Goal: Task Accomplishment & Management: Use online tool/utility

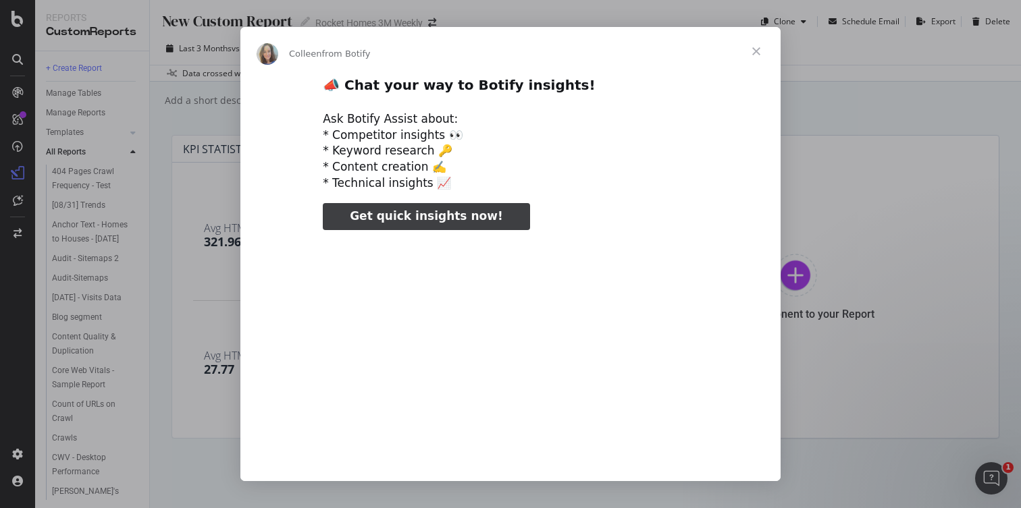
type input "398145"
click at [754, 52] on span "Close" at bounding box center [756, 51] width 49 height 49
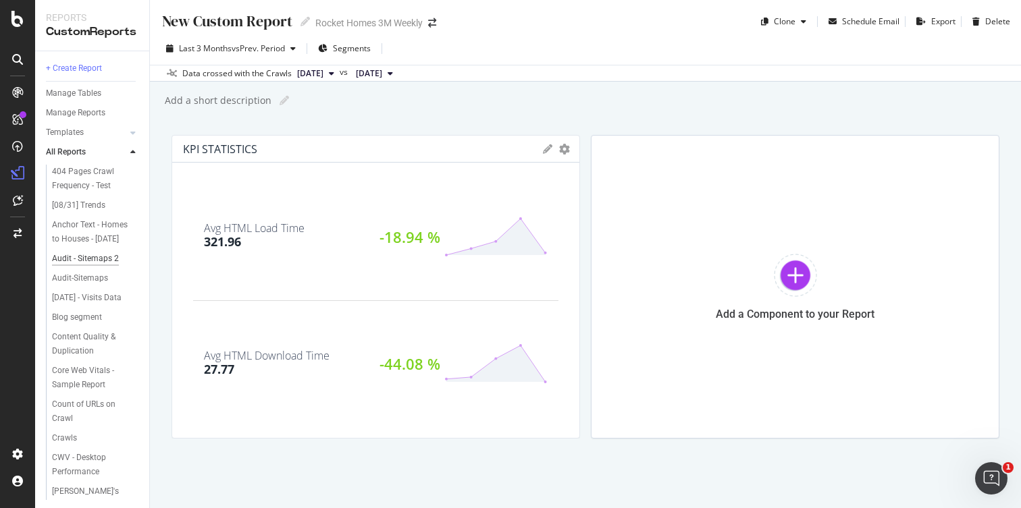
scroll to position [263, 0]
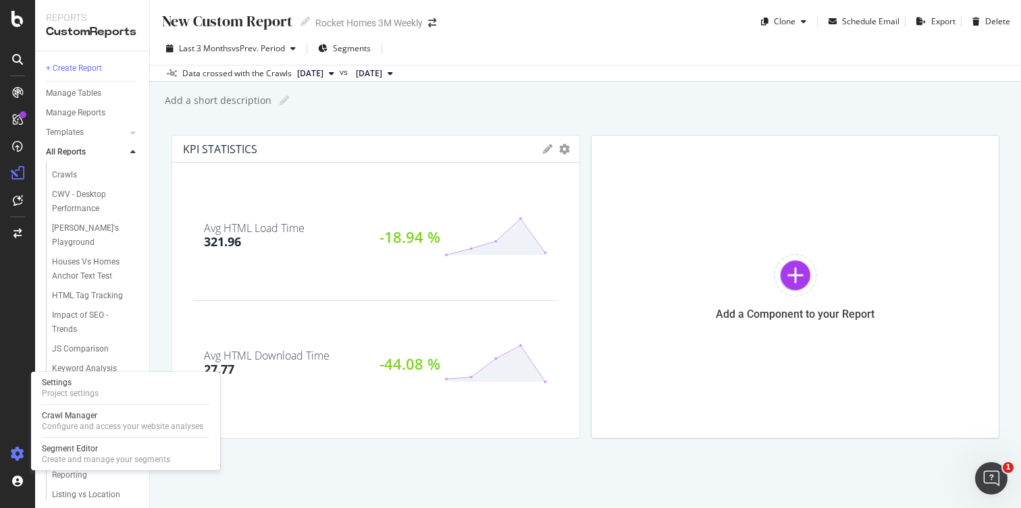
click at [20, 450] on icon at bounding box center [18, 455] width 14 height 14
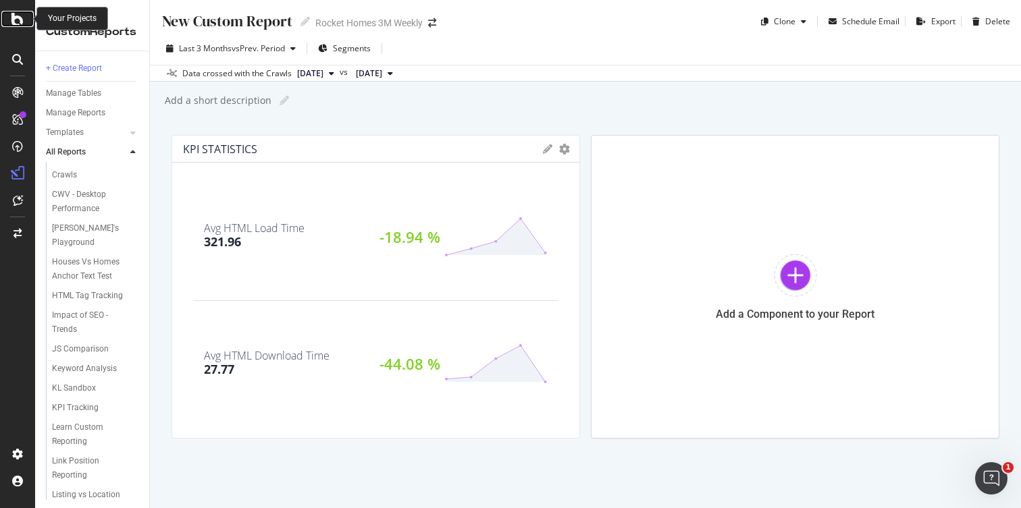
click at [13, 19] on icon at bounding box center [17, 19] width 12 height 16
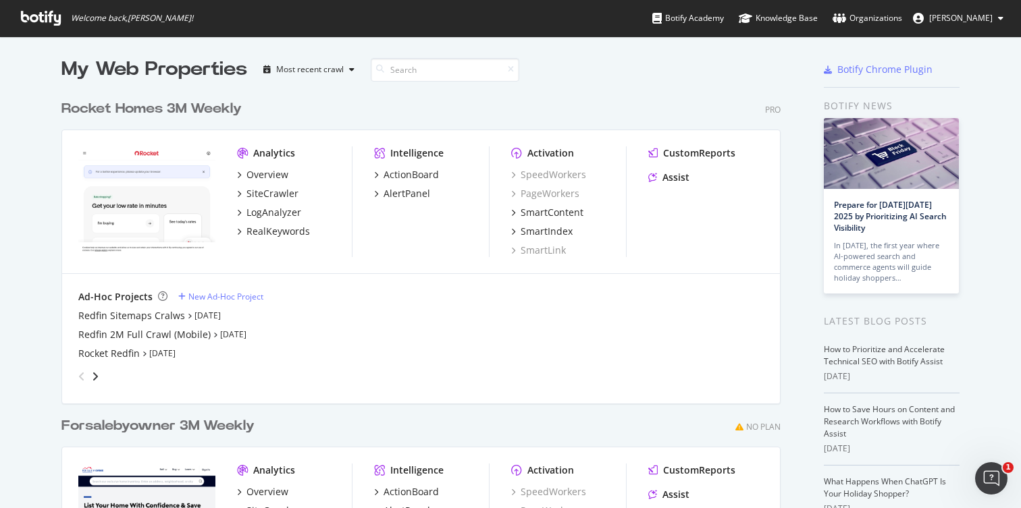
scroll to position [3, 0]
click at [200, 292] on div "New Ad-Hoc Project" at bounding box center [225, 295] width 75 height 11
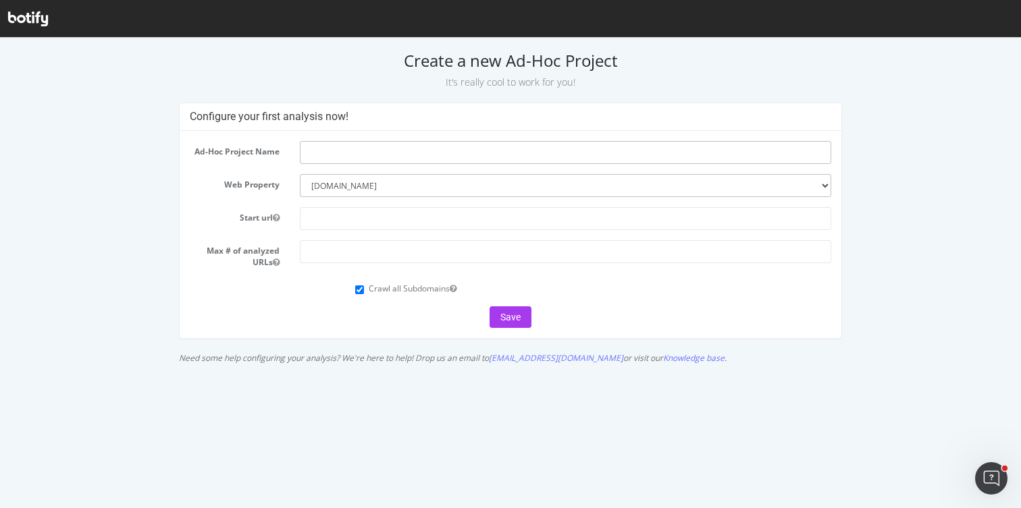
click at [385, 154] on input "text" at bounding box center [565, 152] width 531 height 23
type input "Redfin State Content Crawls"
click at [728, 187] on select "--------- www.rocket.com forsalebyowner.com" at bounding box center [565, 185] width 531 height 23
click at [300, 174] on select "--------- www.rocket.com forsalebyowner.com" at bounding box center [565, 185] width 531 height 23
paste input "[URL][DOMAIN_NAME]"
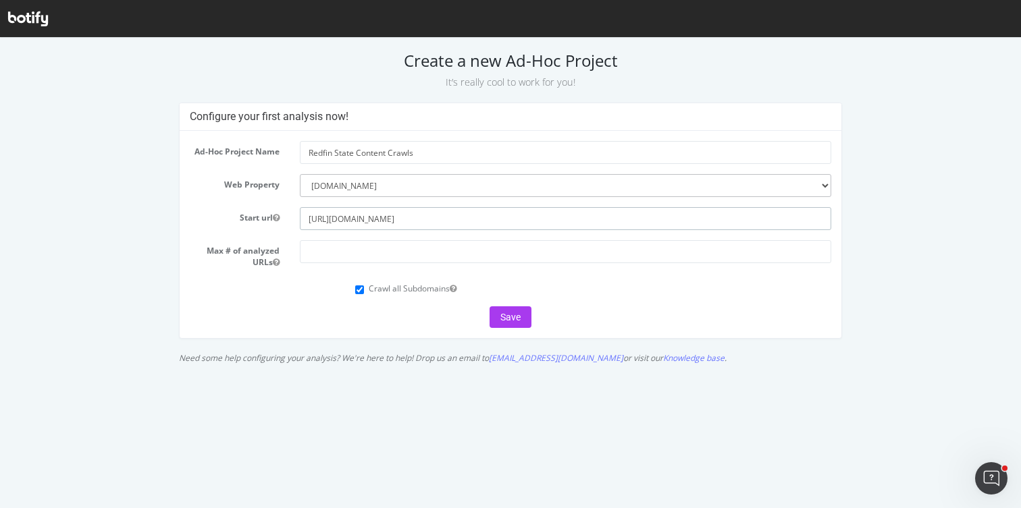
type input "[URL][DOMAIN_NAME]"
click at [347, 252] on input "number" at bounding box center [565, 251] width 531 height 23
click at [275, 262] on icon "button" at bounding box center [276, 263] width 7 height 8
click at [383, 246] on input "number" at bounding box center [565, 251] width 531 height 23
type input "10000"
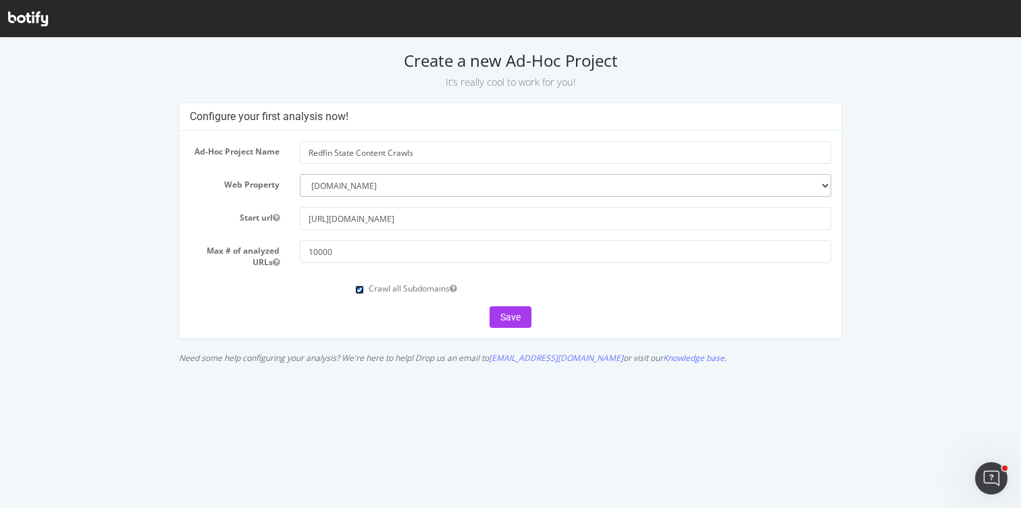
click at [356, 290] on input "Crawl all Subdomains" at bounding box center [359, 290] width 9 height 9
checkbox input "false"
click at [515, 322] on button "Save" at bounding box center [510, 317] width 42 height 22
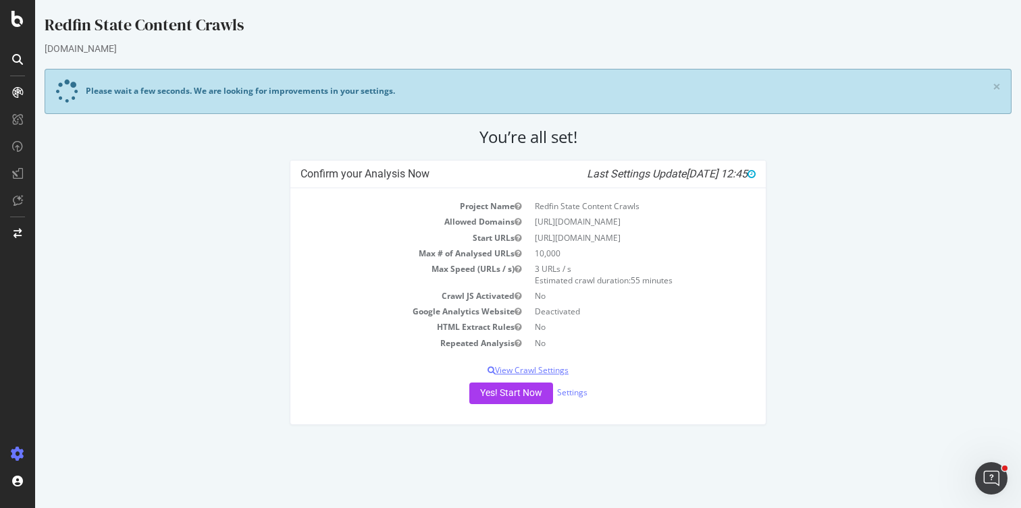
click at [523, 367] on p "View Crawl Settings" at bounding box center [527, 370] width 455 height 11
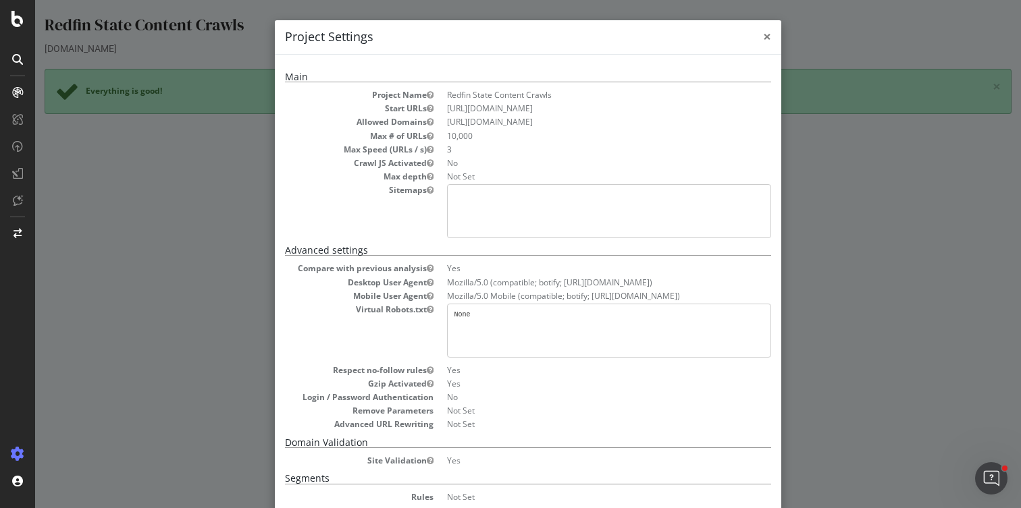
click at [763, 39] on span "×" at bounding box center [767, 36] width 8 height 19
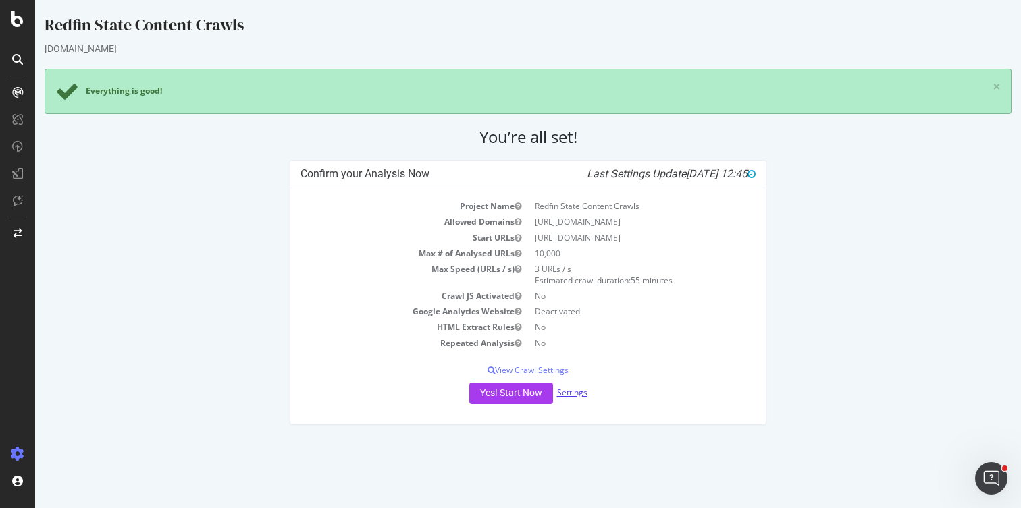
click at [568, 394] on link "Settings" at bounding box center [572, 392] width 30 height 11
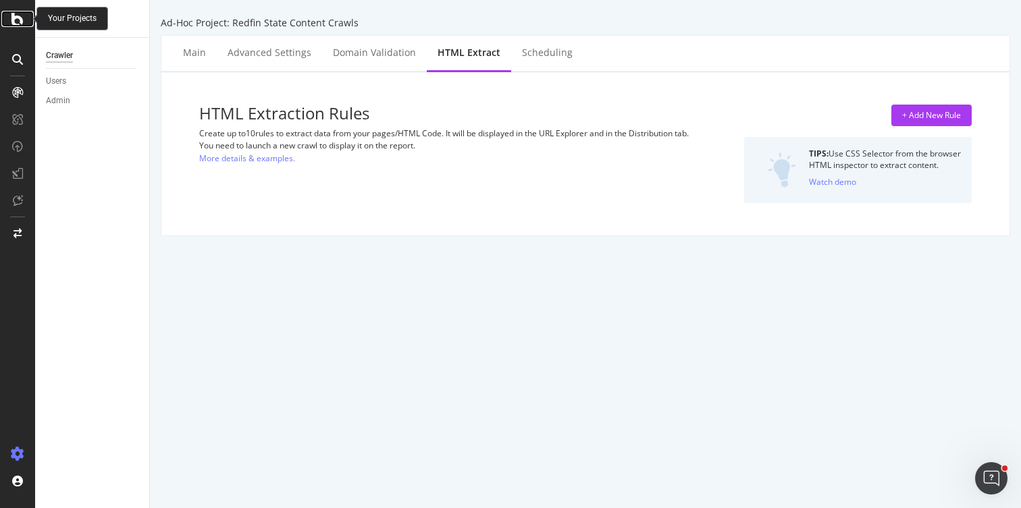
click at [13, 24] on icon at bounding box center [17, 19] width 12 height 16
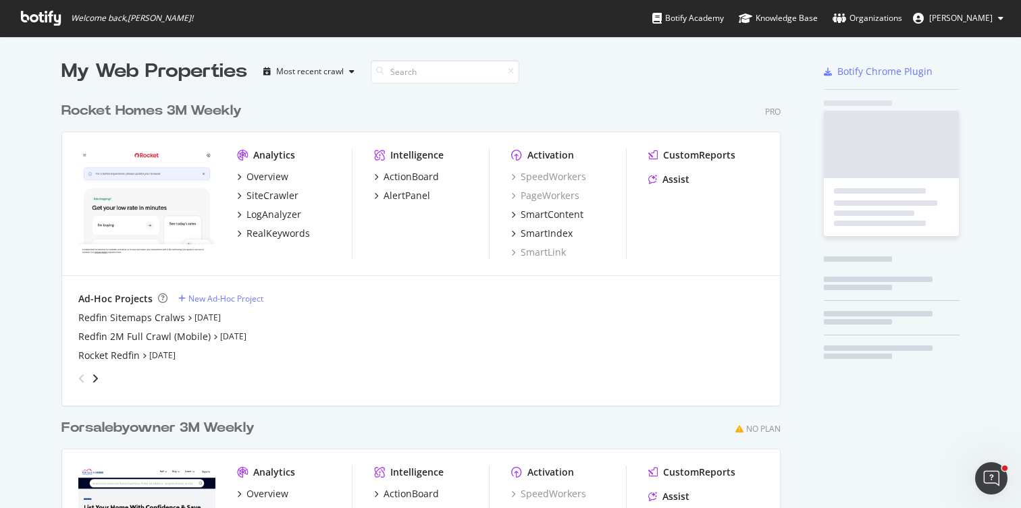
scroll to position [498, 1001]
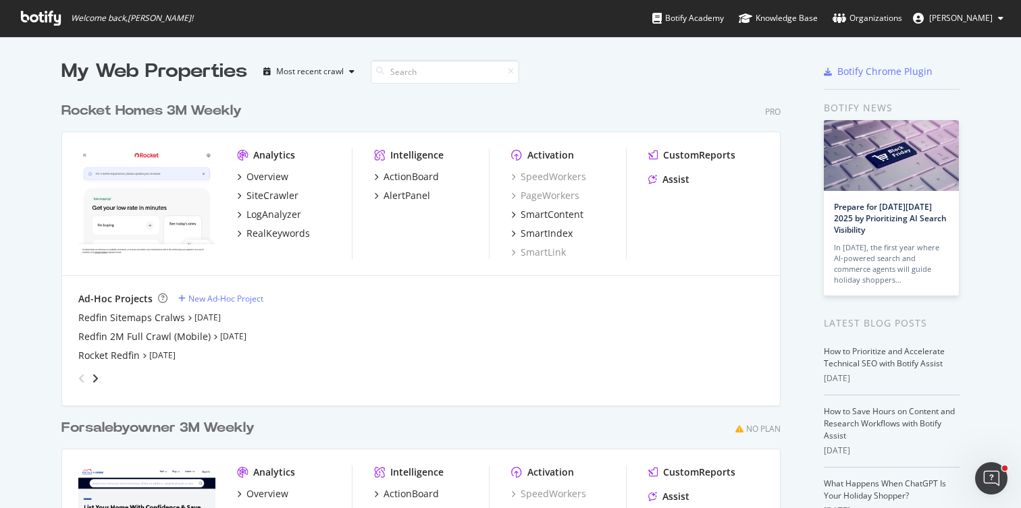
click at [72, 319] on div "Ad-Hoc Projects New Ad-Hoc Project Redfin Sitemaps Cralws Sep 22nd 25 Redfin 2M…" at bounding box center [421, 341] width 718 height 130
click at [84, 317] on div "Redfin Sitemaps Cralws" at bounding box center [131, 318] width 107 height 14
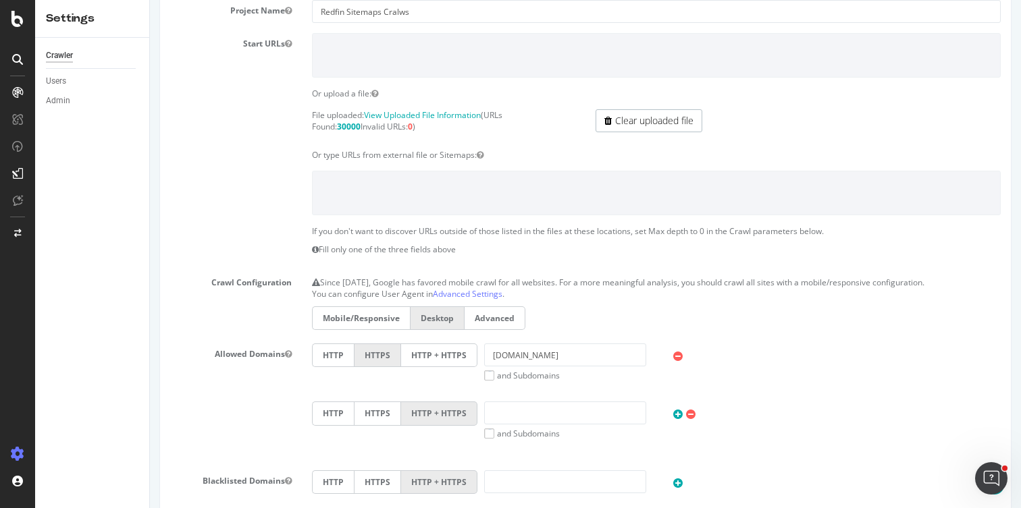
scroll to position [203, 0]
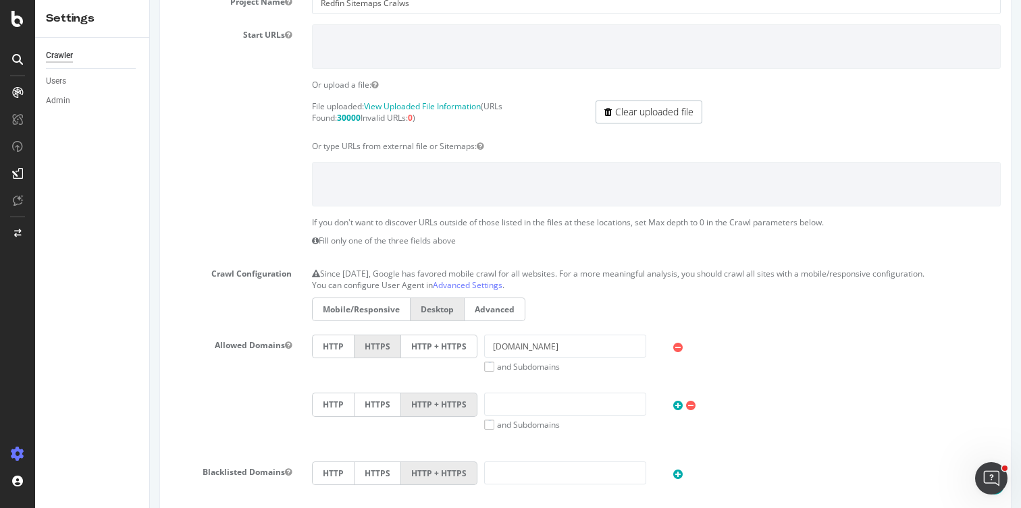
click at [367, 308] on label "Mobile/Responsive" at bounding box center [361, 310] width 98 height 24
click at [150, 0] on input "Mobile/Responsive" at bounding box center [150, 0] width 0 height 0
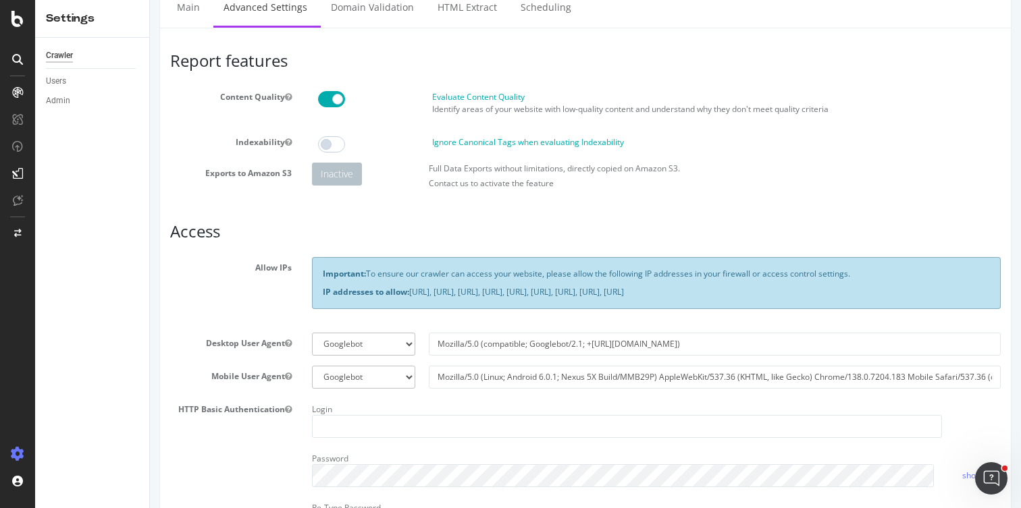
scroll to position [29, 0]
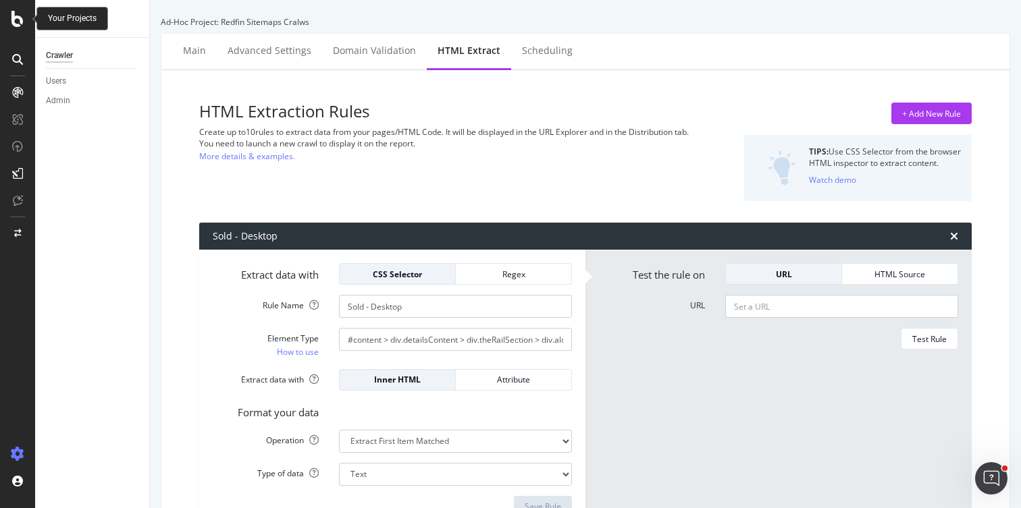
click at [24, 20] on div at bounding box center [17, 19] width 32 height 16
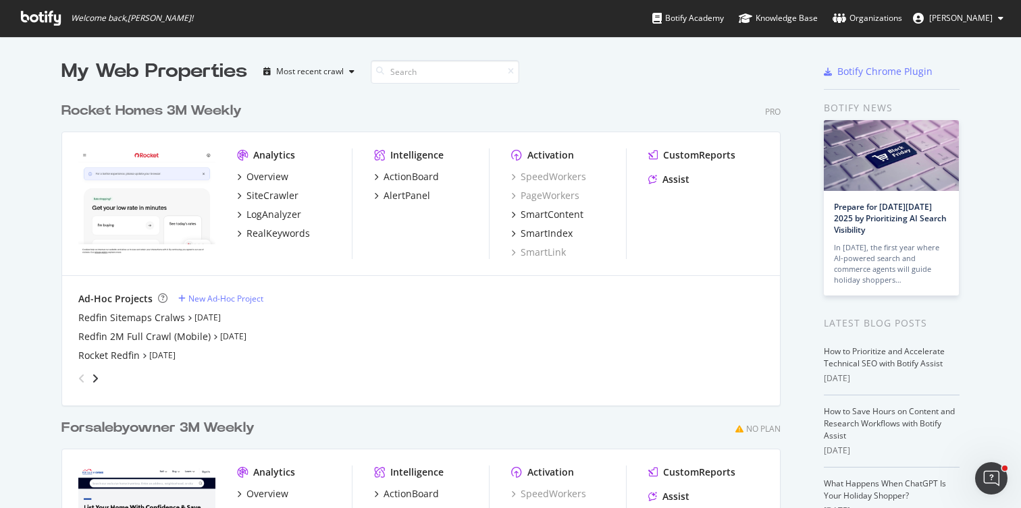
scroll to position [498, 1001]
click at [146, 316] on div "Redfin Sitemaps Cralws" at bounding box center [131, 318] width 107 height 14
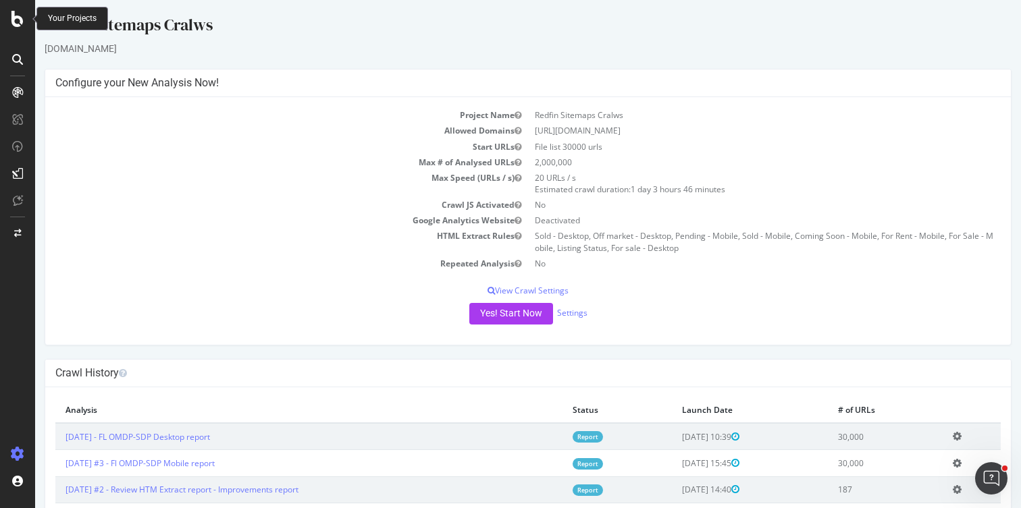
click at [11, 11] on icon at bounding box center [17, 19] width 12 height 16
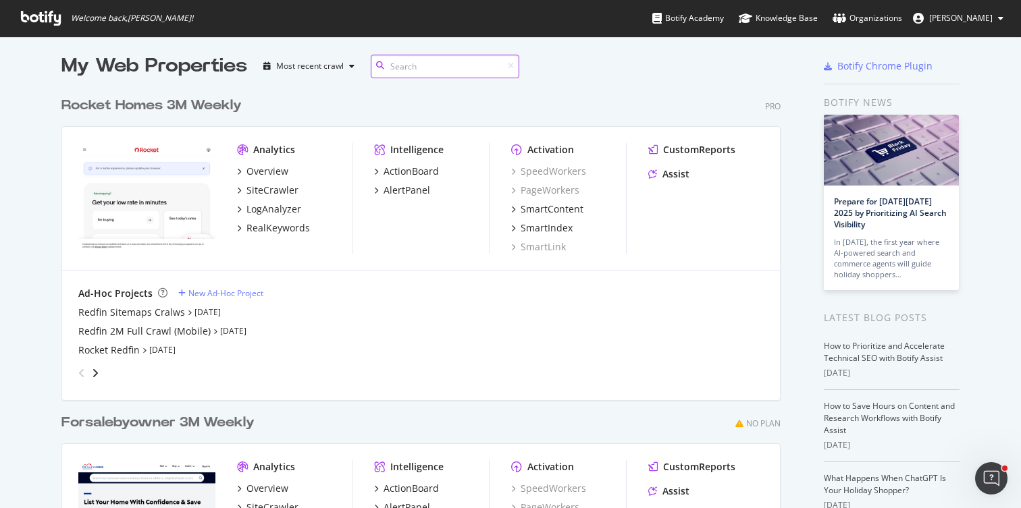
scroll to position [498, 1001]
click at [78, 312] on div "Redfin Sitemaps Cralws" at bounding box center [131, 313] width 107 height 14
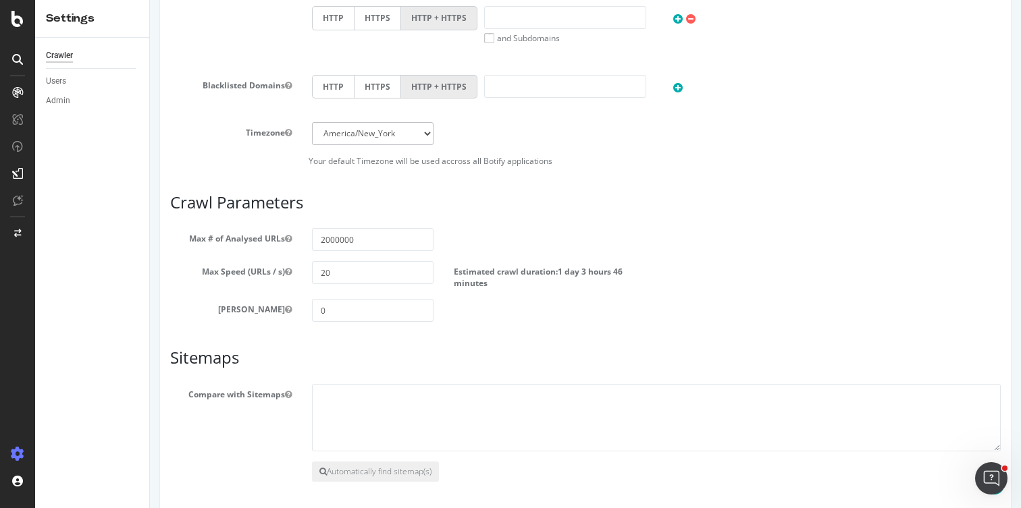
scroll to position [645, 0]
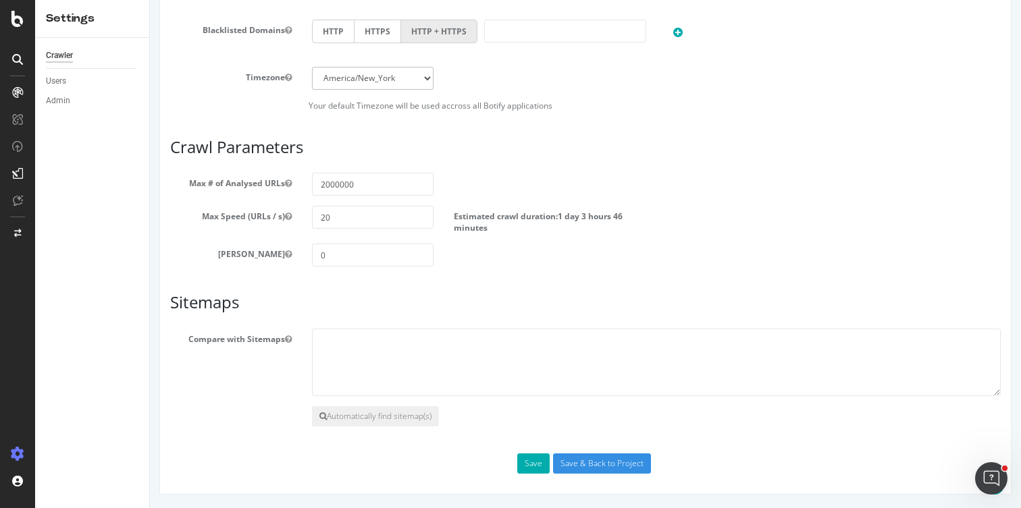
click at [15, 452] on icon at bounding box center [18, 455] width 14 height 14
click at [19, 456] on icon at bounding box center [18, 455] width 14 height 14
click at [21, 452] on icon at bounding box center [18, 455] width 14 height 14
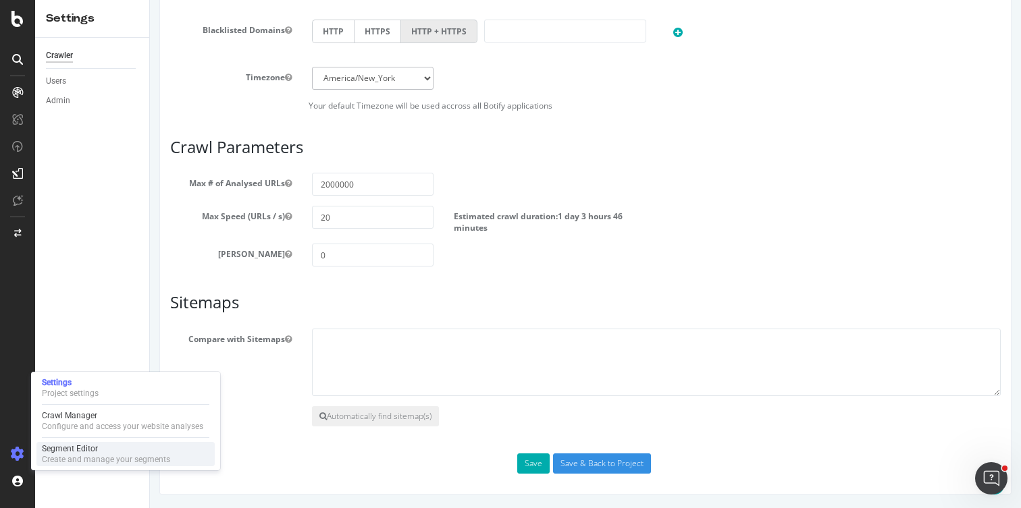
click at [65, 452] on div "Segment Editor" at bounding box center [106, 449] width 128 height 11
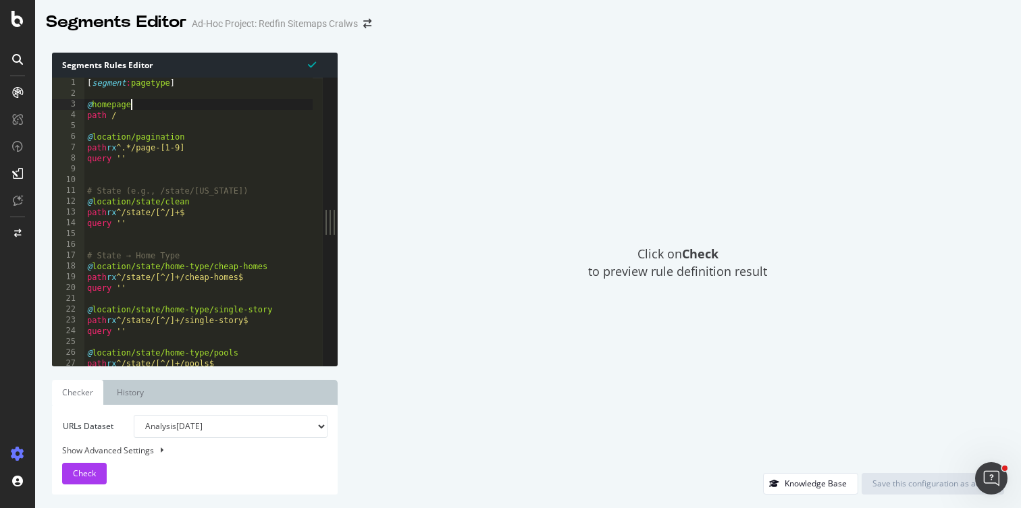
drag, startPoint x: 88, startPoint y: 84, endPoint x: 171, endPoint y: 103, distance: 85.7
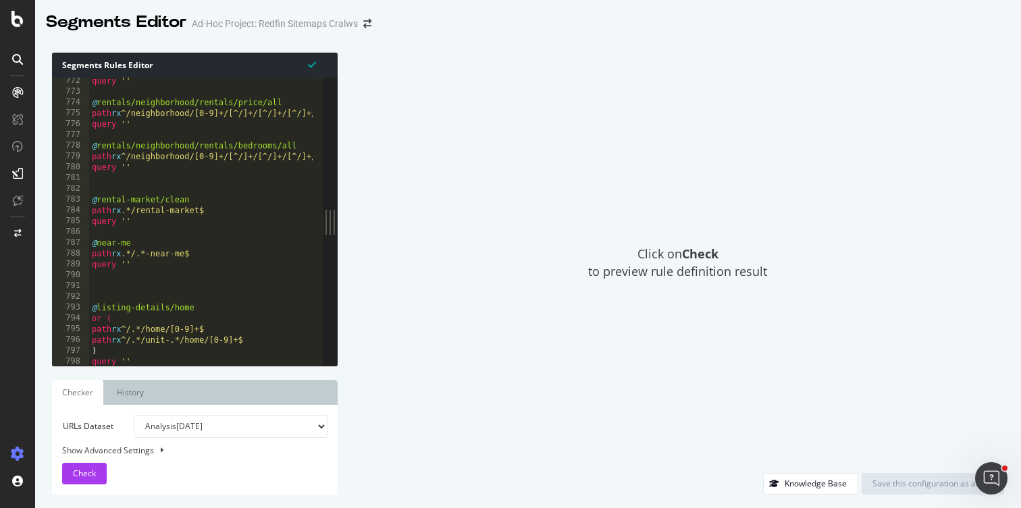
scroll to position [8504, 0]
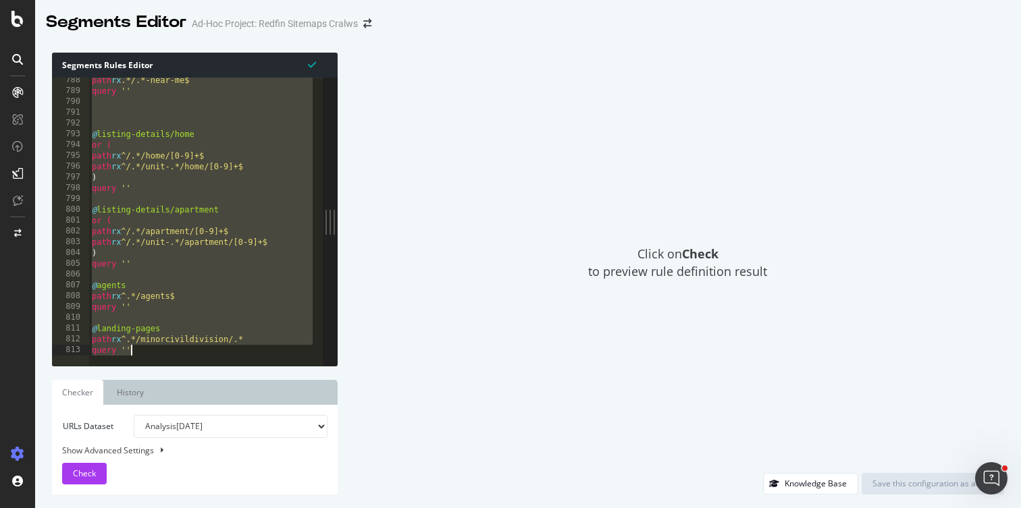
type textarea "path rx ^.*/minorcivildivision/.* query ''"
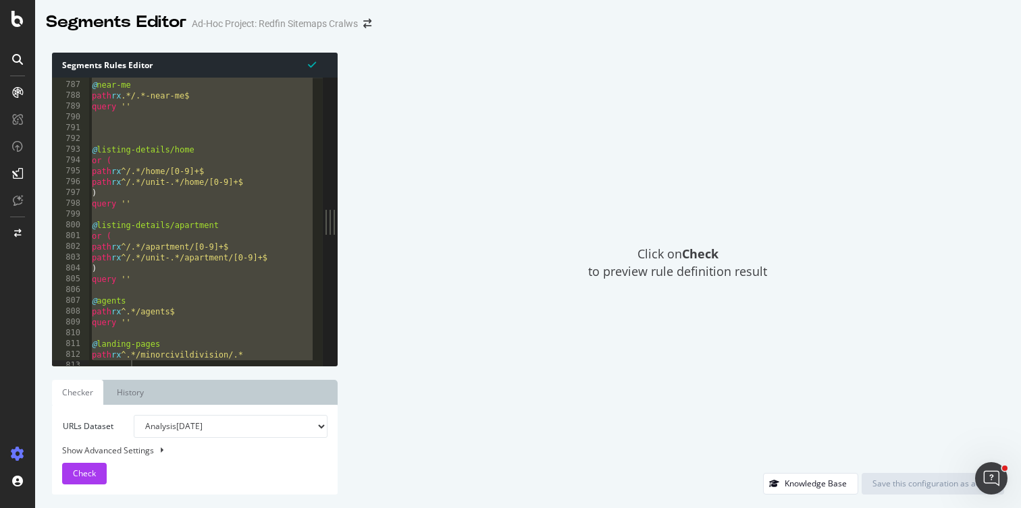
scroll to position [8488, 0]
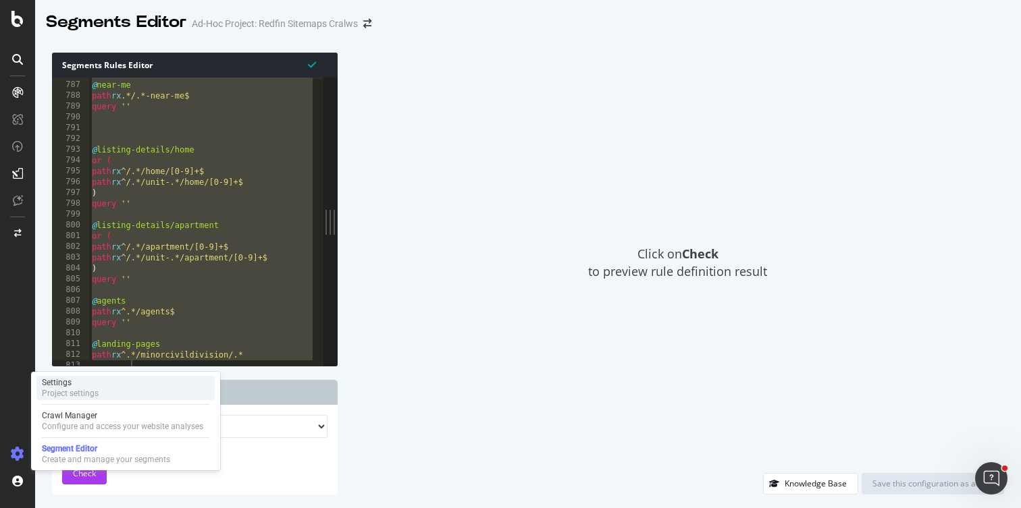
click at [61, 384] on div "Settings" at bounding box center [70, 382] width 57 height 11
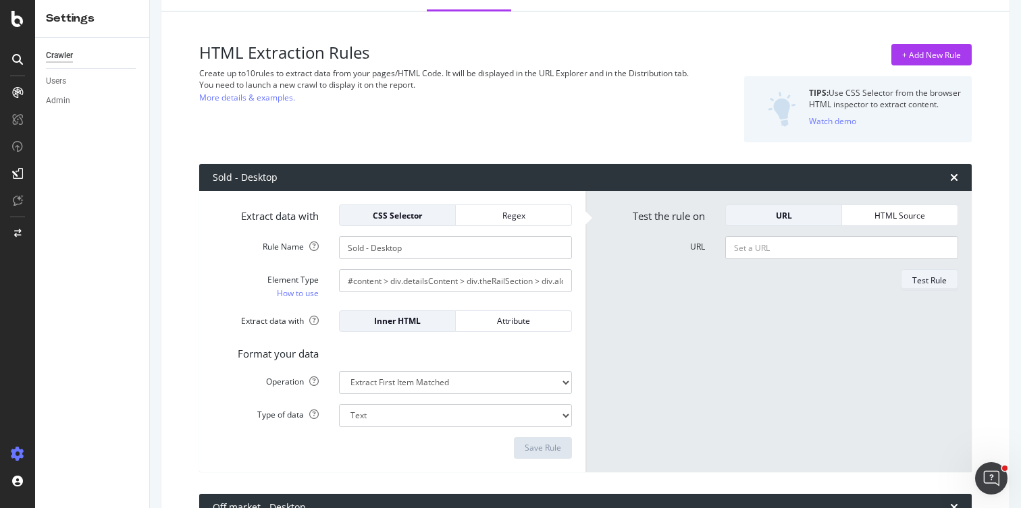
scroll to position [83, 0]
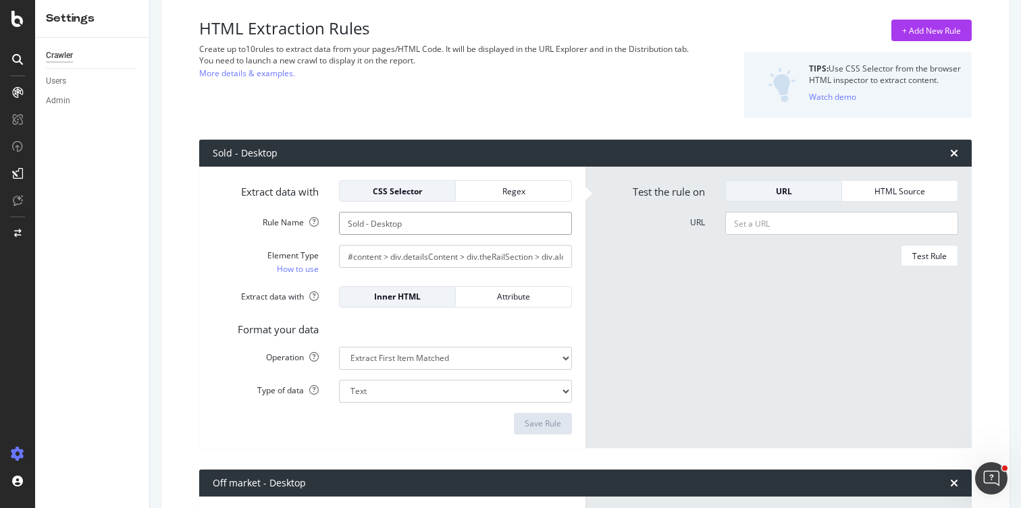
click at [371, 224] on input "Sold - Desktop" at bounding box center [455, 223] width 233 height 23
click at [392, 256] on input "#content > div.detailsContent > div.theRailSection > div.alongTheRail > div:nth…" at bounding box center [455, 256] width 233 height 23
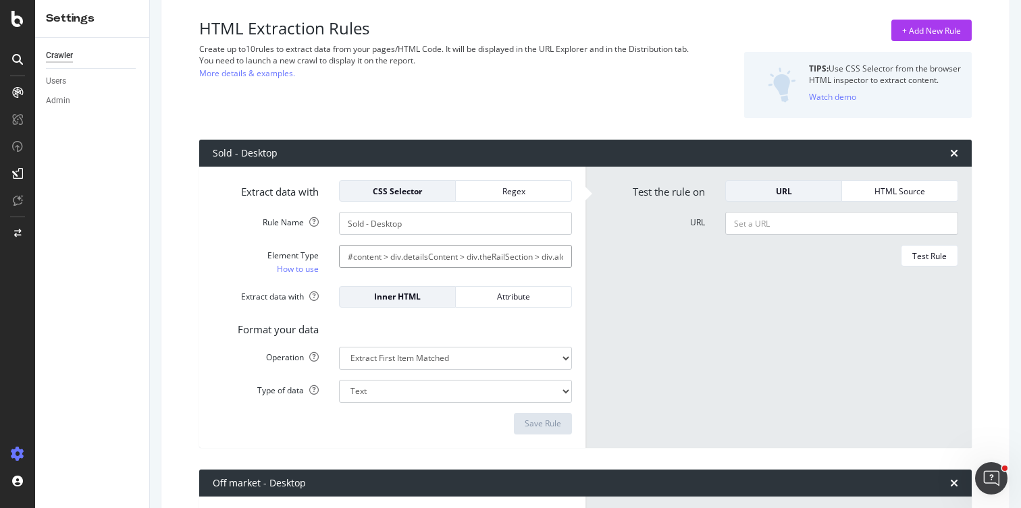
click at [392, 256] on input "#content > div.detailsContent > div.theRailSection > div.alongTheRail > div:nth…" at bounding box center [455, 256] width 233 height 23
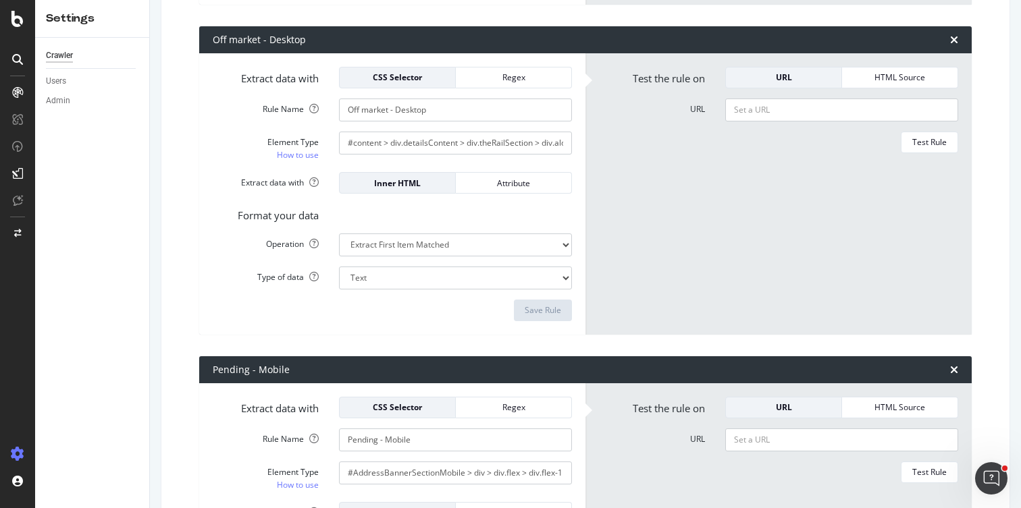
scroll to position [535, 0]
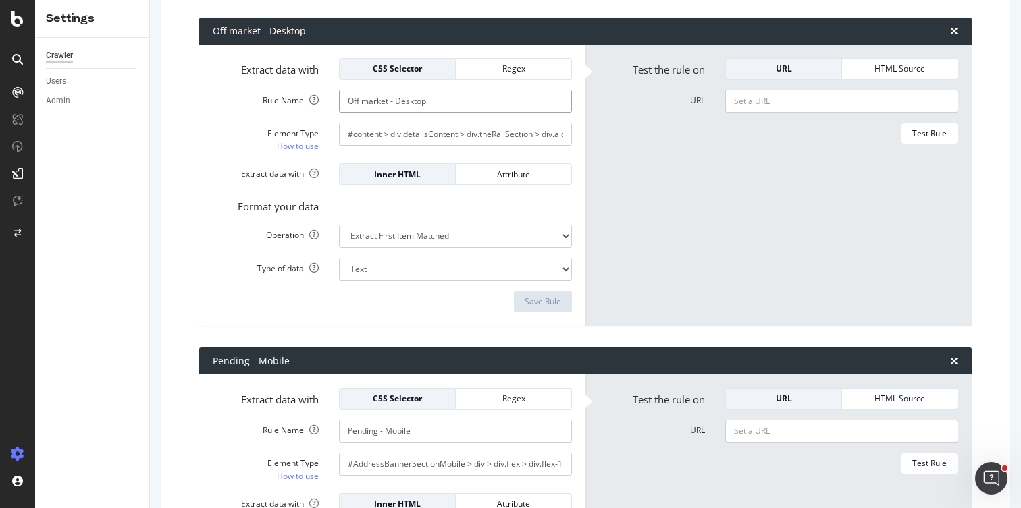
click at [365, 100] on input "Off market - Desktop" at bounding box center [455, 101] width 233 height 23
click at [369, 131] on input "#content > div.detailsContent > div.theRailSection > div.alongTheRail > div:nth…" at bounding box center [455, 134] width 233 height 23
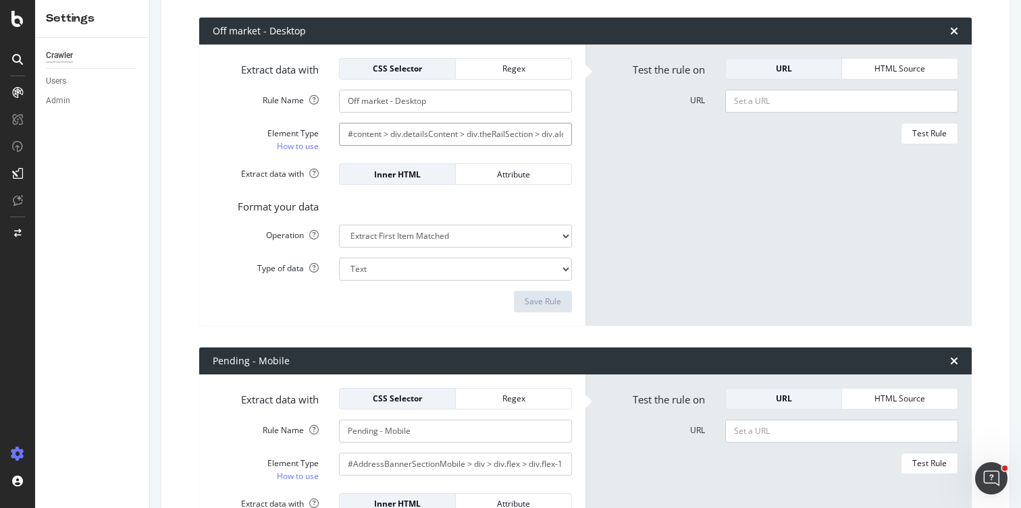
click at [369, 131] on input "#content > div.detailsContent > div.theRailSection > div.alongTheRail > div:nth…" at bounding box center [455, 134] width 233 height 23
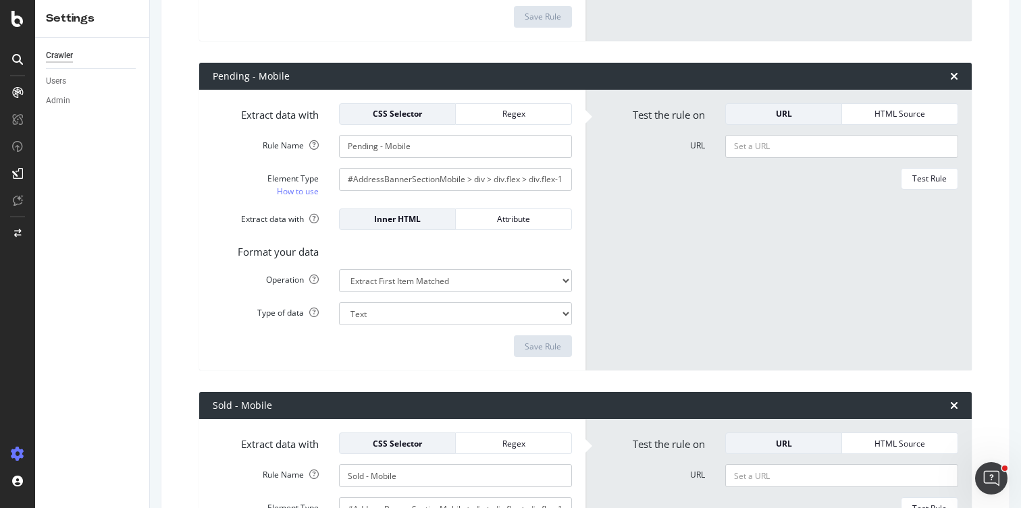
scroll to position [841, 0]
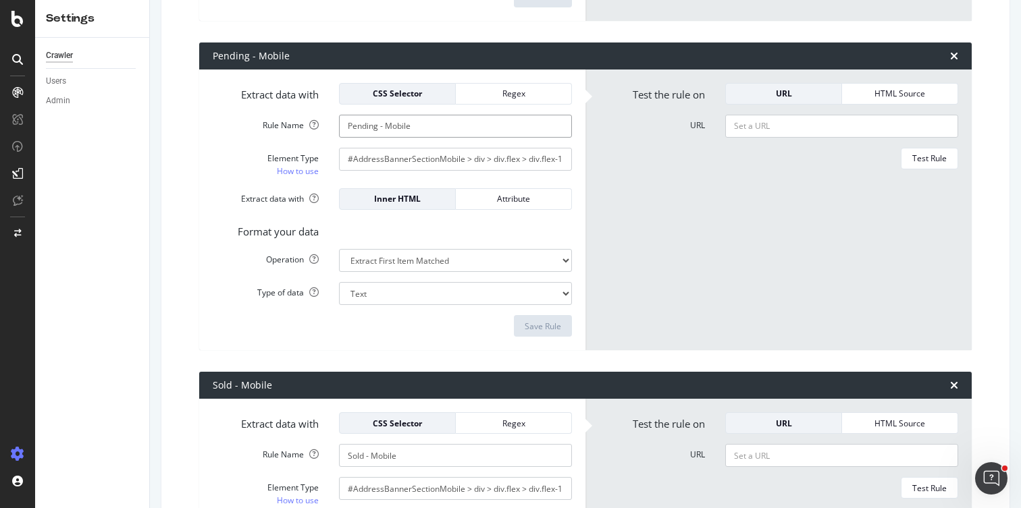
click at [404, 126] on input "Pending - Mobile" at bounding box center [455, 126] width 233 height 23
click at [403, 126] on input "Pending - Mobile" at bounding box center [455, 126] width 233 height 23
click at [404, 157] on input "#AddressBannerSectionMobile > div > div.flex > div.flex-1 > div.ListingStatusBa…" at bounding box center [455, 159] width 233 height 23
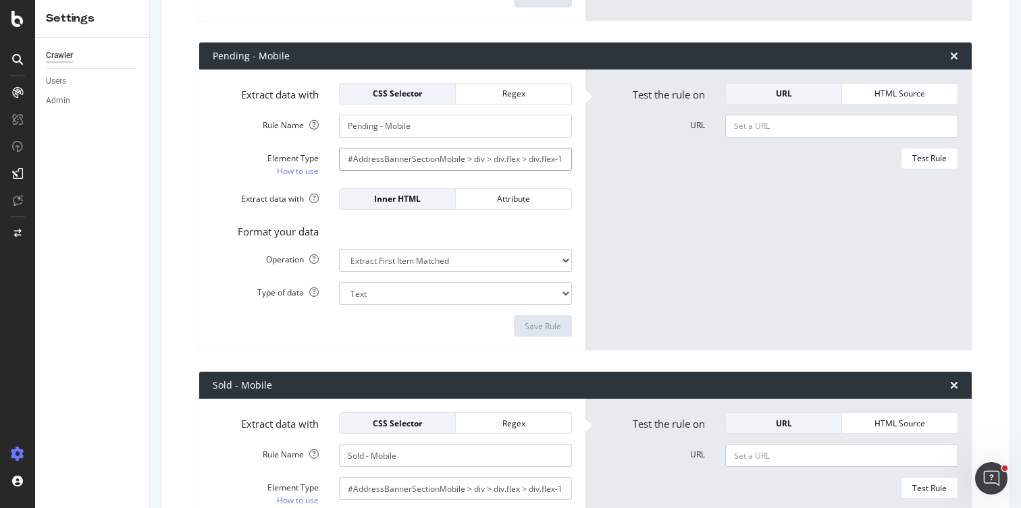
click at [404, 157] on input "#AddressBannerSectionMobile > div > div.flex > div.flex-1 > div.ListingStatusBa…" at bounding box center [455, 159] width 233 height 23
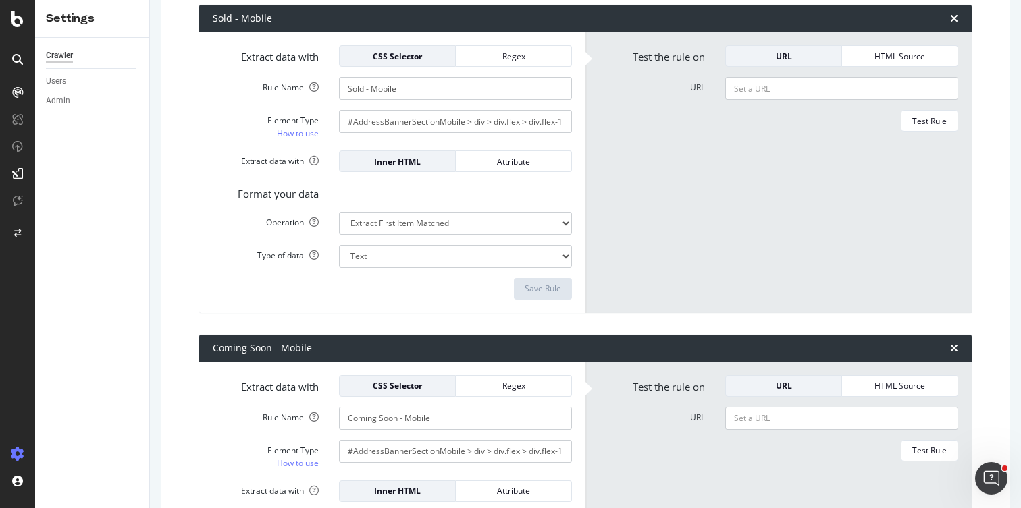
scroll to position [1208, 0]
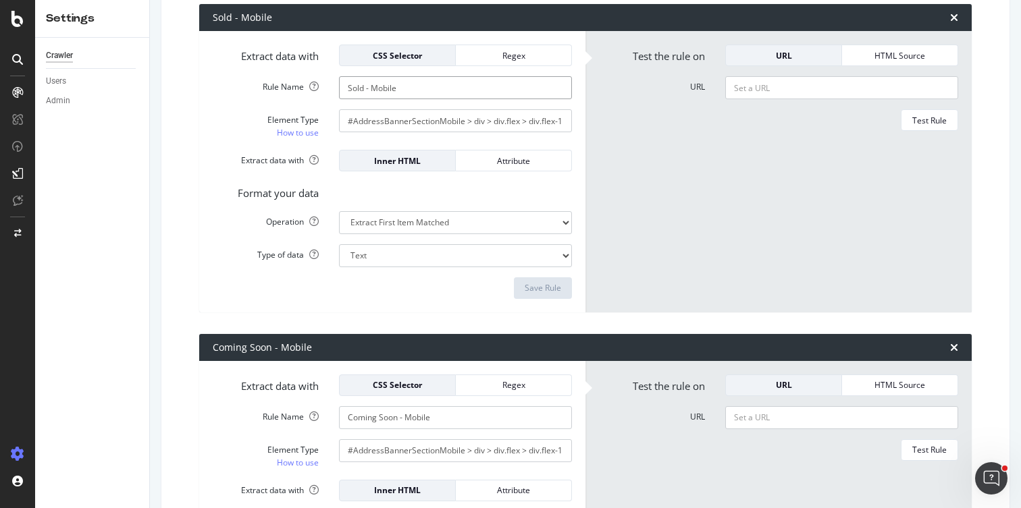
click at [407, 89] on input "Sold - Mobile" at bounding box center [455, 87] width 233 height 23
click at [448, 120] on input "#AddressBannerSectionMobile > div > div.flex > div.flex-1 > div.ListingStatusBa…" at bounding box center [455, 120] width 233 height 23
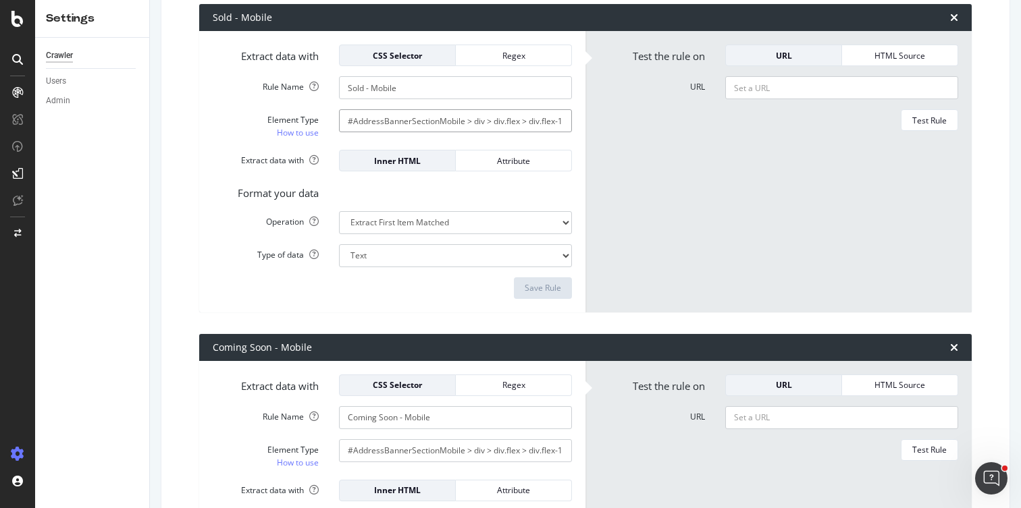
click at [448, 120] on input "#AddressBannerSectionMobile > div > div.flex > div.flex-1 > div.ListingStatusBa…" at bounding box center [455, 120] width 233 height 23
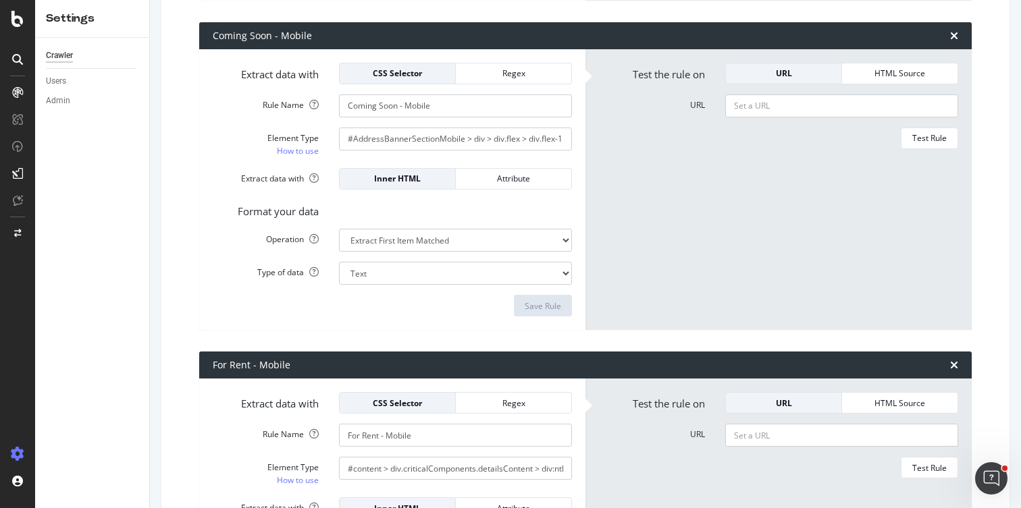
scroll to position [1532, 0]
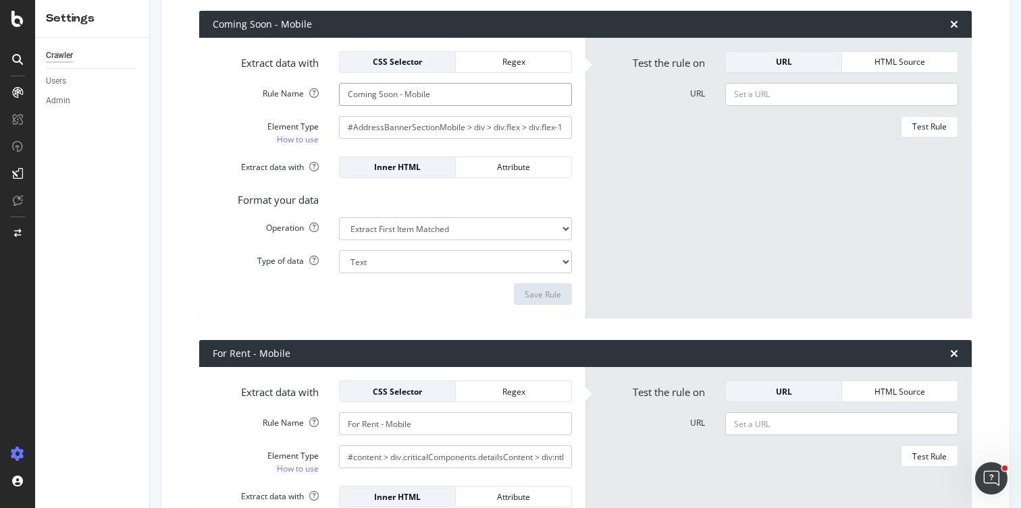
click at [373, 92] on input "Coming Soon - Mobile" at bounding box center [455, 94] width 233 height 23
click at [456, 128] on input "#AddressBannerSectionMobile > div > div.flex > div.flex-1 > div.ListingStatusBa…" at bounding box center [455, 127] width 233 height 23
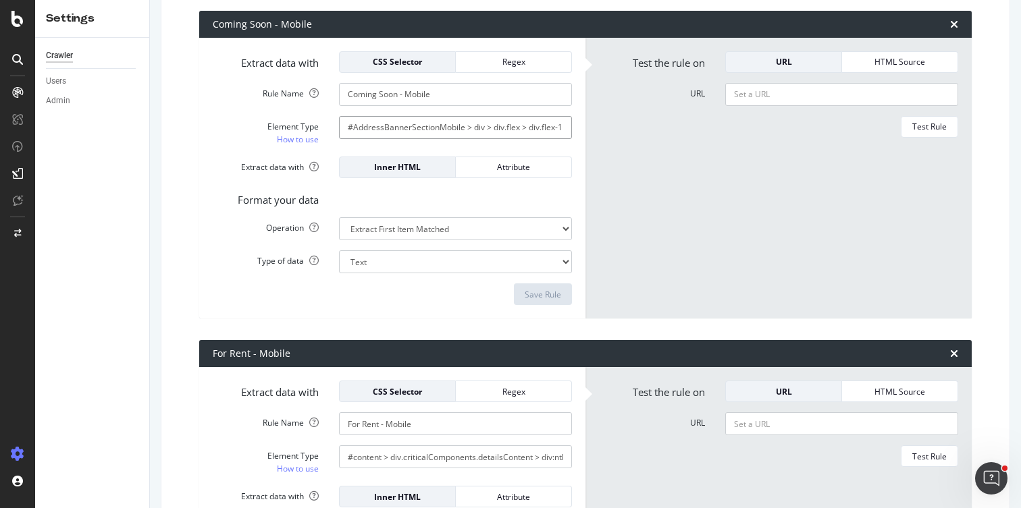
click at [456, 128] on input "#AddressBannerSectionMobile > div > div.flex > div.flex-1 > div.ListingStatusBa…" at bounding box center [455, 127] width 233 height 23
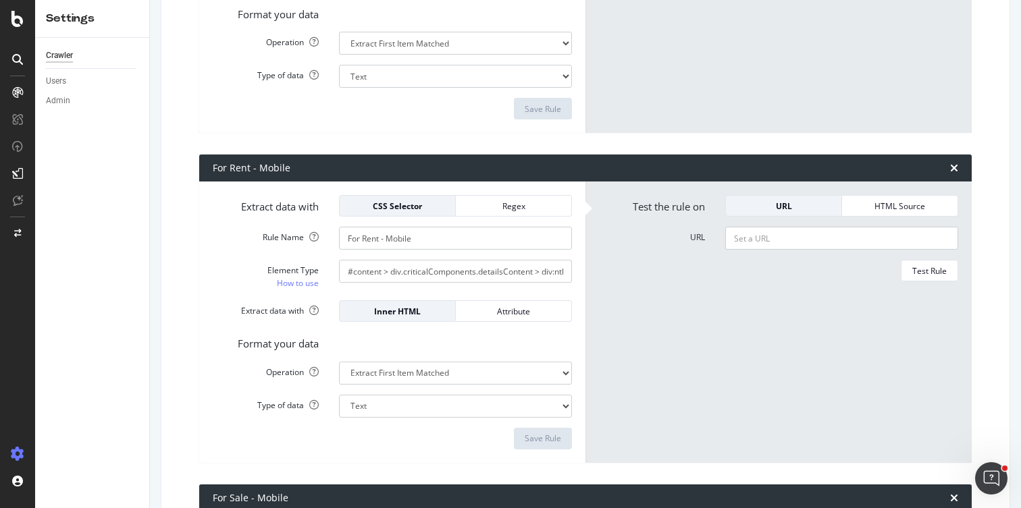
scroll to position [1786, 0]
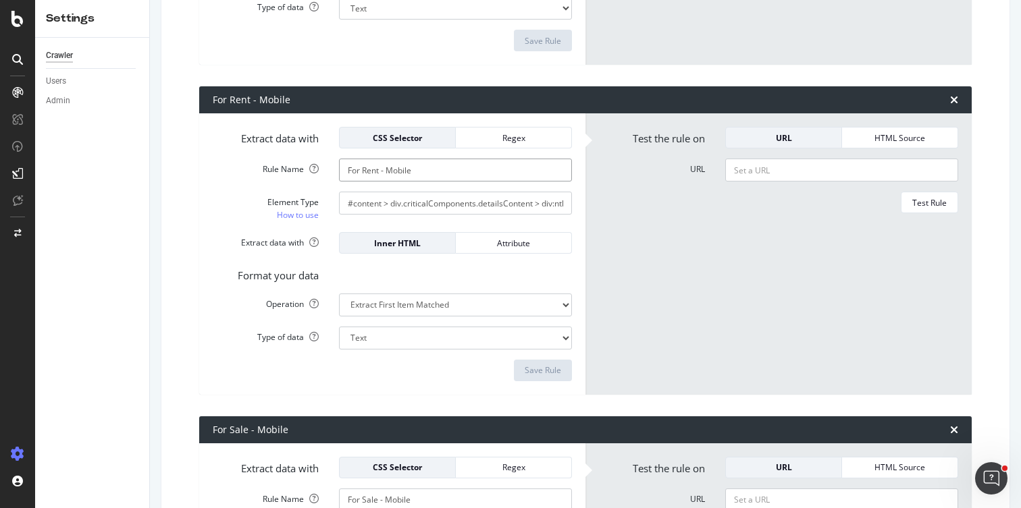
click at [390, 170] on input "For Rent - Mobile" at bounding box center [455, 170] width 233 height 23
click at [420, 203] on input "#content > div.criticalComponents.detailsContent > div:nth-child(3) > section >…" at bounding box center [455, 203] width 233 height 23
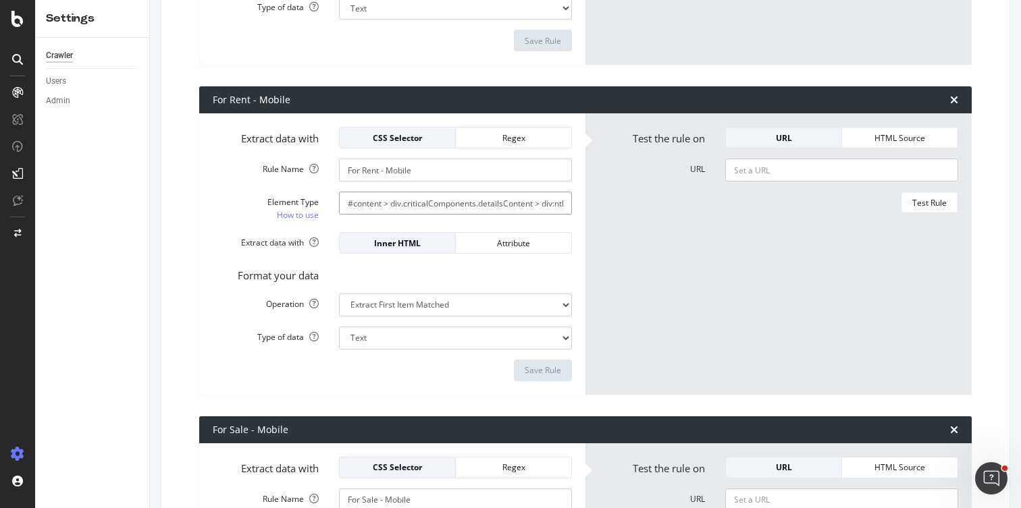
click at [420, 203] on input "#content > div.criticalComponents.detailsContent > div:nth-child(3) > section >…" at bounding box center [455, 203] width 233 height 23
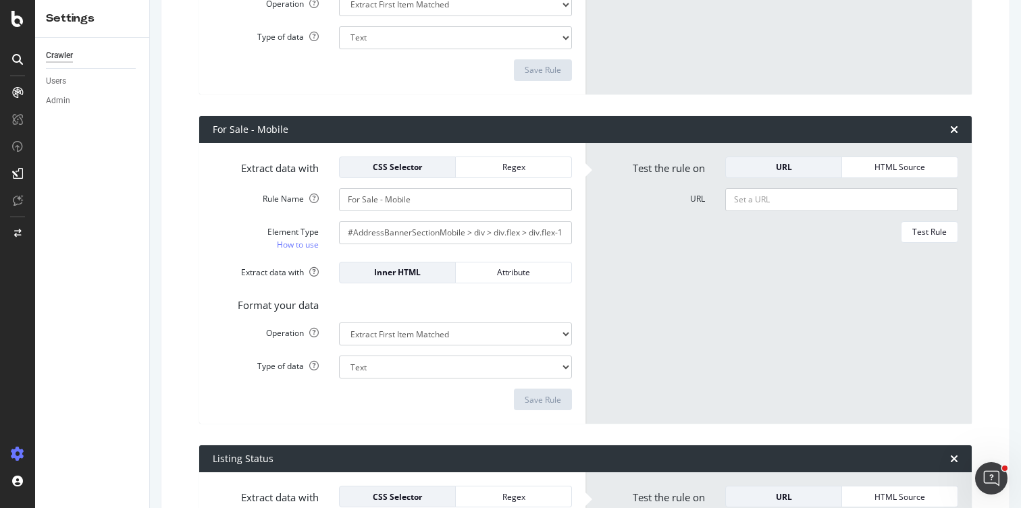
scroll to position [2097, 0]
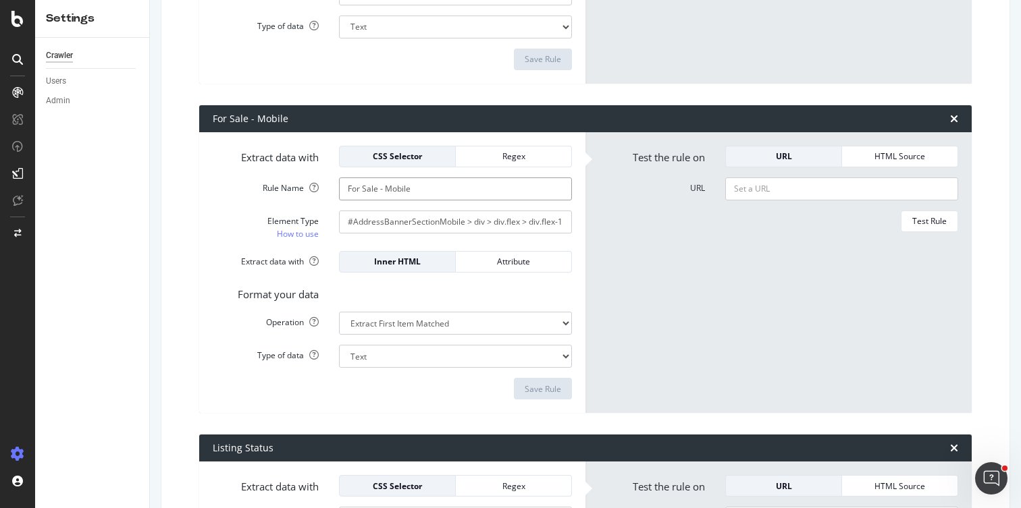
click at [369, 190] on input "For Sale - Mobile" at bounding box center [455, 189] width 233 height 23
click at [381, 219] on input "#AddressBannerSectionMobile > div > div.flex > div.flex-1 > div.ListingStatusBa…" at bounding box center [455, 222] width 233 height 23
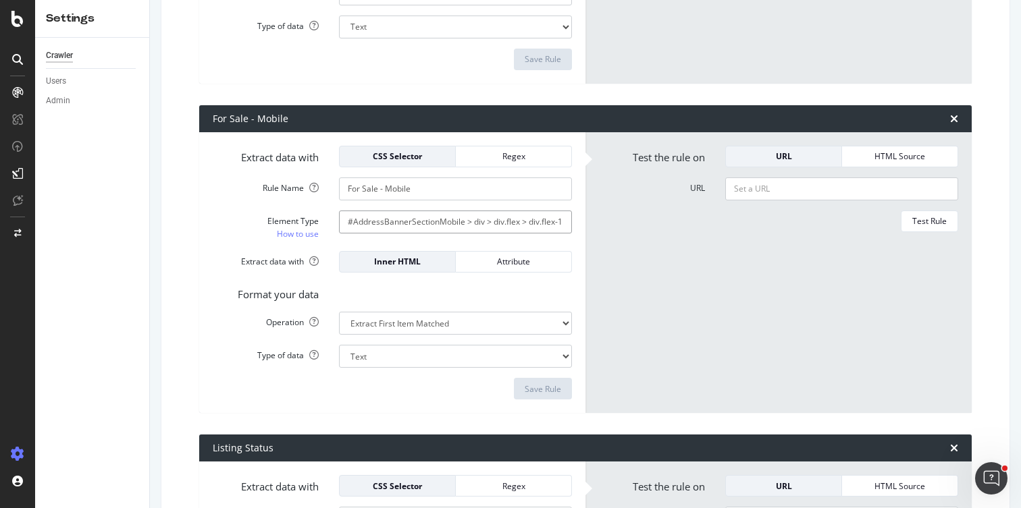
click at [381, 219] on input "#AddressBannerSectionMobile > div > div.flex > div.flex-1 > div.ListingStatusBa…" at bounding box center [455, 222] width 233 height 23
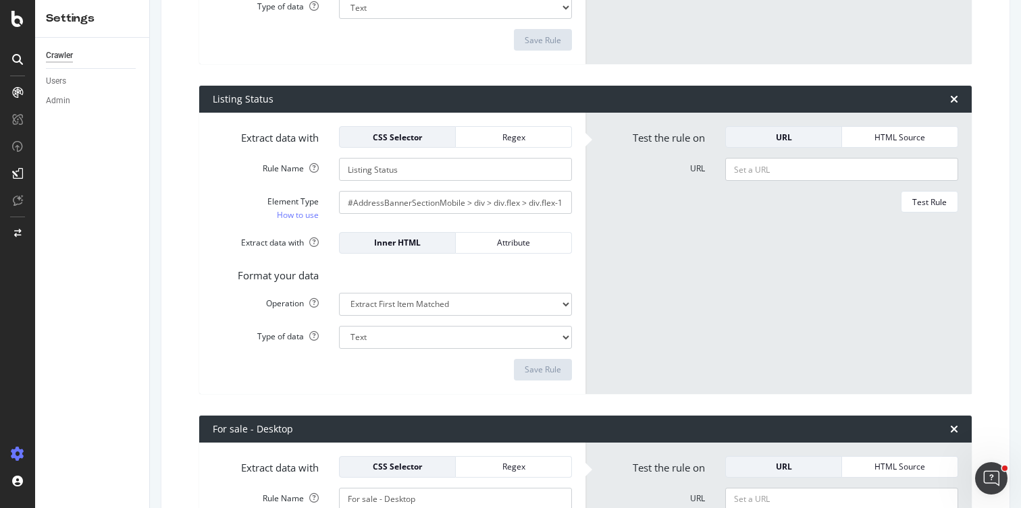
scroll to position [2460, 0]
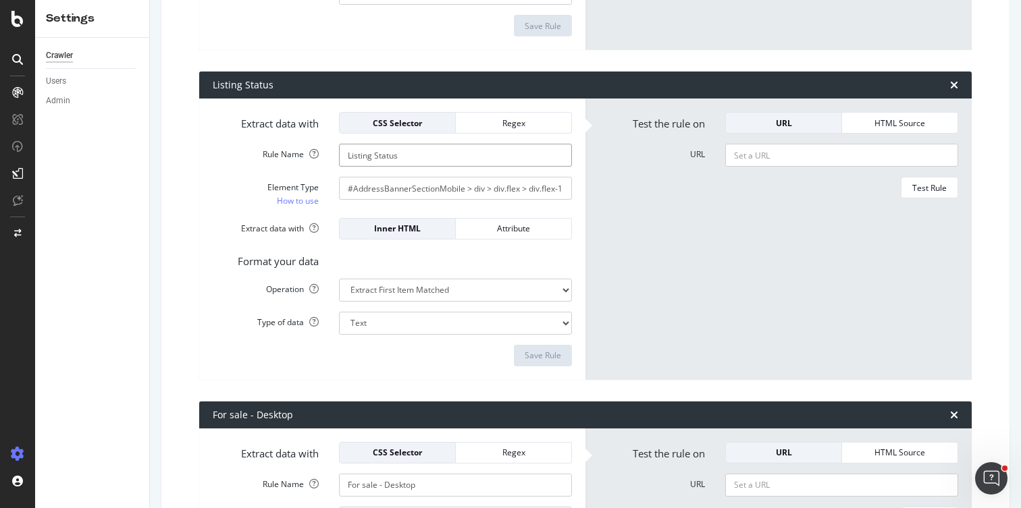
click at [361, 154] on input "Listing Status" at bounding box center [455, 155] width 233 height 23
click at [426, 186] on input "#AddressBannerSectionMobile > div > div.flex > div.flex-1 > div.ListingStatusBa…" at bounding box center [455, 188] width 233 height 23
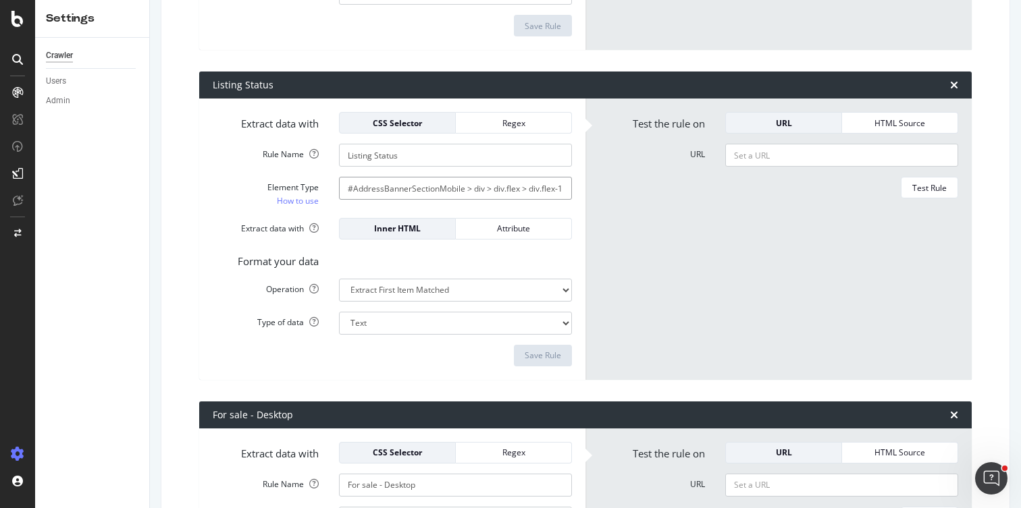
click at [426, 186] on input "#AddressBannerSectionMobile > div > div.flex > div.flex-1 > div.ListingStatusBa…" at bounding box center [455, 188] width 233 height 23
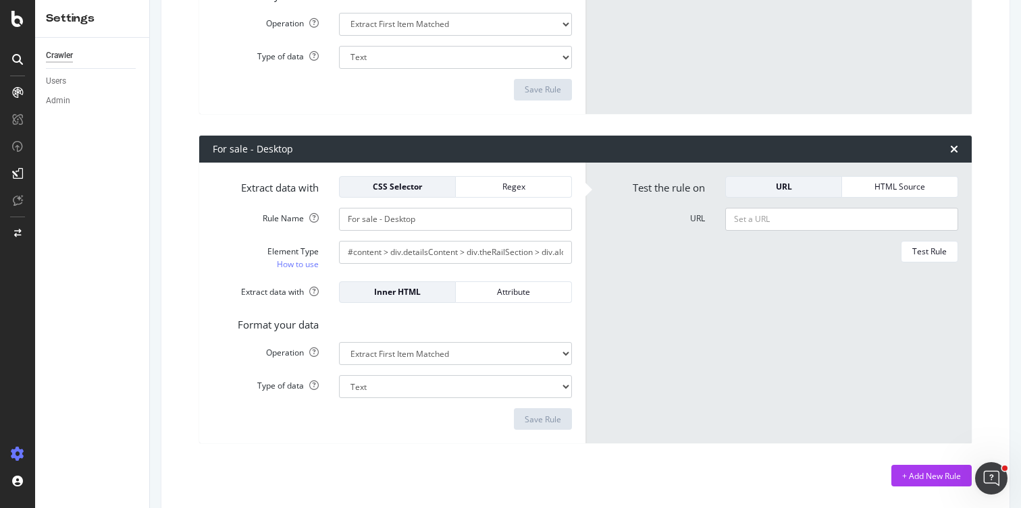
scroll to position [2729, 0]
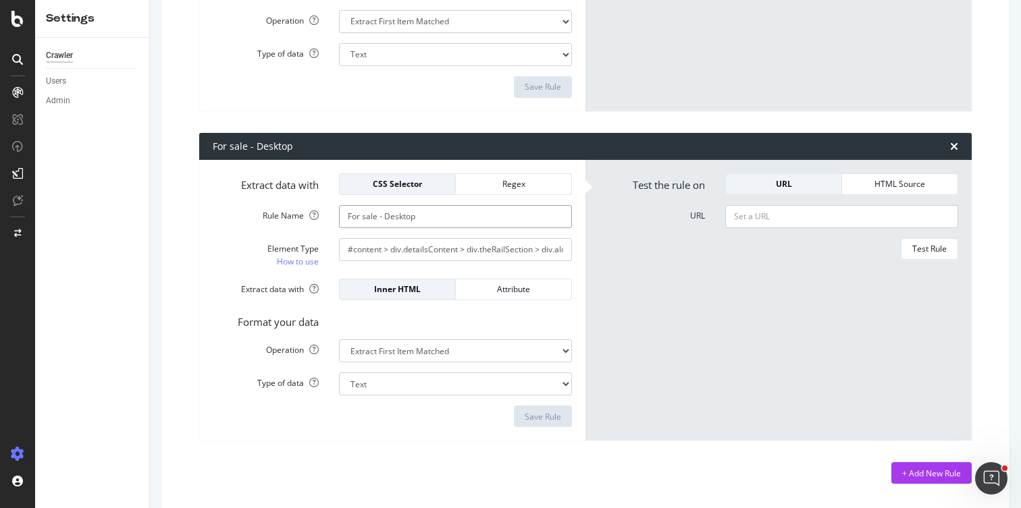
click at [385, 214] on input "For sale - Desktop" at bounding box center [455, 216] width 233 height 23
click at [394, 248] on input "#content > div.detailsContent > div.theRailSection > div.alongTheRail > div:nth…" at bounding box center [455, 249] width 233 height 23
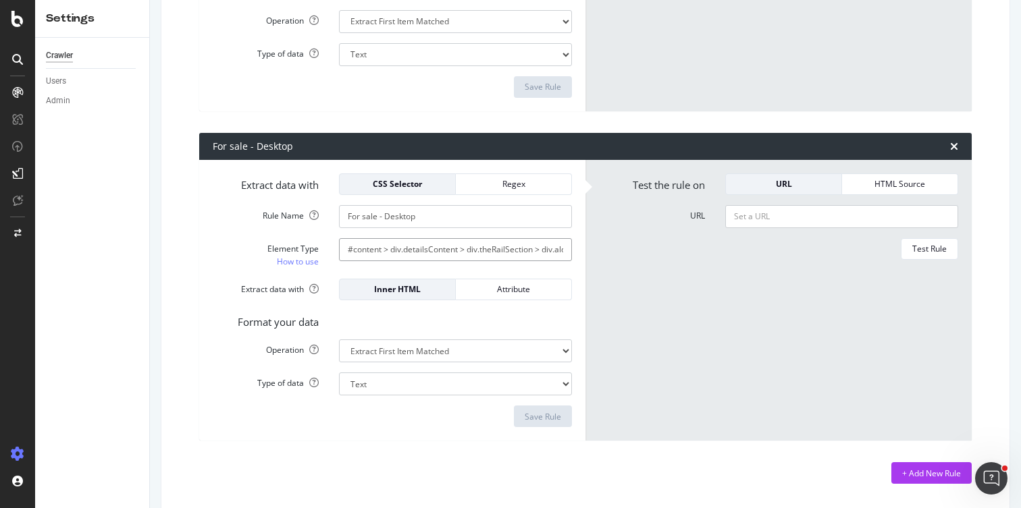
click at [394, 248] on input "#content > div.detailsContent > div.theRailSection > div.alongTheRail > div:nth…" at bounding box center [455, 249] width 233 height 23
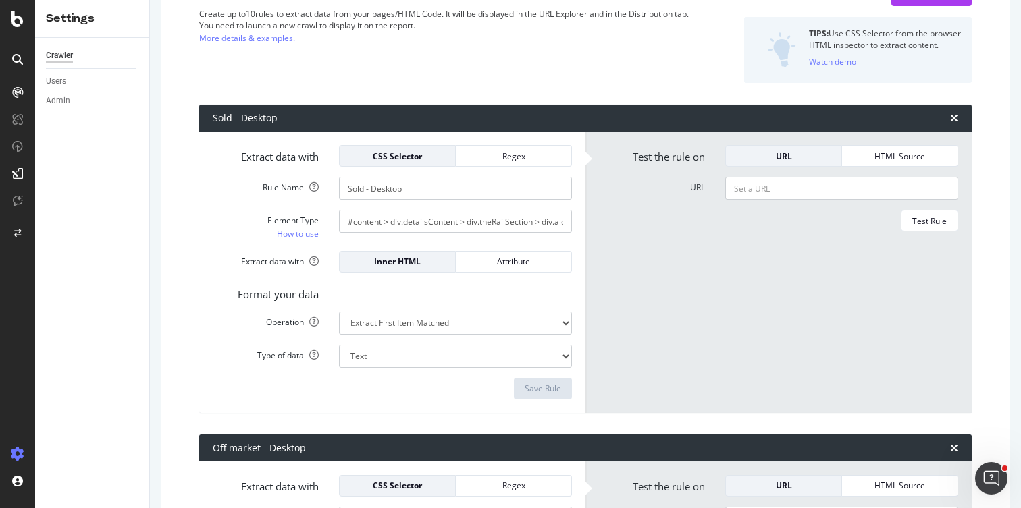
scroll to position [107, 0]
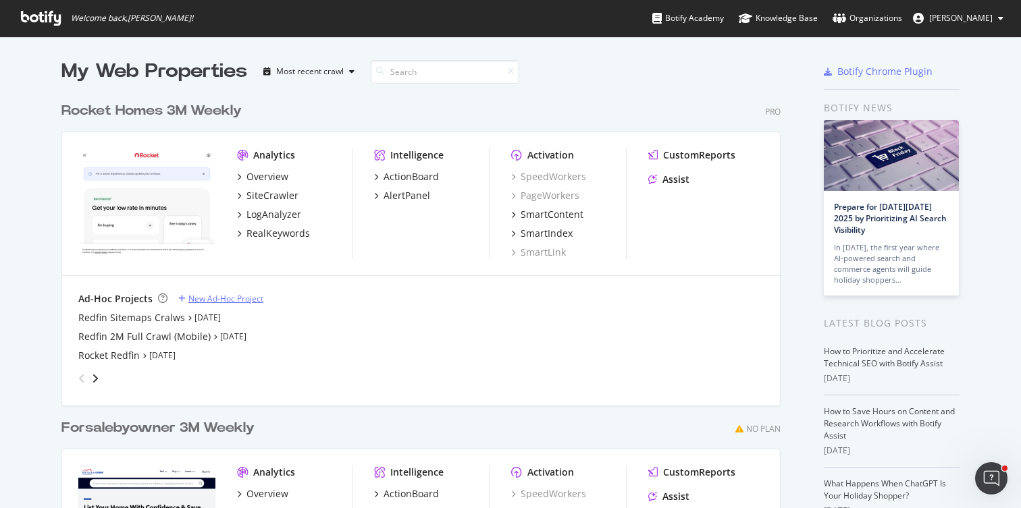
click at [219, 297] on div "New Ad-Hoc Project" at bounding box center [225, 298] width 75 height 11
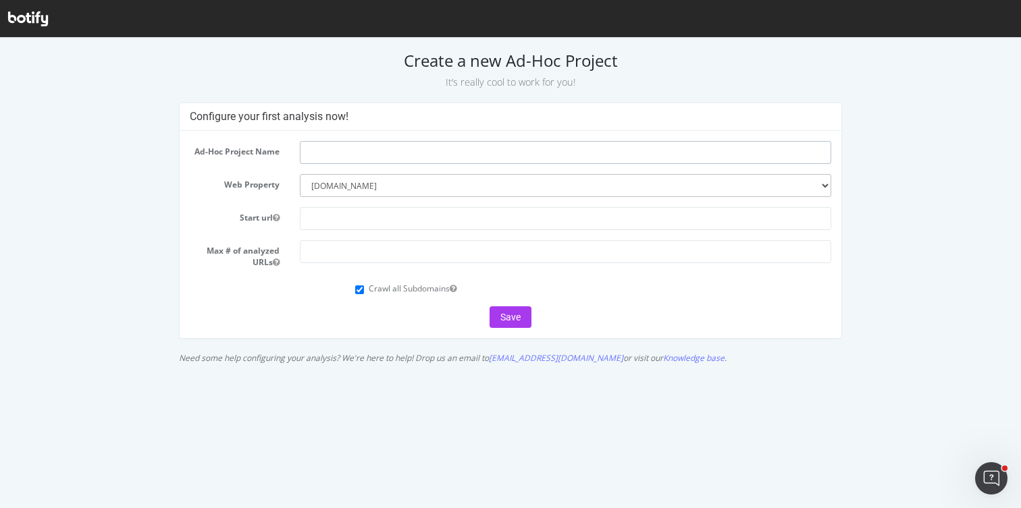
click at [342, 155] on input "text" at bounding box center [565, 152] width 531 height 23
type input "Redfin State Content Crawls"
paste input "[URL][DOMAIN_NAME]"
click at [454, 221] on input "[URL][DOMAIN_NAME]" at bounding box center [565, 218] width 531 height 23
type input "[URL][DOMAIN_NAME]"
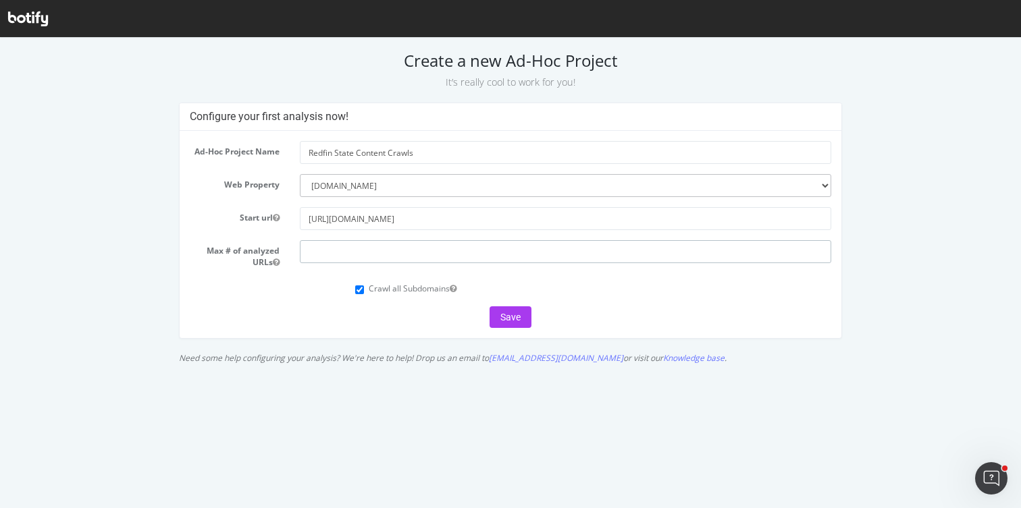
click at [326, 254] on input "number" at bounding box center [565, 251] width 531 height 23
click at [342, 248] on input "10" at bounding box center [565, 251] width 531 height 23
type input "10000"
click at [352, 155] on input "Redfin State Content Crawls" at bounding box center [565, 152] width 531 height 23
click at [404, 154] on input "Redfin Content Crawls" at bounding box center [565, 152] width 531 height 23
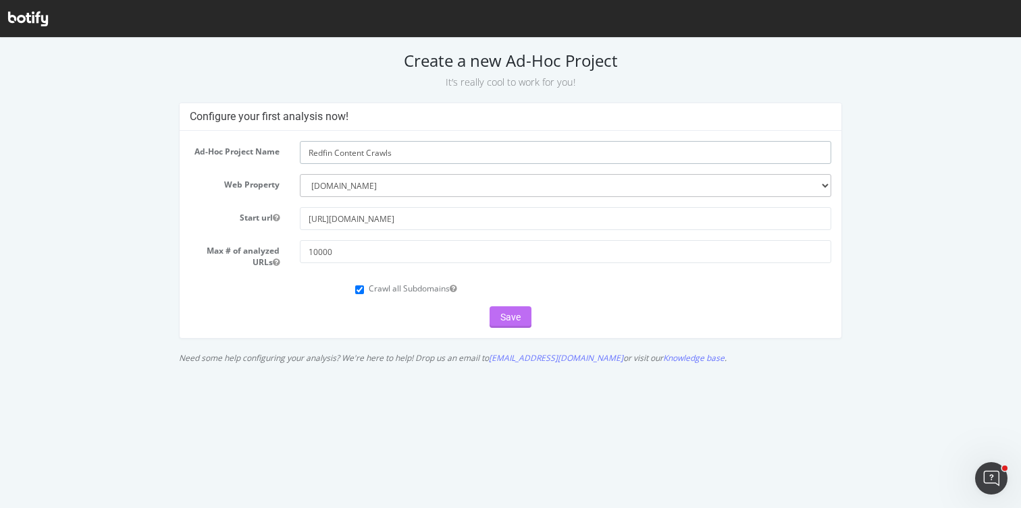
type input "Redfin Content Crawls"
click at [506, 319] on button "Save" at bounding box center [510, 317] width 42 height 22
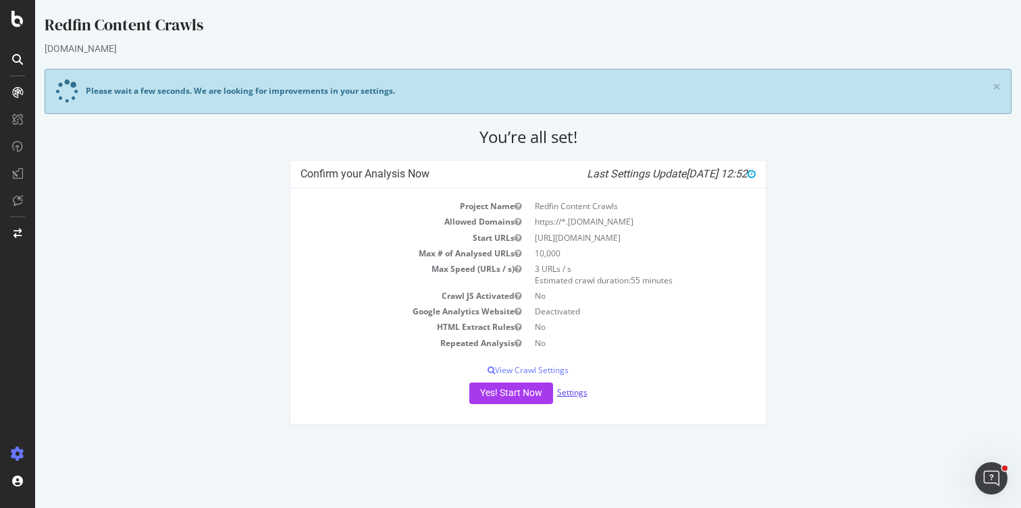
click at [575, 392] on link "Settings" at bounding box center [572, 392] width 30 height 11
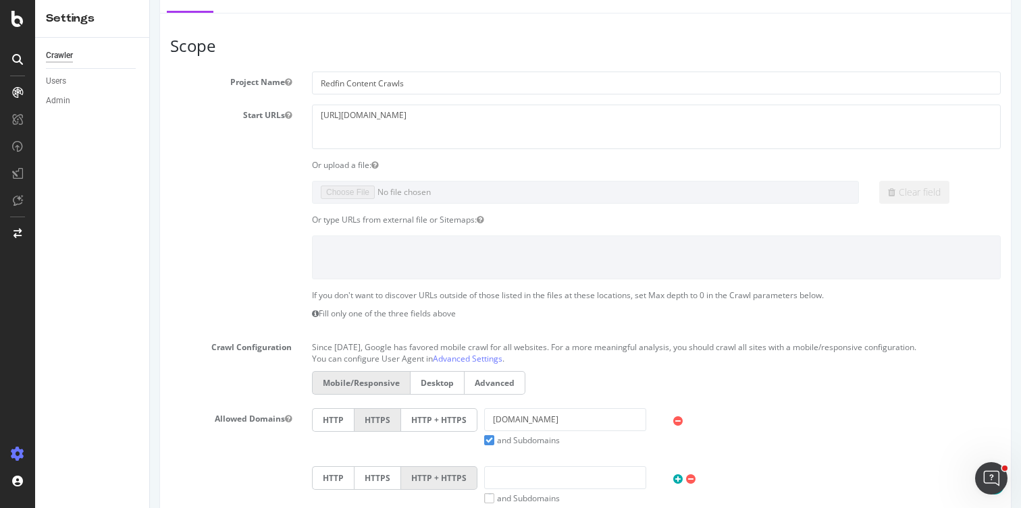
scroll to position [338, 0]
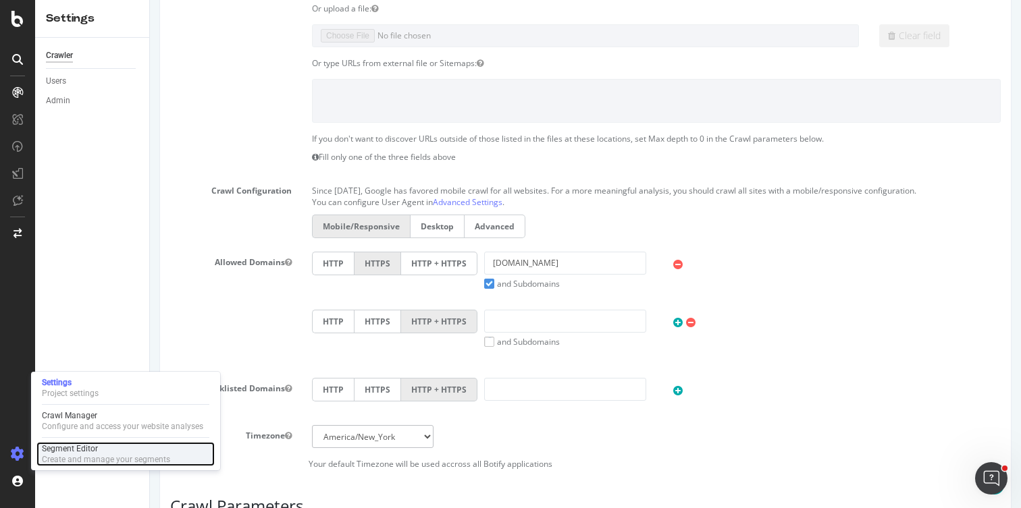
click at [68, 454] on div "Create and manage your segments" at bounding box center [106, 459] width 128 height 11
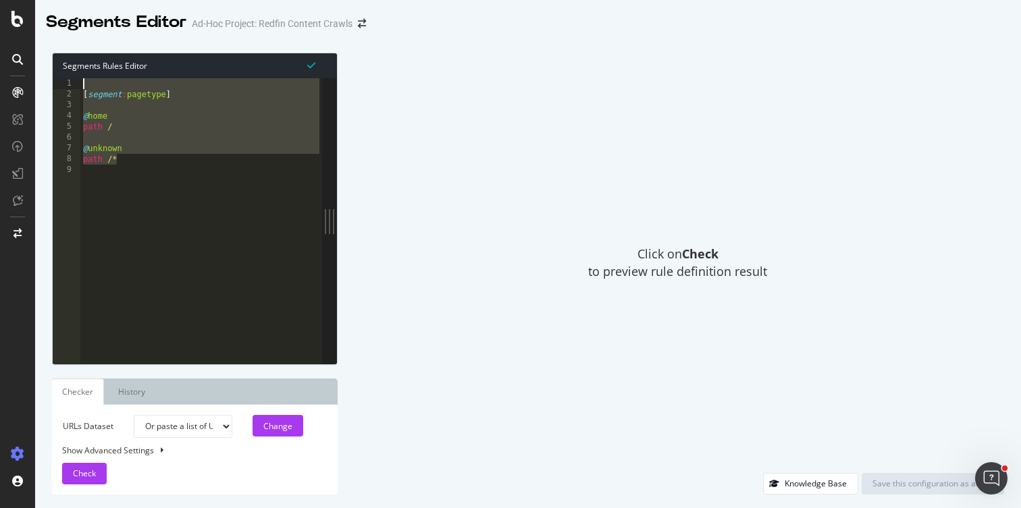
drag, startPoint x: 165, startPoint y: 165, endPoint x: 76, endPoint y: 73, distance: 128.0
click at [76, 73] on div "Segments Rules Editor 1 2 3 4 5 6 7 8 9 [ segment : pagetype ] @ home path / @ …" at bounding box center [195, 209] width 286 height 313
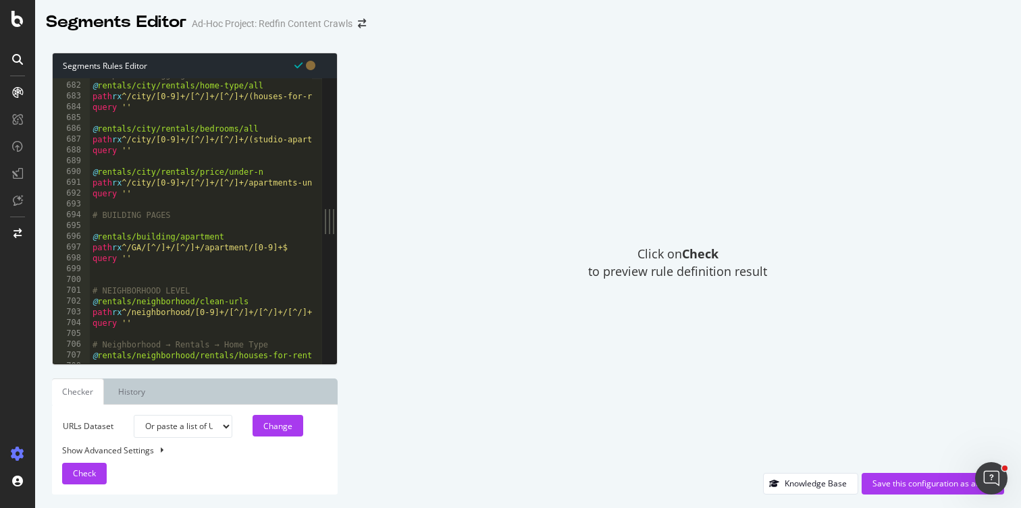
scroll to position [8517, 0]
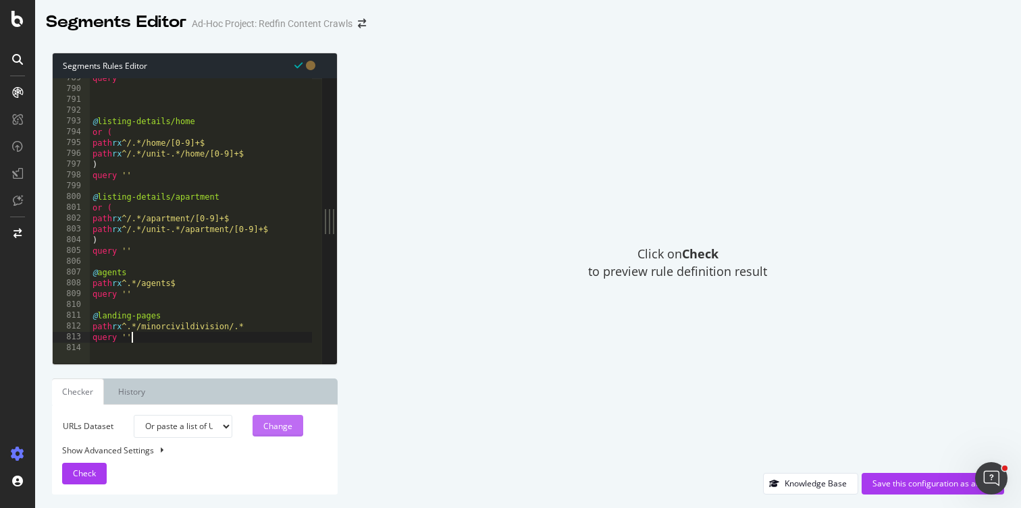
click at [276, 429] on div "Change" at bounding box center [277, 426] width 29 height 11
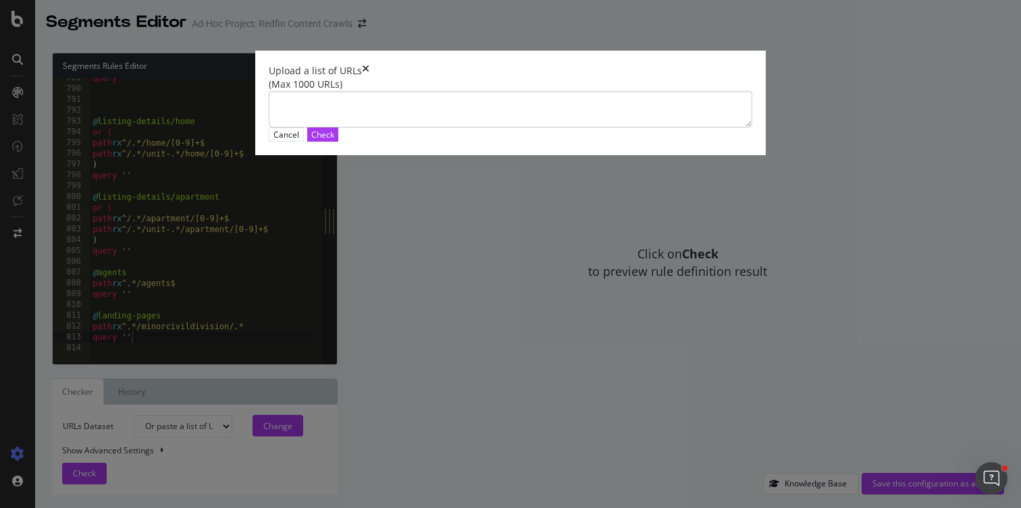
click at [369, 78] on icon "times" at bounding box center [365, 71] width 7 height 14
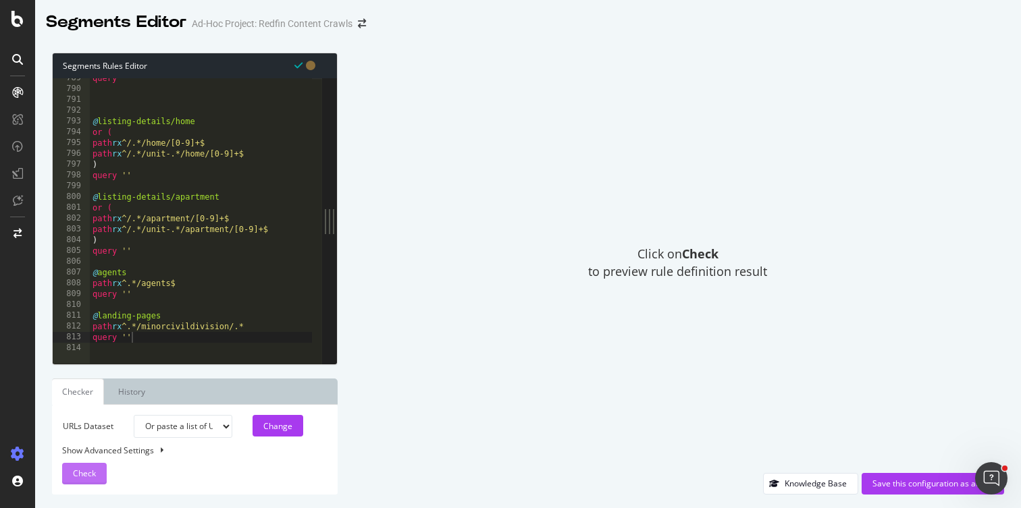
click at [82, 473] on span "Check" at bounding box center [84, 473] width 23 height 11
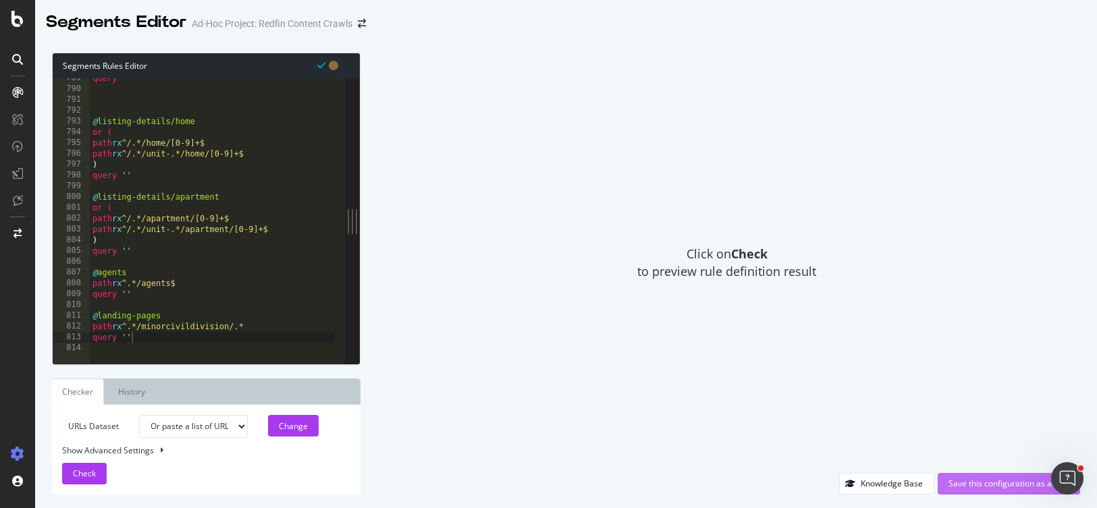
click at [969, 483] on div "Save this configuration as active" at bounding box center [1009, 483] width 121 height 11
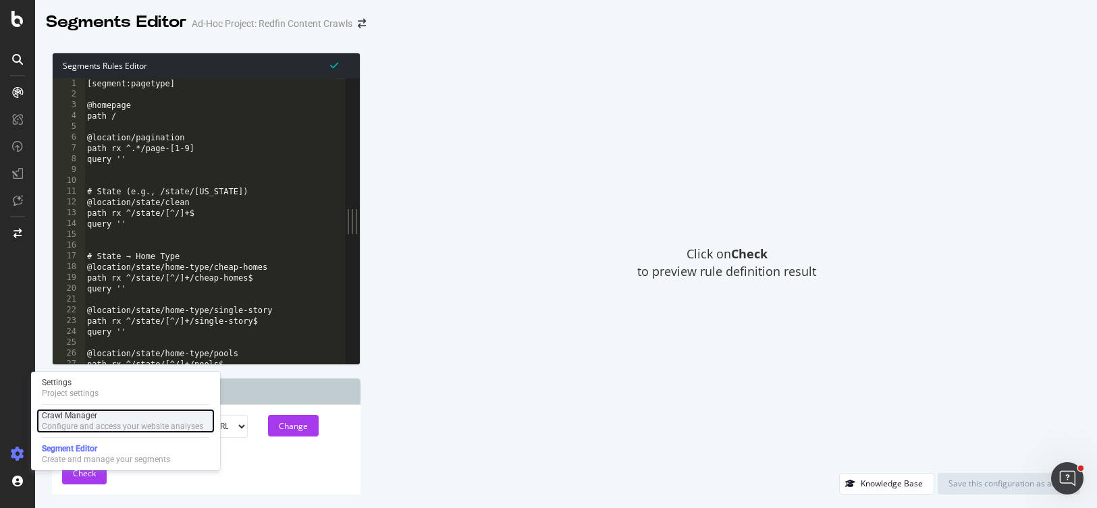
click at [80, 415] on div "Crawl Manager" at bounding box center [122, 415] width 161 height 11
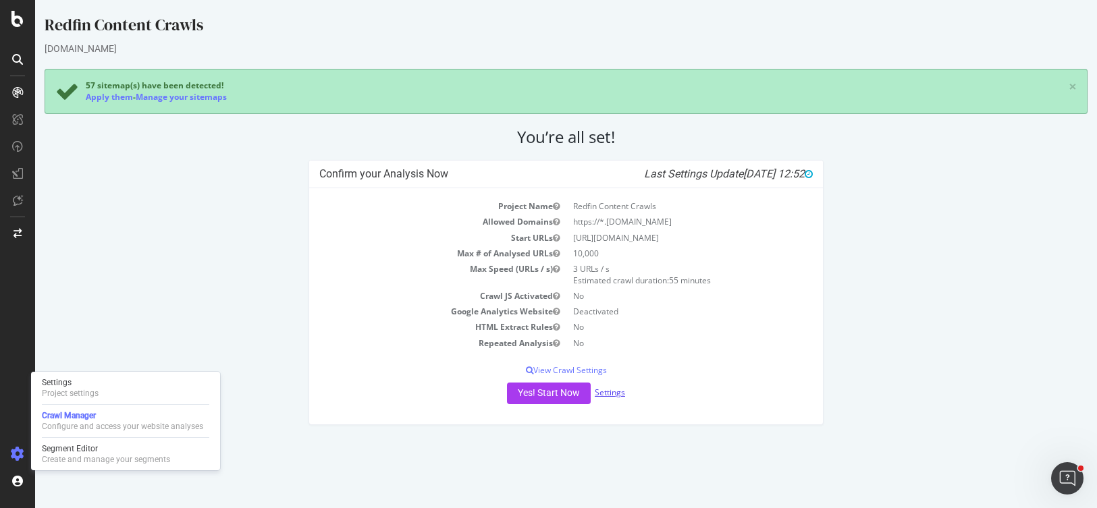
click at [609, 394] on link "Settings" at bounding box center [610, 392] width 30 height 11
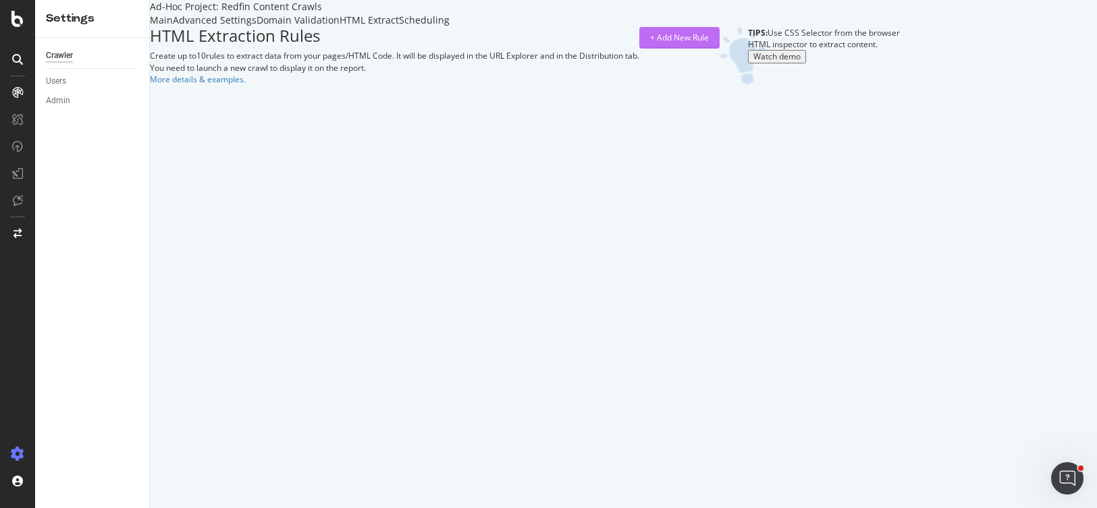
click at [709, 43] on div "+ Add New Rule" at bounding box center [679, 37] width 59 height 11
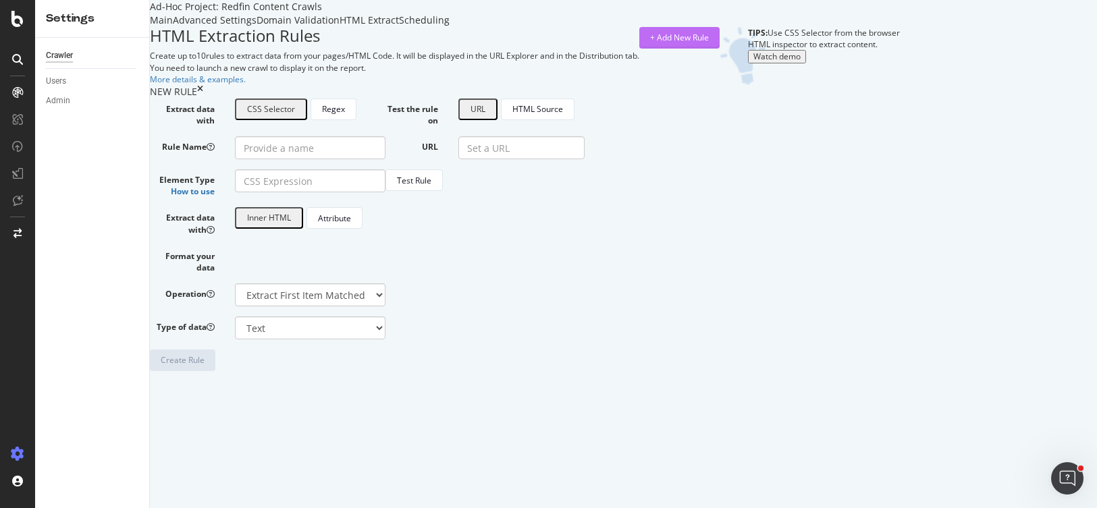
scroll to position [47, 0]
click at [375, 159] on input "Rule Name" at bounding box center [310, 147] width 151 height 23
paste input "Sold - Desktop"
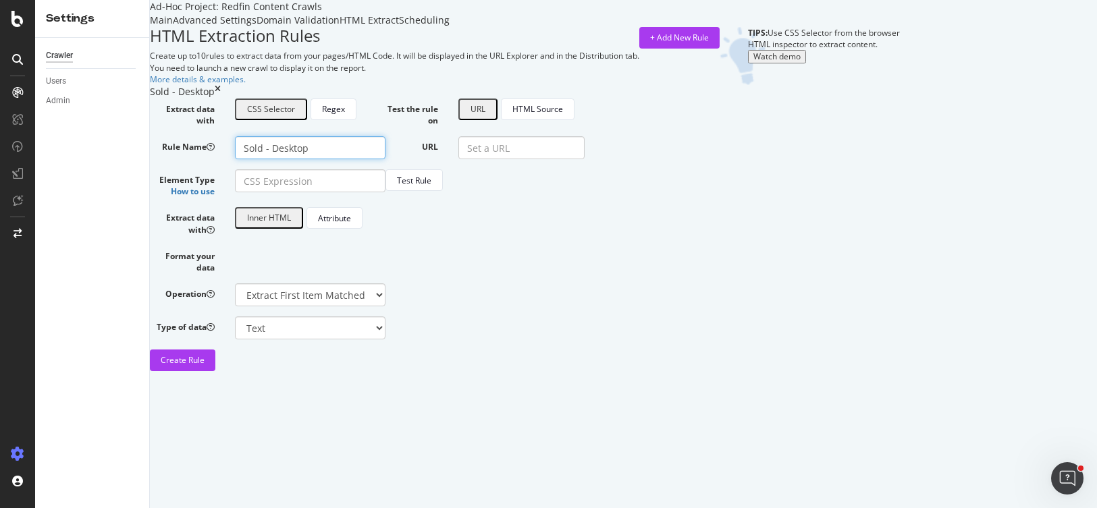
type input "Sold - Desktop"
click at [385, 192] on input "Element Type How to use" at bounding box center [310, 180] width 151 height 23
paste input "#content > div.detailsContent > div.theRailSection > div.alongTheRail > div:nth…"
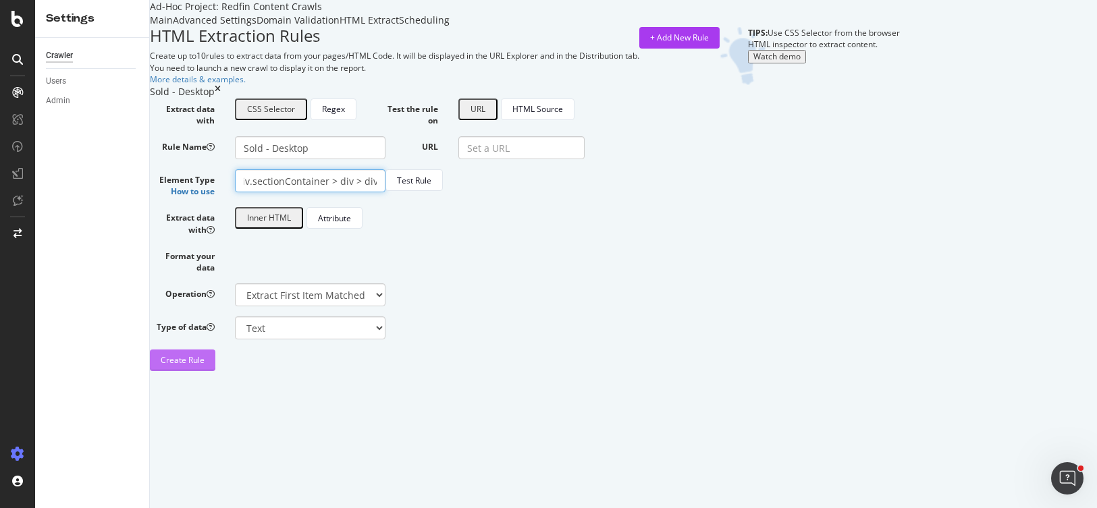
type input "#content > div.detailsContent > div.theRailSection > div.alongTheRail > div:nth…"
click at [205, 366] on div "Create Rule" at bounding box center [183, 359] width 44 height 11
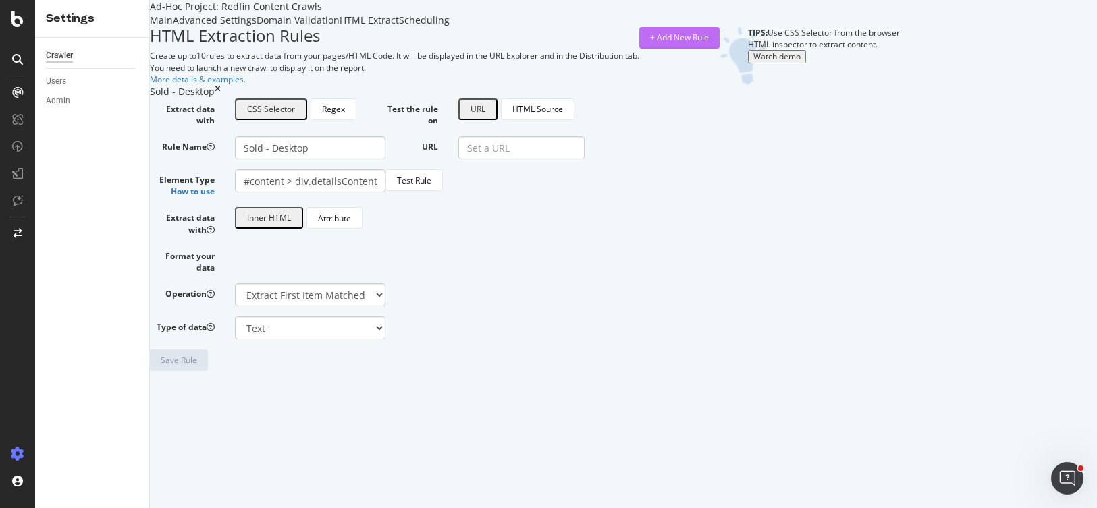
click at [709, 42] on div "+ Add New Rule" at bounding box center [679, 37] width 59 height 11
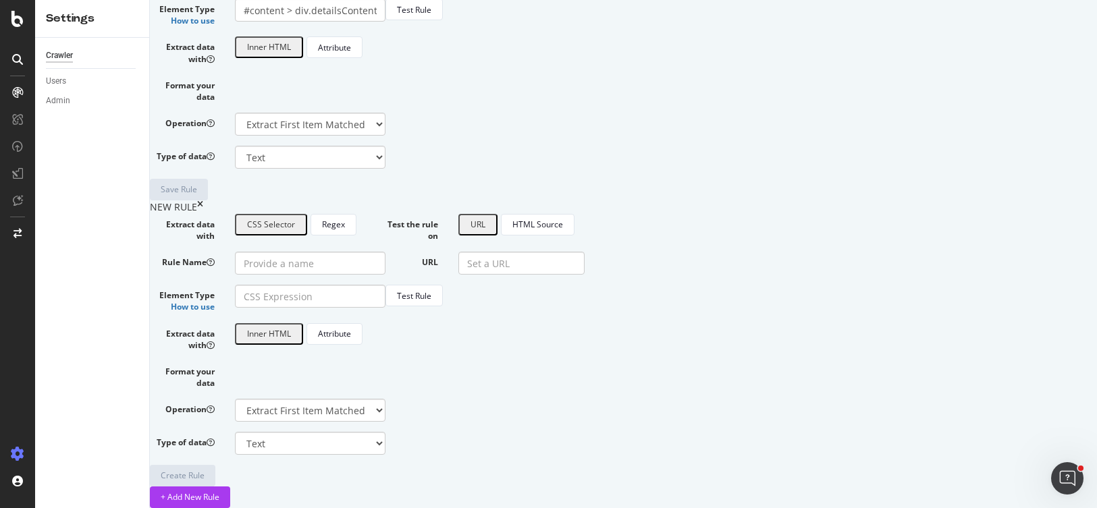
scroll to position [419, 0]
click at [371, 252] on input "Rule Name" at bounding box center [310, 263] width 151 height 23
paste input "Off market - Desktop"
type input "Off market - Desktop"
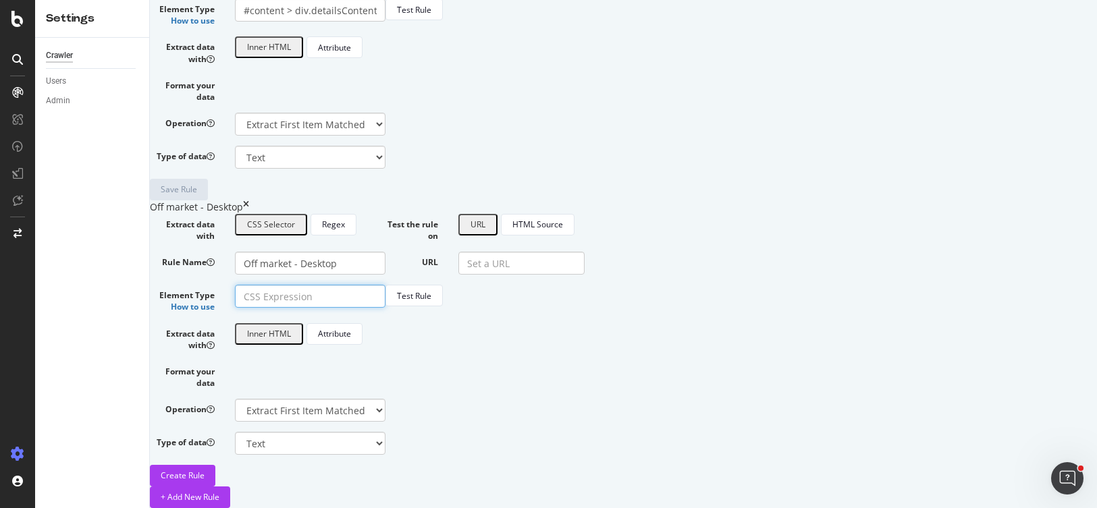
click at [364, 285] on input "Element Type How to use" at bounding box center [310, 296] width 151 height 23
paste input "#content > div.detailsContent > div.theRailSection > div.alongTheRail > div:nth…"
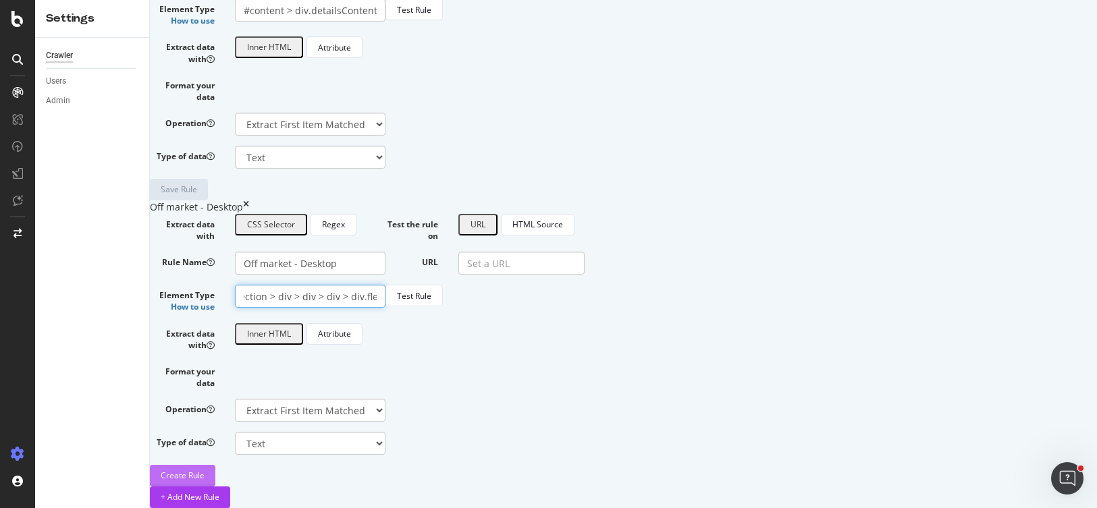
type input "#content > div.detailsContent > div.theRailSection > div.alongTheRail > div:nth…"
click at [205, 470] on div "Create Rule" at bounding box center [183, 475] width 44 height 11
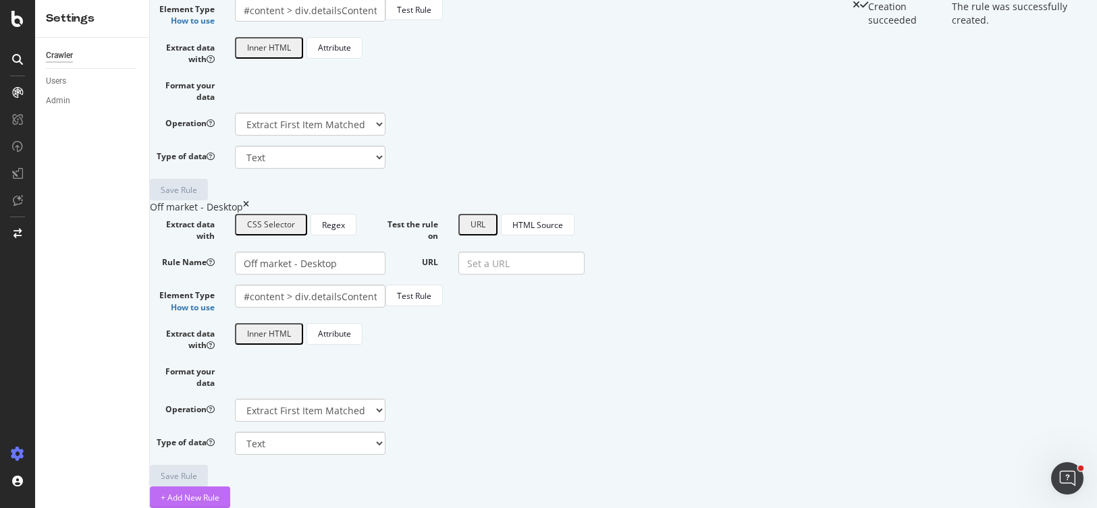
click at [219, 492] on div "+ Add New Rule" at bounding box center [190, 497] width 59 height 11
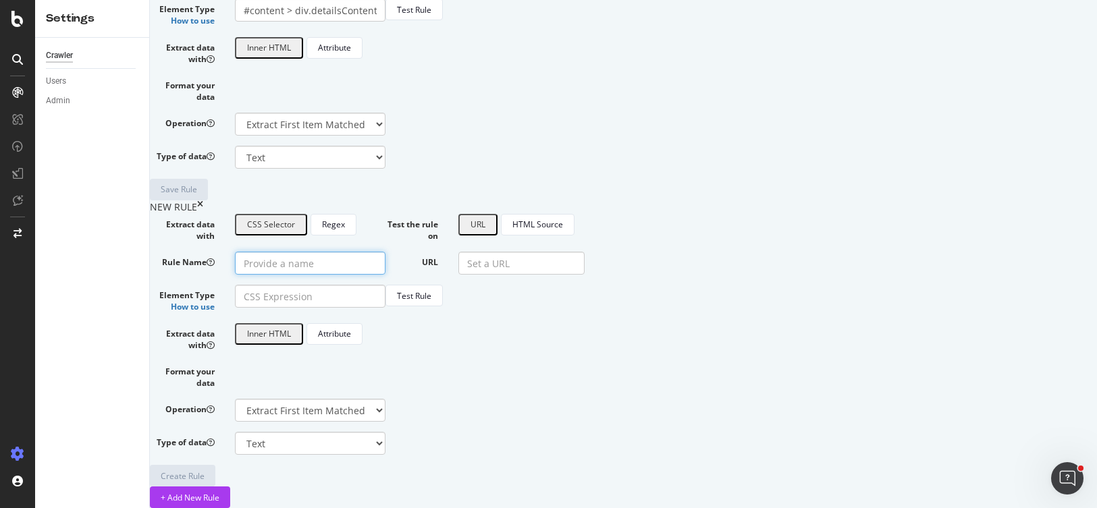
click at [385, 252] on input "Rule Name" at bounding box center [310, 263] width 151 height 23
paste input "Pending - Mobile"
type input "Pending - Mobile"
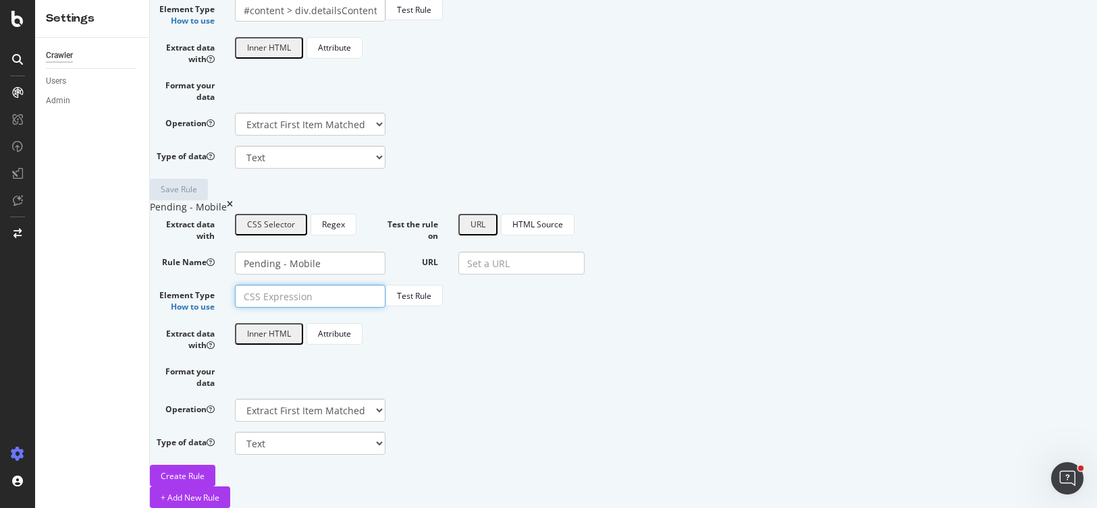
click at [373, 285] on input "Element Type How to use" at bounding box center [310, 296] width 151 height 23
paste input "#AddressBannerSectionMobile > div > div.flex > div.flex-1 > div.ListingStatusBa…"
type input "#AddressBannerSectionMobile > div > div.flex > div.flex-1 > div.ListingStatusBa…"
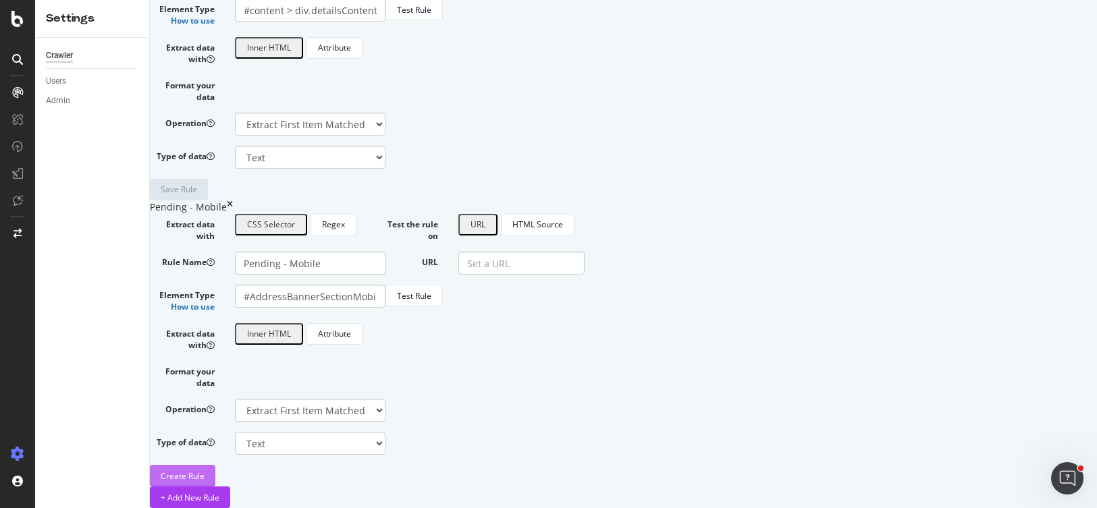
click at [205, 471] on div "Create Rule" at bounding box center [183, 476] width 44 height 11
click at [219, 492] on div "+ Add New Rule" at bounding box center [190, 497] width 59 height 11
click at [375, 252] on input "Rule Name" at bounding box center [310, 263] width 151 height 23
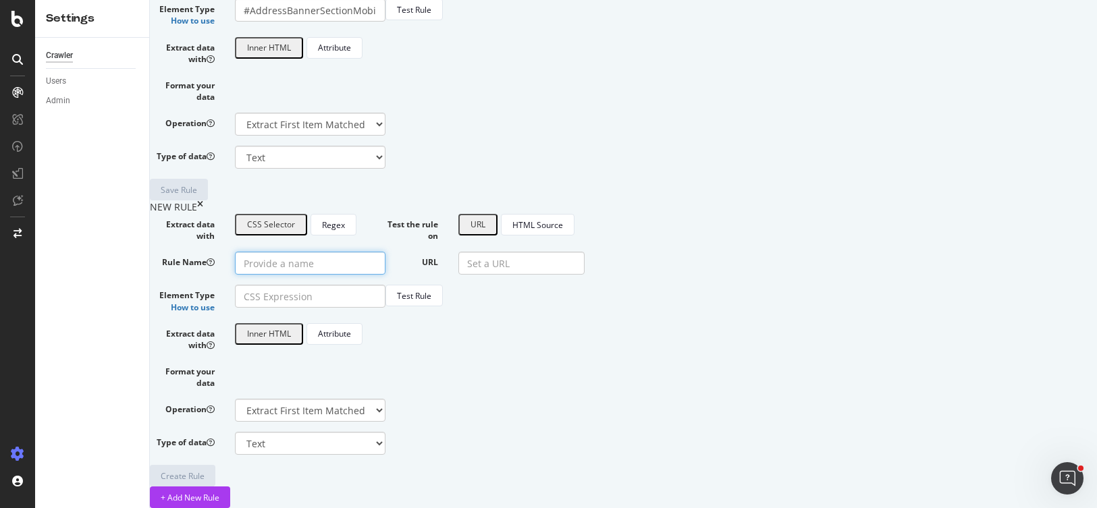
paste input "Sold - Mobile"
type input "Sold - Mobile"
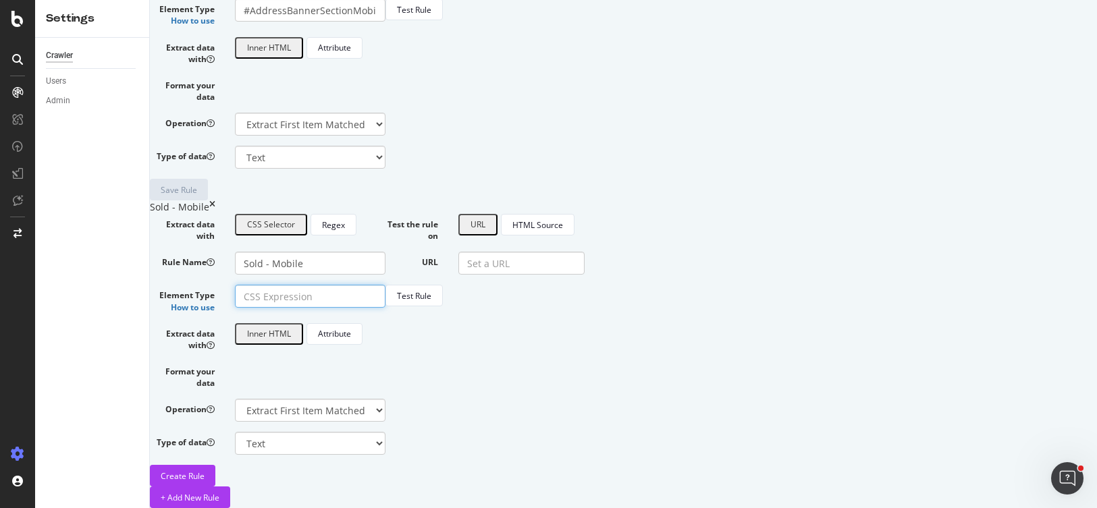
click at [385, 285] on input "Element Type How to use" at bounding box center [310, 296] width 151 height 23
paste input "#AddressBannerSectionMobile > div > div.flex > div.flex-1 > div.ListingStatusBa…"
type input "#AddressBannerSectionMobile > div > div.flex > div.flex-1 > div.ListingStatusBa…"
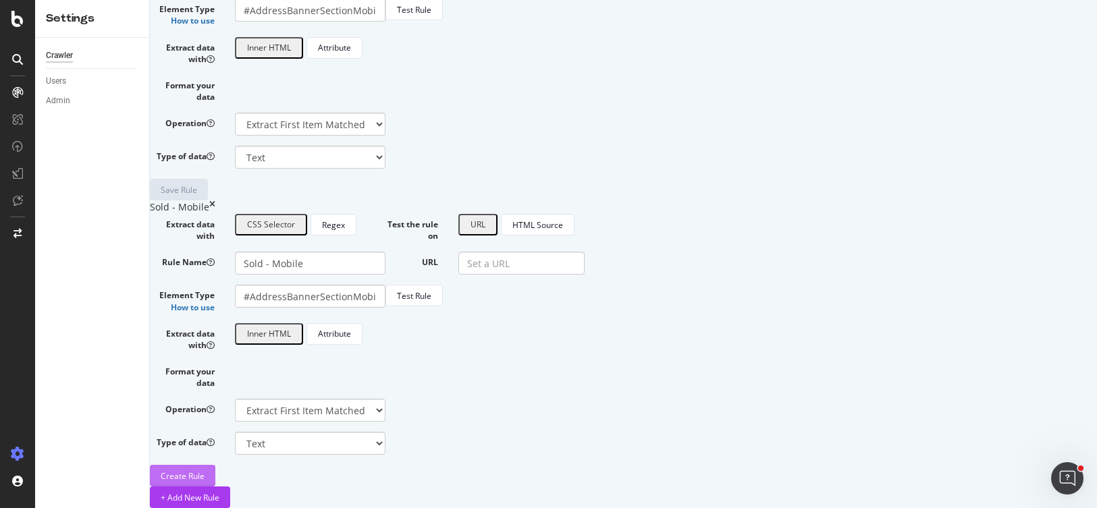
click at [205, 471] on div "Create Rule" at bounding box center [183, 476] width 44 height 11
click at [219, 492] on div "+ Add New Rule" at bounding box center [190, 497] width 59 height 11
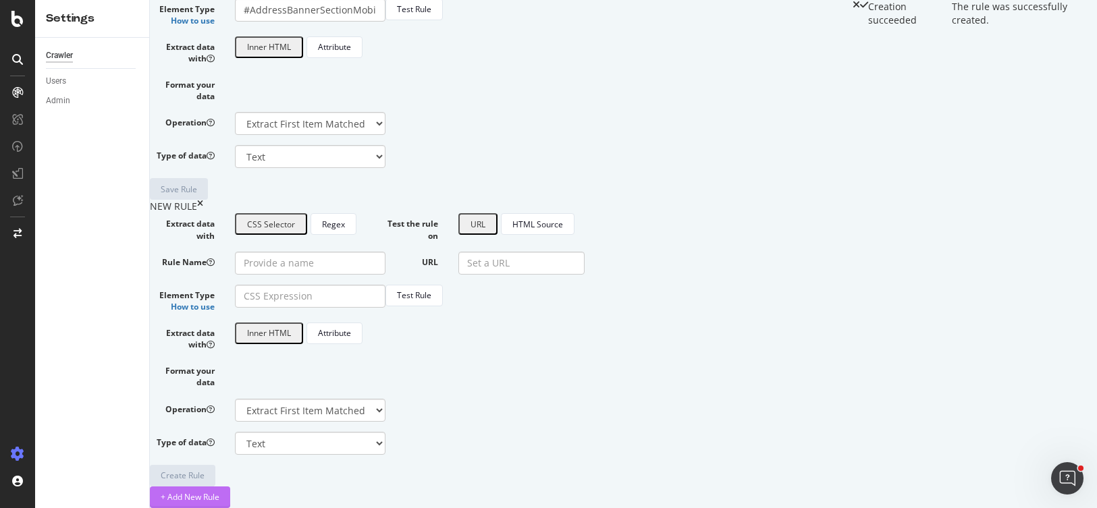
scroll to position [1409, 0]
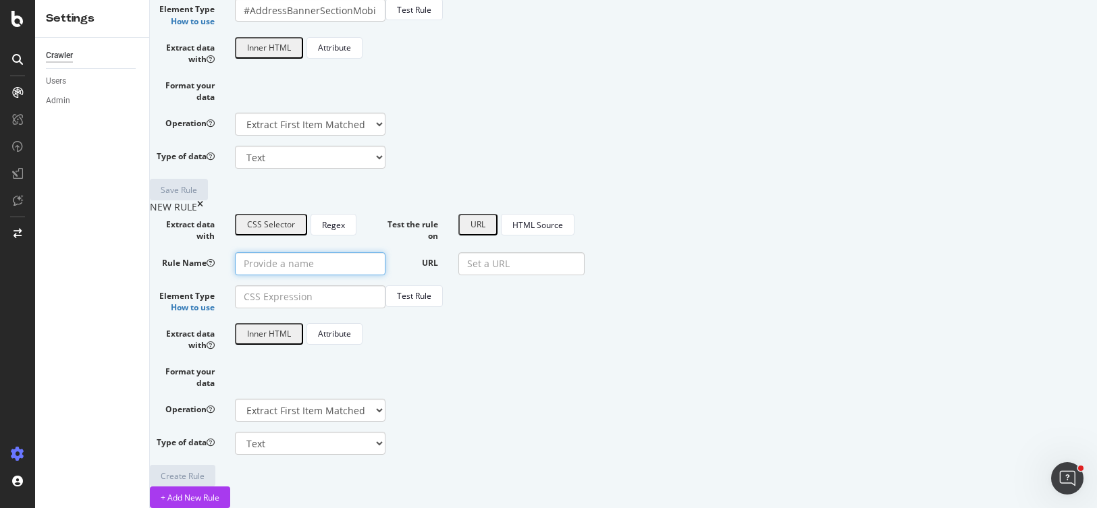
click at [369, 252] on input "Rule Name" at bounding box center [310, 263] width 151 height 23
paste input "Coming Soon - Mobile"
type input "Coming Soon - Mobile"
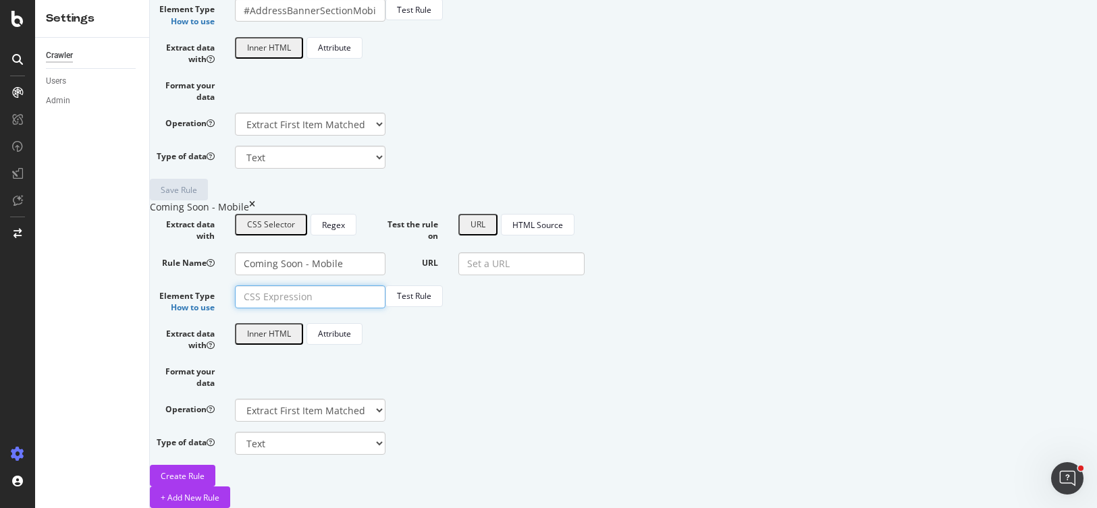
paste input "#AddressBannerSectionMobile > div > div.flex > div.flex-1 > div.ListingStatusBa…"
type input "#AddressBannerSectionMobile > div > div.flex > div.flex-1 > div.ListingStatusBa…"
click at [205, 471] on div "Create Rule" at bounding box center [183, 476] width 44 height 11
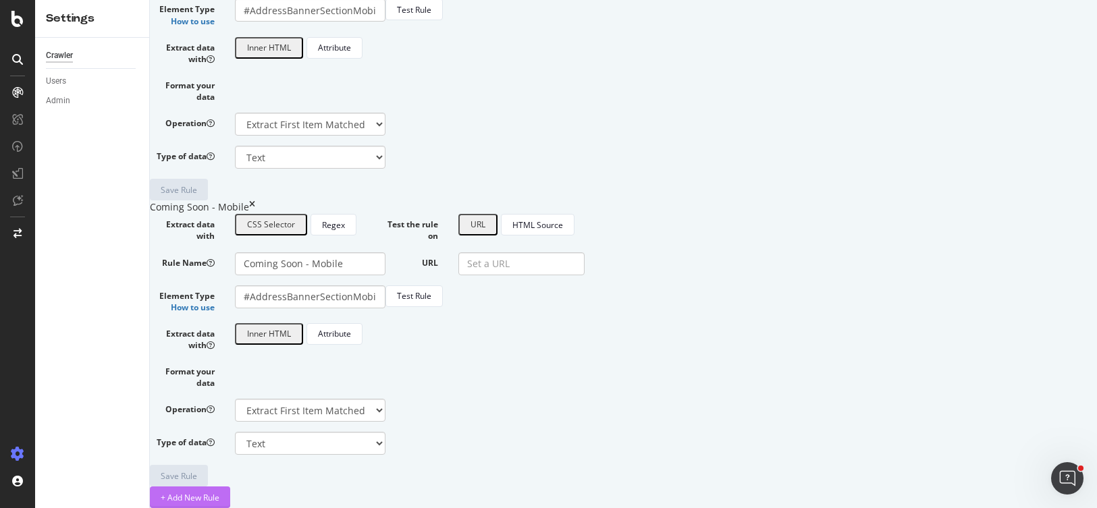
click at [219, 492] on div "+ Add New Rule" at bounding box center [190, 497] width 59 height 11
click at [364, 252] on input "Rule Name" at bounding box center [310, 263] width 151 height 23
paste input "For Rent - Mobile"
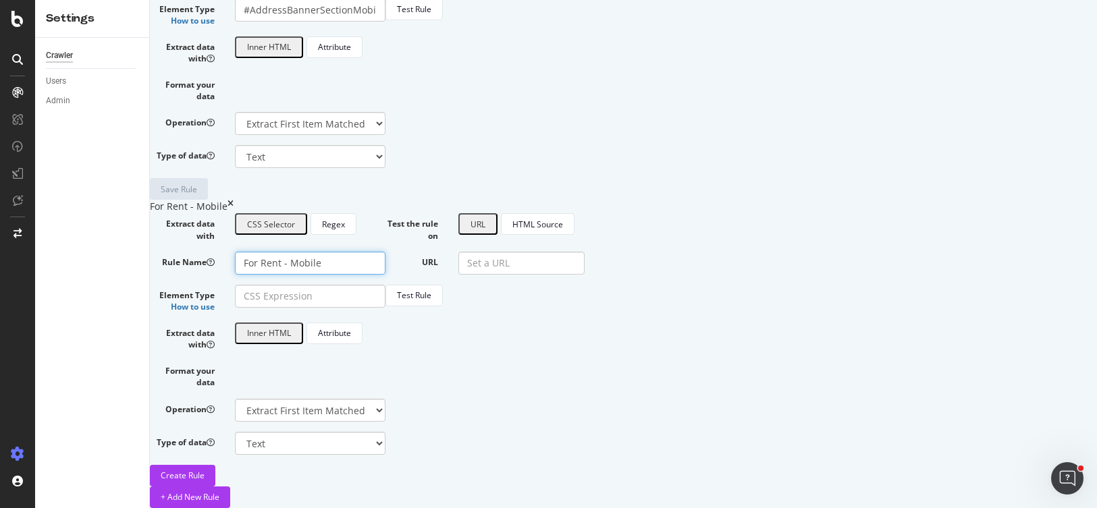
type input "For Rent - Mobile"
click at [385, 285] on input "Element Type How to use" at bounding box center [310, 296] width 151 height 23
paste input "#content > div.criticalComponents.detailsContent > div:nth-child(3) > section >…"
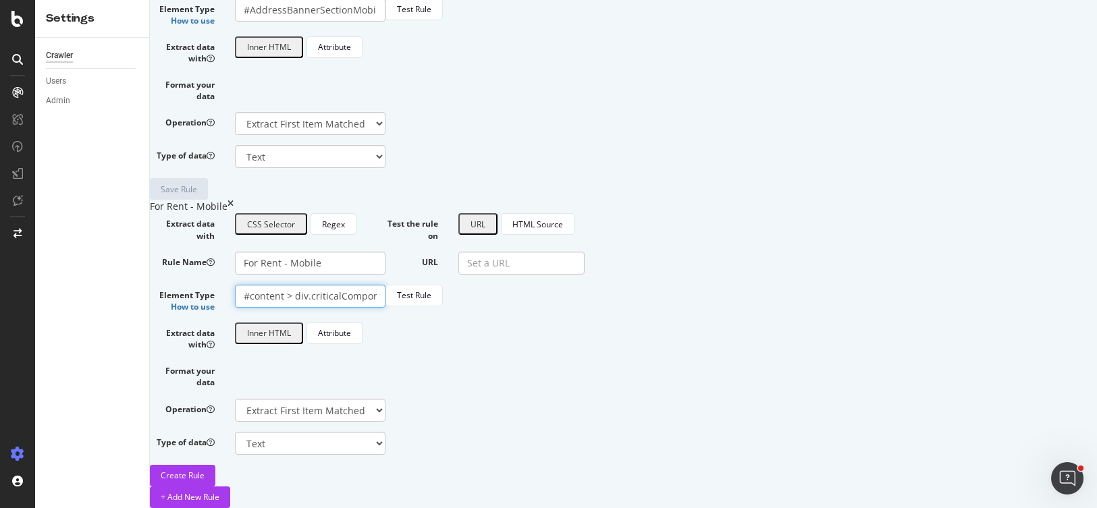
scroll to position [0, 264]
type input "#content > div.criticalComponents.detailsContent > div:nth-child(3) > section >…"
click at [205, 470] on div "Create Rule" at bounding box center [183, 475] width 44 height 11
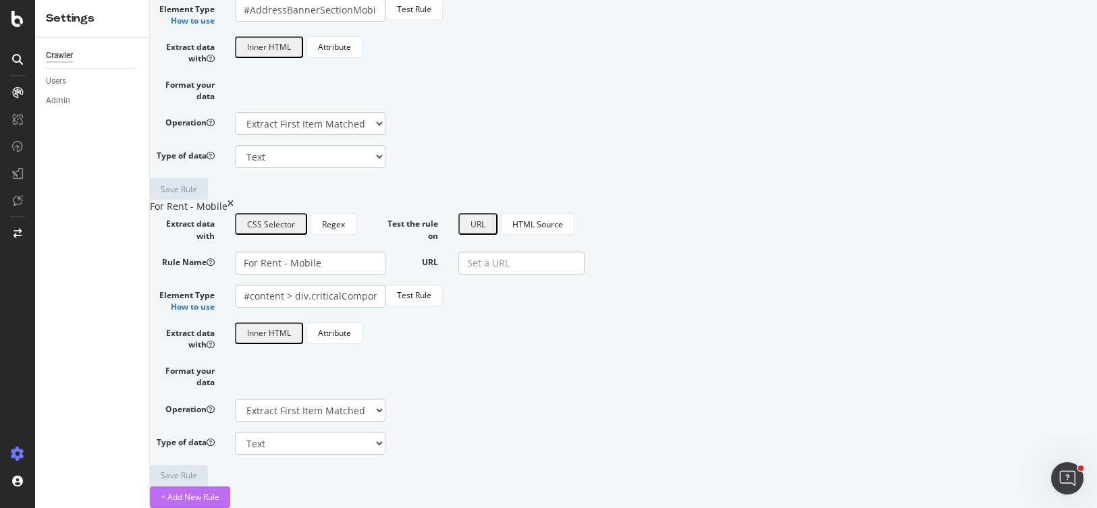
click at [219, 491] on div "+ Add New Rule" at bounding box center [190, 496] width 59 height 11
click at [377, 252] on input "Rule Name" at bounding box center [310, 263] width 151 height 23
paste input "For Sale - Mobile"
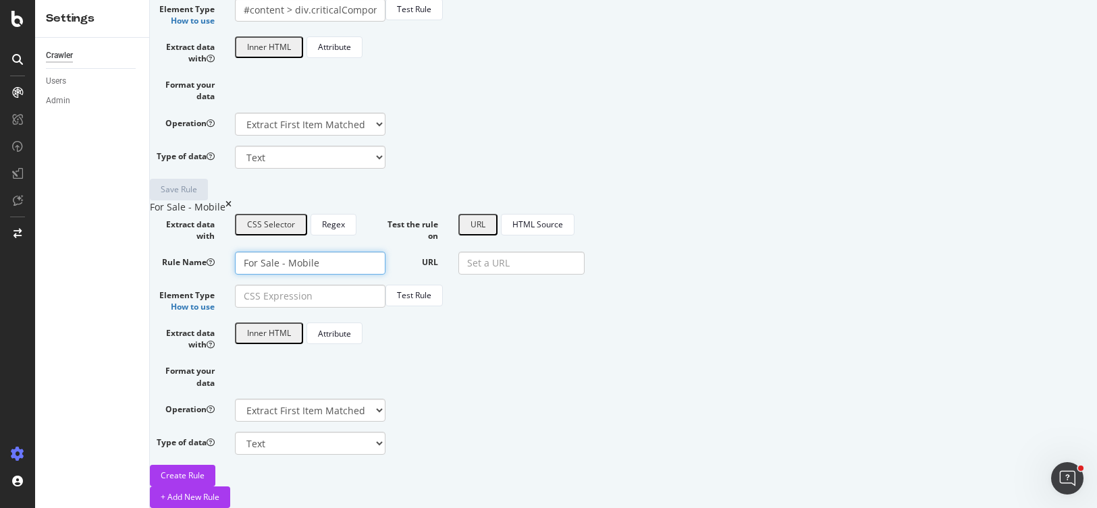
type input "For Sale - Mobile"
click at [385, 285] on input "Element Type How to use" at bounding box center [310, 296] width 151 height 23
paste input "#AddressBannerSectionMobile > div > div.flex > div.flex-1 > div.ListingStatusBa…"
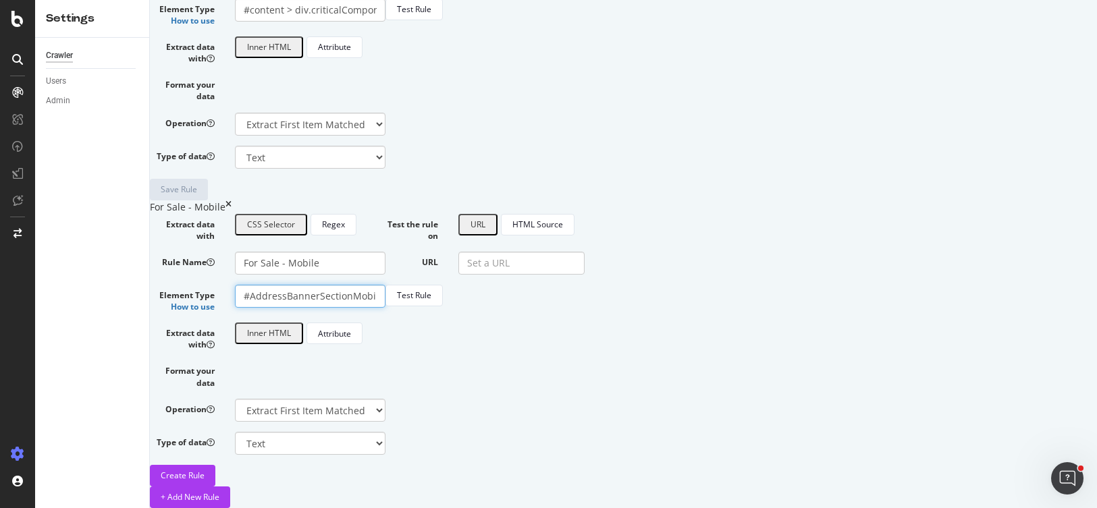
scroll to position [0, 264]
type input "#AddressBannerSectionMobile > div > div.flex > div.flex-1 > div.ListingStatusBa…"
click at [205, 470] on div "Create Rule" at bounding box center [183, 475] width 44 height 11
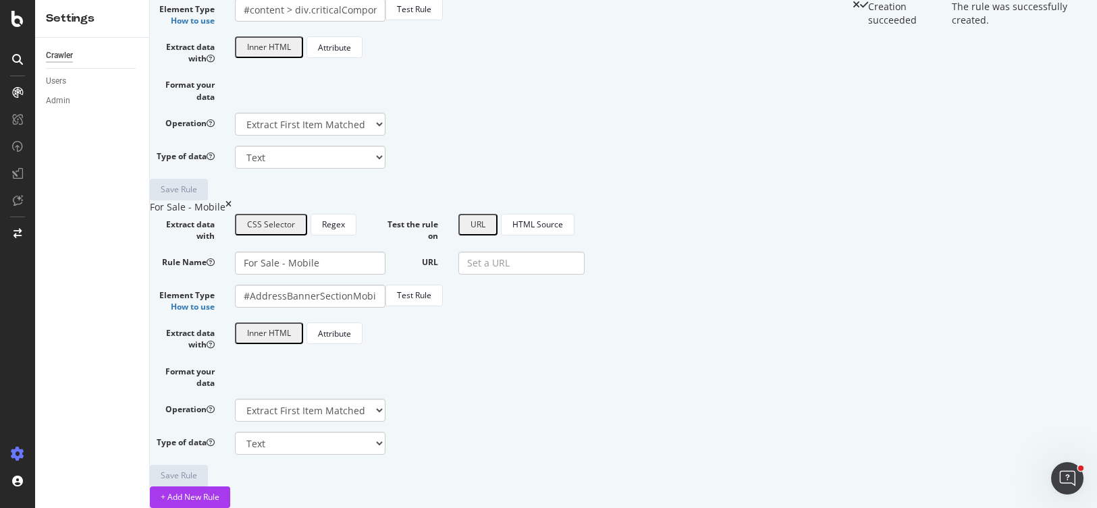
scroll to position [2096, 0]
click at [219, 491] on div "+ Add New Rule" at bounding box center [190, 496] width 59 height 11
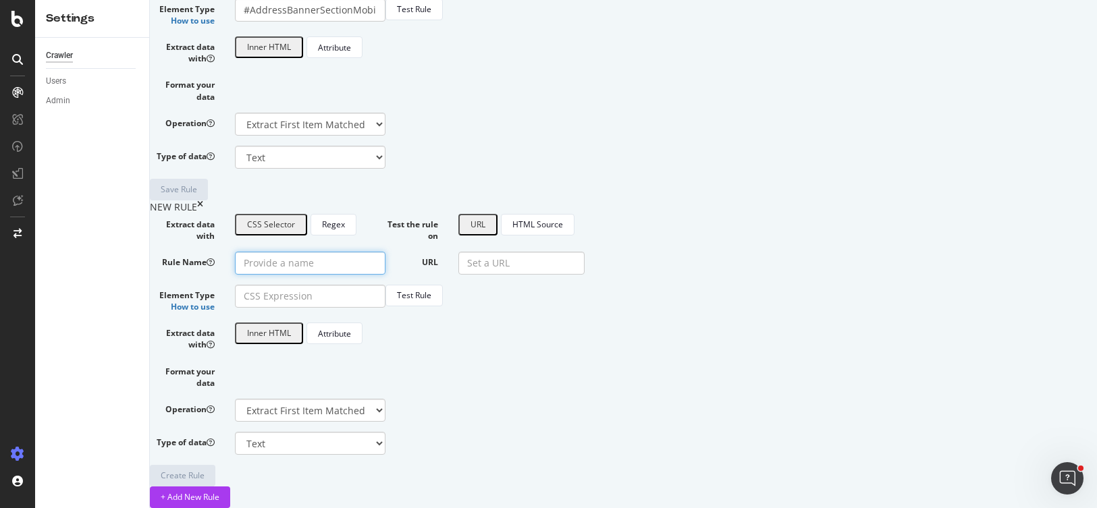
click at [370, 252] on input "Rule Name" at bounding box center [310, 263] width 151 height 23
paste input "Listing Status"
type input "Listing Status"
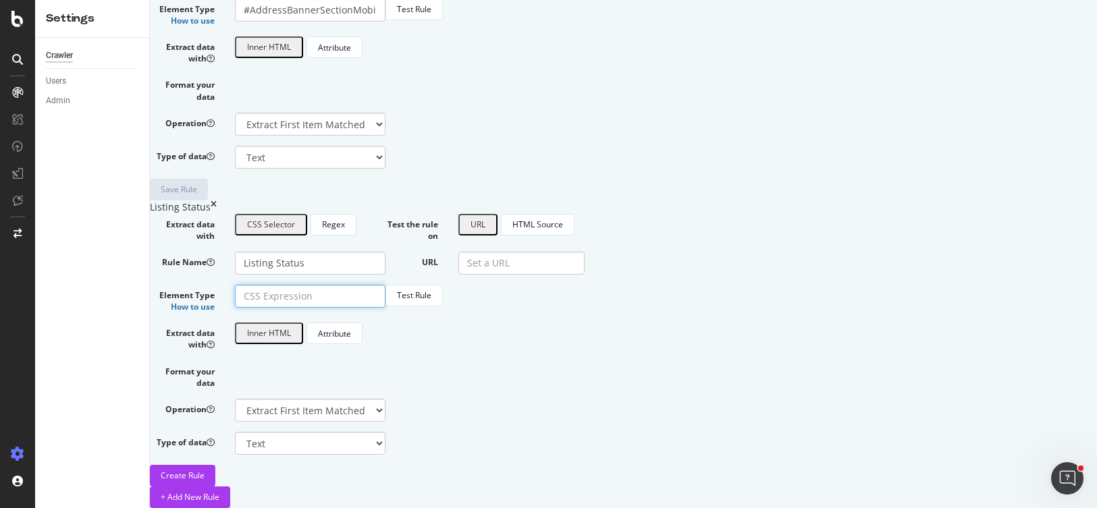
click at [385, 285] on input "Element Type How to use" at bounding box center [310, 296] width 151 height 23
paste input "#AddressBannerSectionMobile > div > div.flex > div.flex-1 > div.ListingStatusBa…"
type input "#AddressBannerSectionMobile > div > div.flex > div.flex-1 > div.ListingStatusBa…"
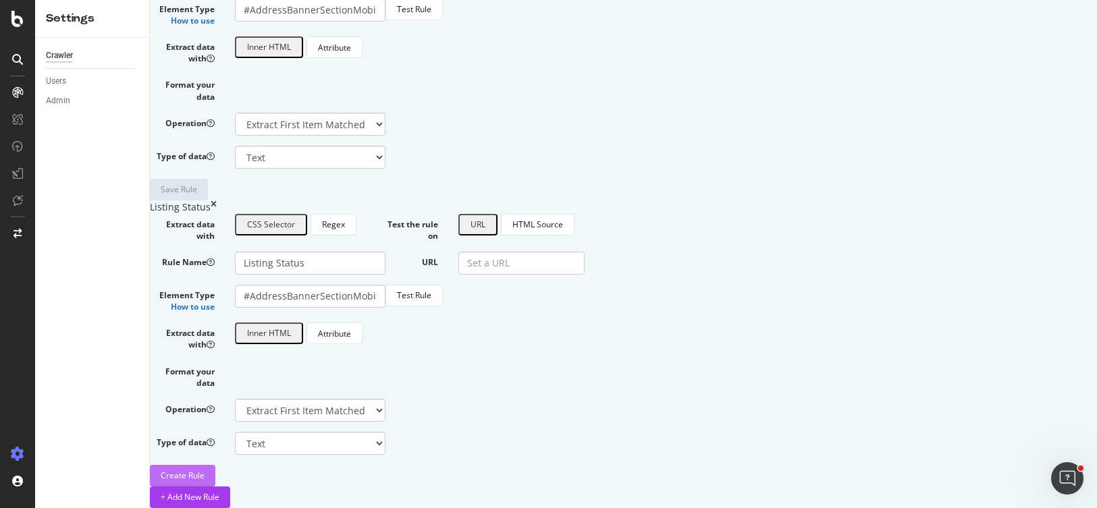
click at [205, 470] on div "Create Rule" at bounding box center [183, 475] width 44 height 11
click at [219, 491] on div "+ Add New Rule" at bounding box center [190, 496] width 59 height 11
paste input "For sale - Desktop"
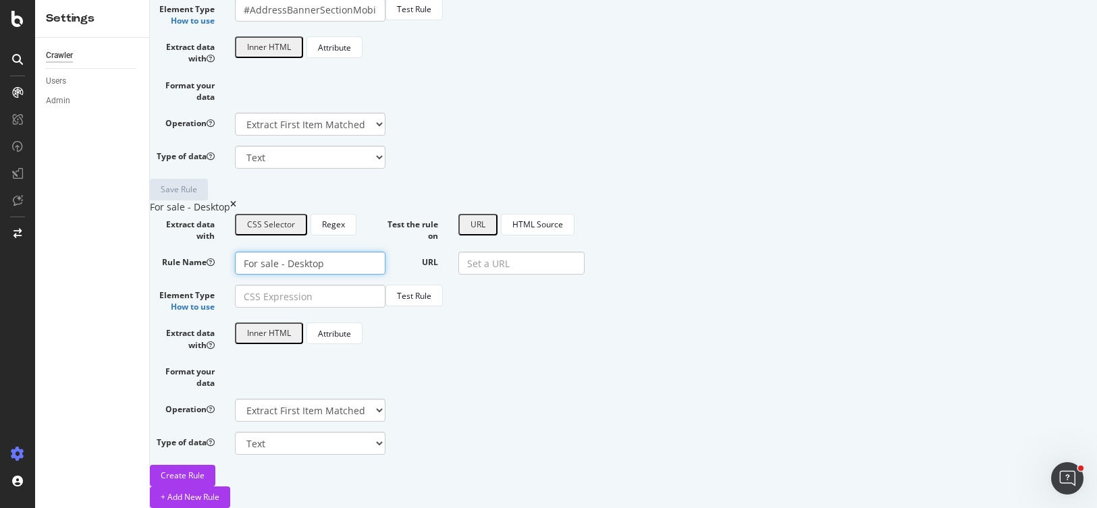
type input "For sale - Desktop"
click at [385, 285] on input "Element Type How to use" at bounding box center [310, 296] width 151 height 23
paste input "#content > div.detailsContent > div.theRailSection > div.alongTheRail > div:nth…"
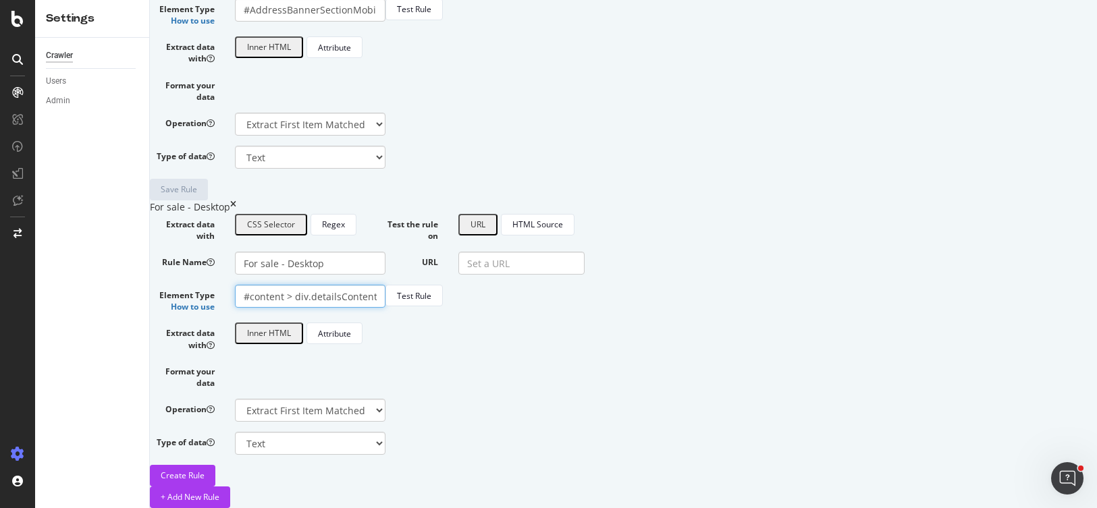
scroll to position [0, 473]
type input "#content > div.detailsContent > div.theRailSection > div.alongTheRail > div:nth…"
click at [205, 470] on div "Create Rule" at bounding box center [183, 475] width 44 height 11
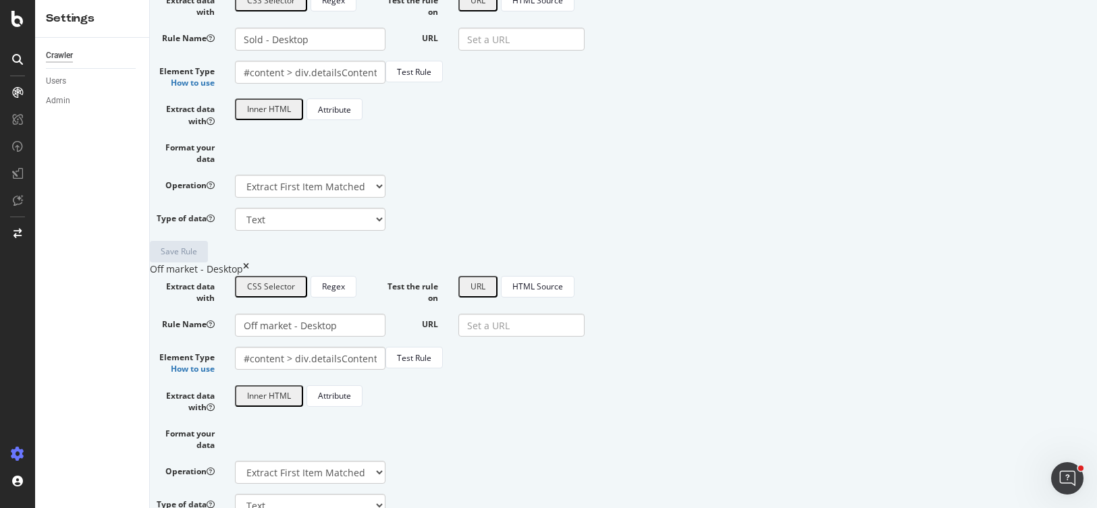
scroll to position [24, 0]
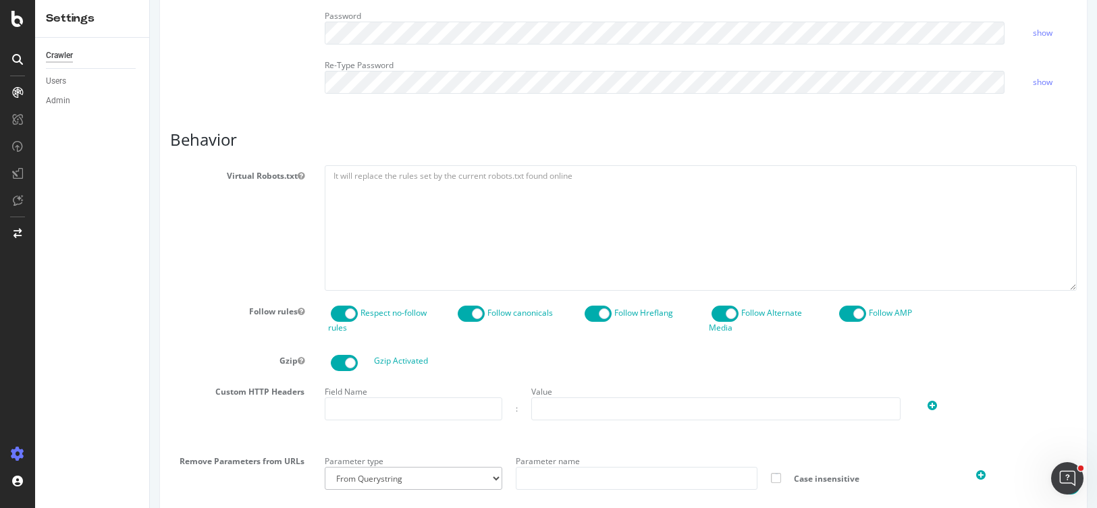
scroll to position [504, 0]
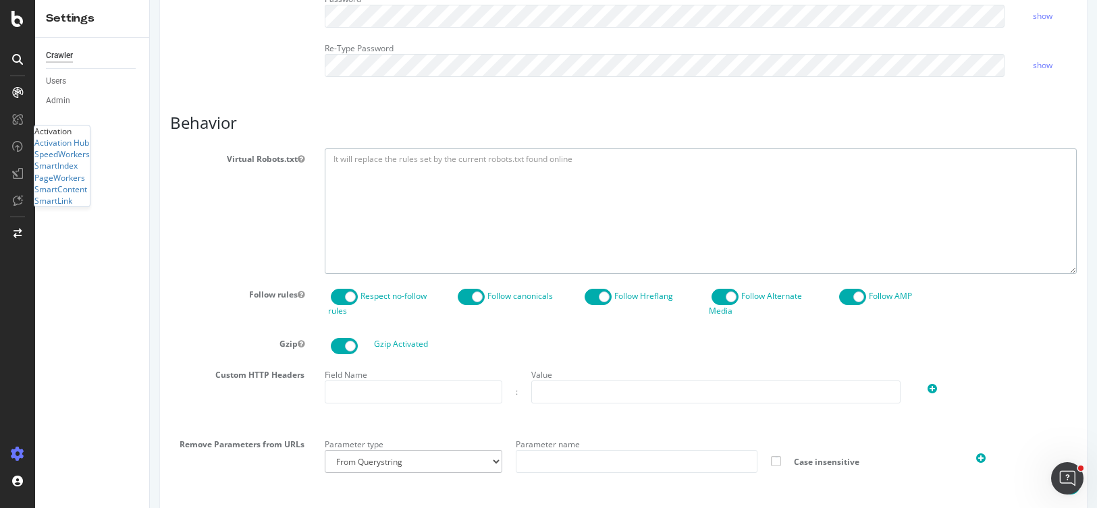
click at [380, 183] on textarea at bounding box center [701, 211] width 752 height 125
paste textarea "User-agent: * # Block everything by default Disallow: / # --- Allow homepage so…"
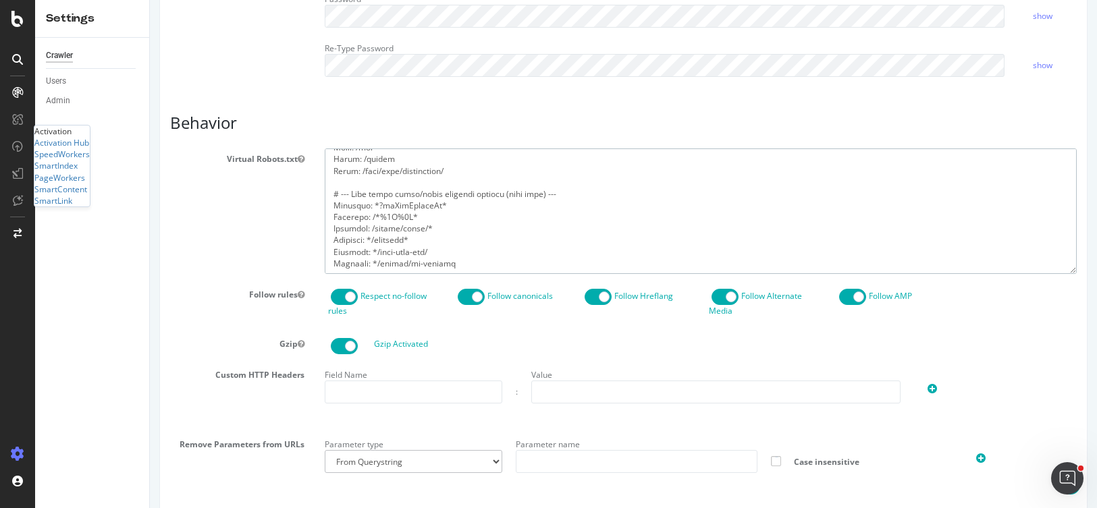
scroll to position [914, 0]
click at [349, 261] on textarea at bounding box center [701, 211] width 752 height 125
type textarea "User-agent: * # Block everything by default Disallow: / # --- Allow homepage so…"
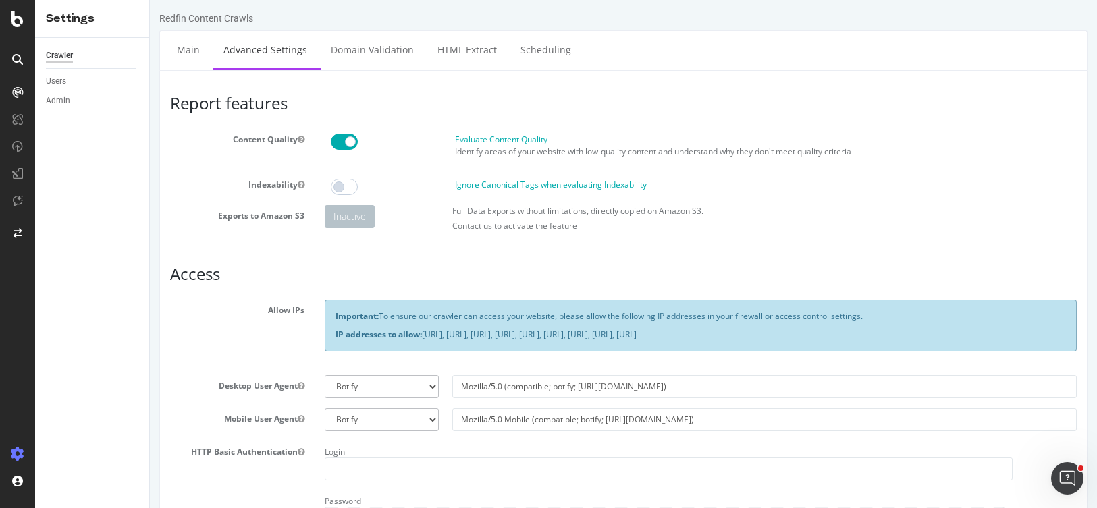
scroll to position [0, 0]
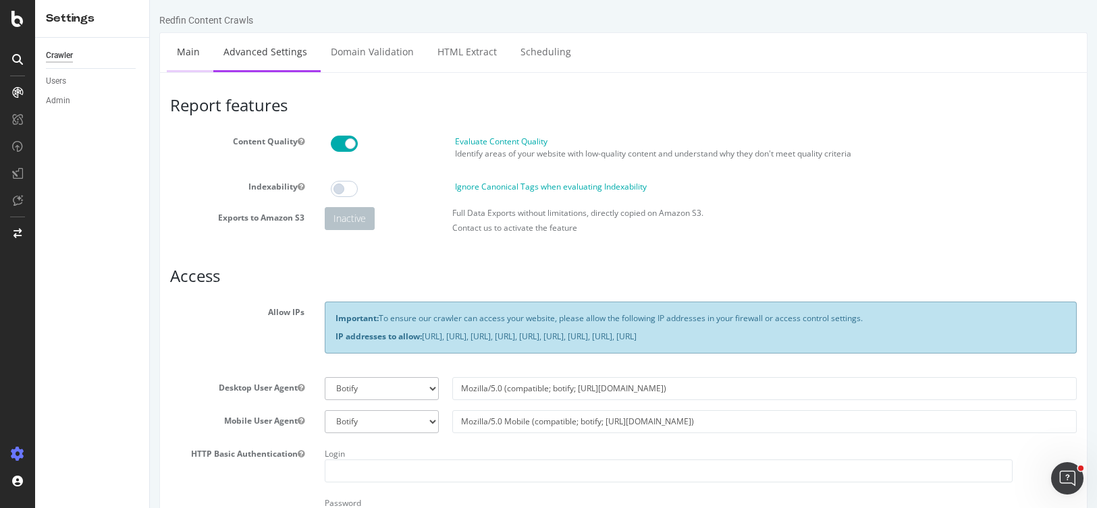
click at [180, 51] on link "Main" at bounding box center [188, 51] width 43 height 37
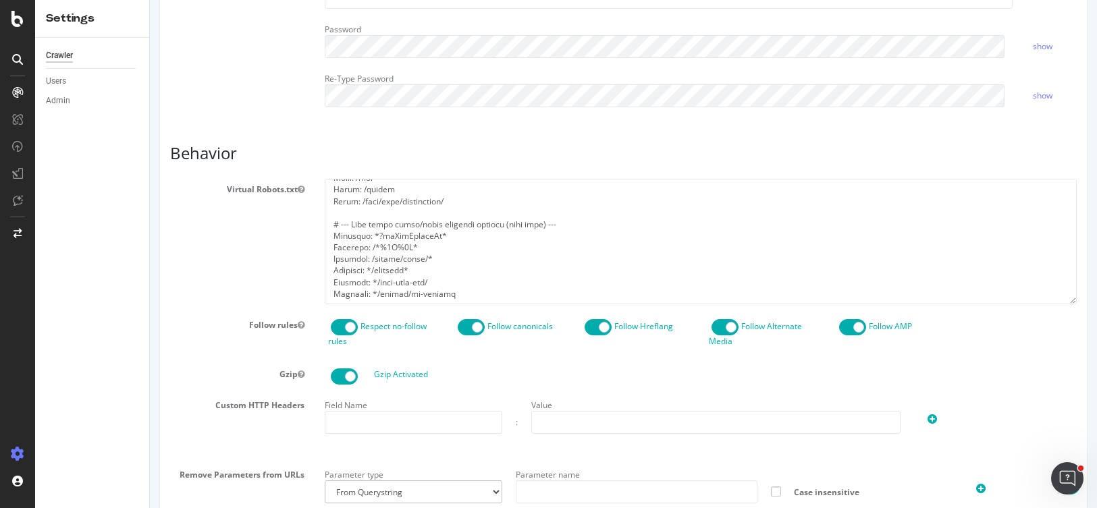
scroll to position [537, 0]
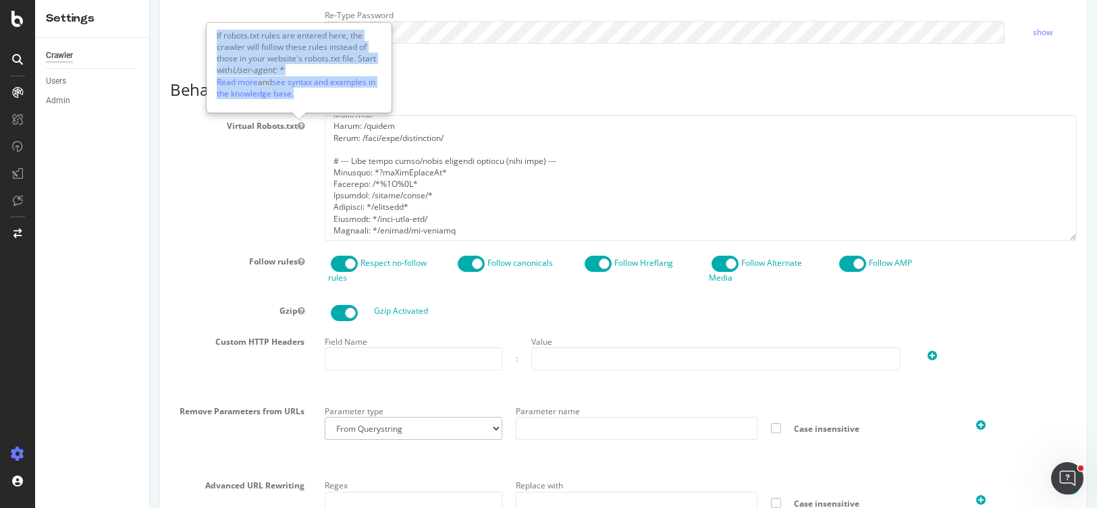
drag, startPoint x: 296, startPoint y: 97, endPoint x: 213, endPoint y: 36, distance: 102.5
click at [213, 36] on div "If robots.txt rules are entered here, the crawler will follow these rules inste…" at bounding box center [299, 68] width 184 height 88
copy div "If robots.txt rules are entered here, the crawler will follow these rules inste…"
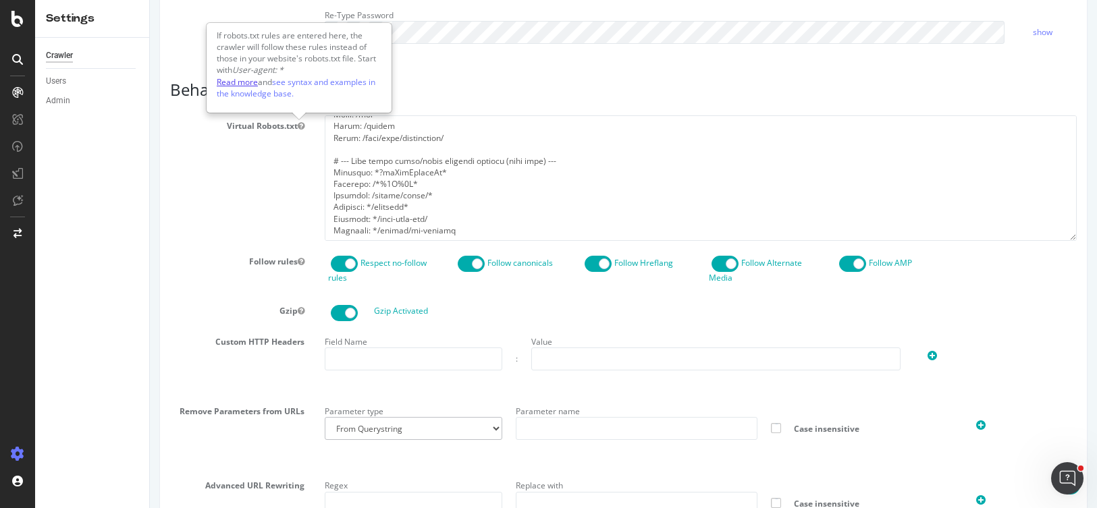
click at [226, 80] on link "Read more" at bounding box center [237, 81] width 41 height 11
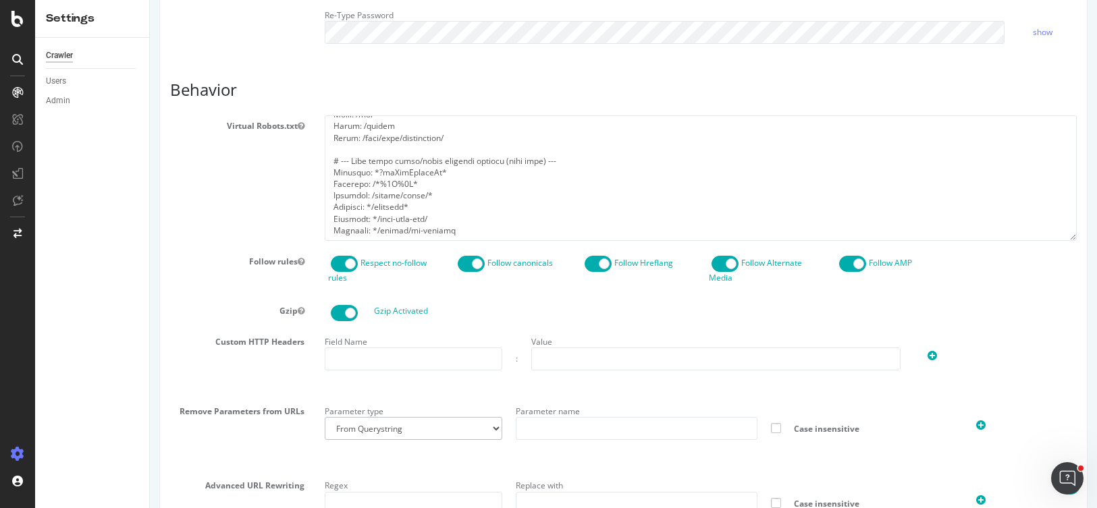
click at [303, 124] on label "Virtual Robots.txt" at bounding box center [237, 123] width 155 height 16
click at [303, 124] on button "Virtual Robots.txt" at bounding box center [301, 125] width 7 height 11
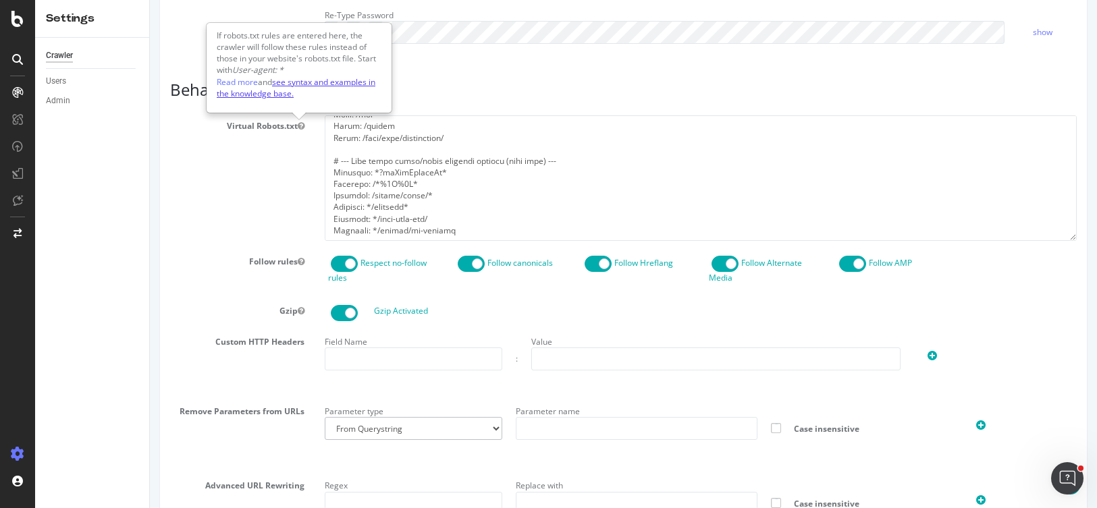
click at [358, 80] on link "see syntax and examples in the knowledge base." at bounding box center [296, 87] width 159 height 23
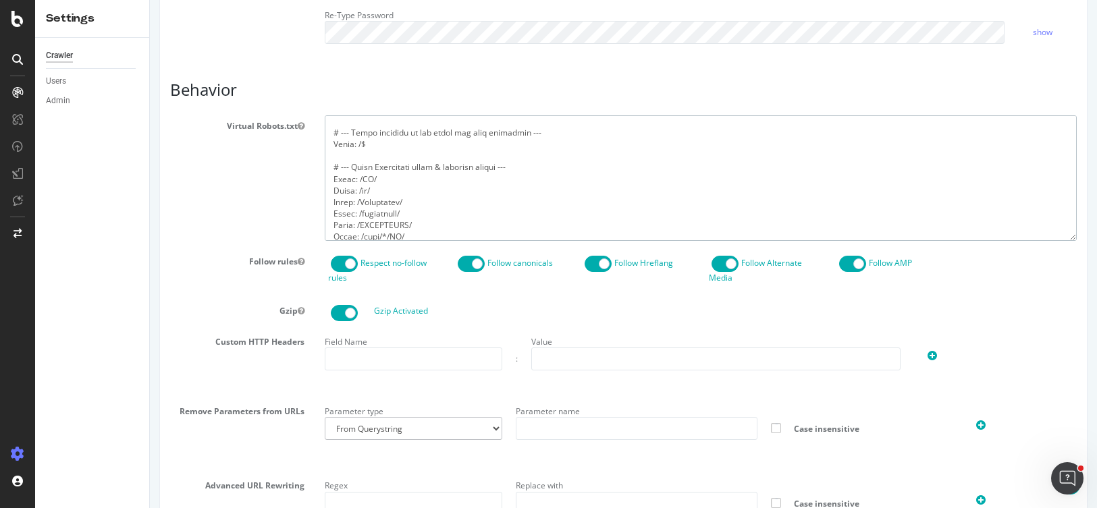
scroll to position [0, 0]
drag, startPoint x: 452, startPoint y: 221, endPoint x: 292, endPoint y: 86, distance: 209.4
click at [292, 86] on article "Behavior Virtual Robots.txt Follow rules Respect no-follow rules Follow canonic…" at bounding box center [623, 327] width 907 height 492
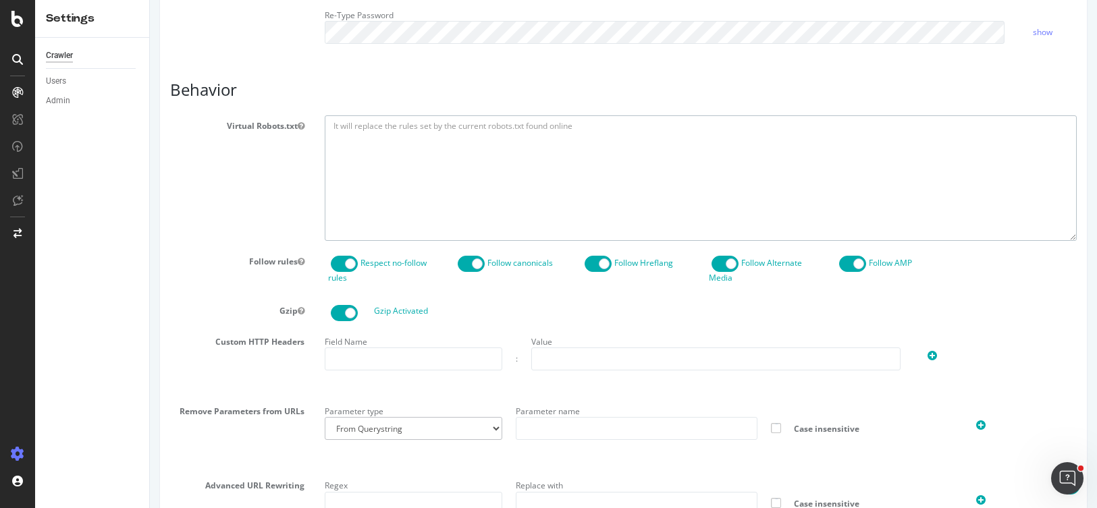
paste textarea "User-agent: * # Block everything by default (acts like a whitelist) Disallow: /…"
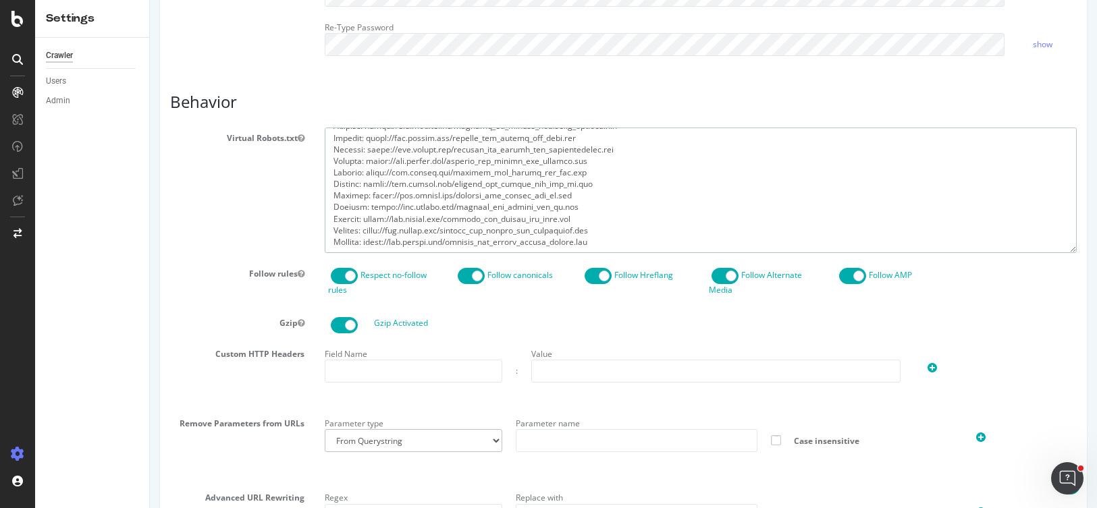
scroll to position [684, 0]
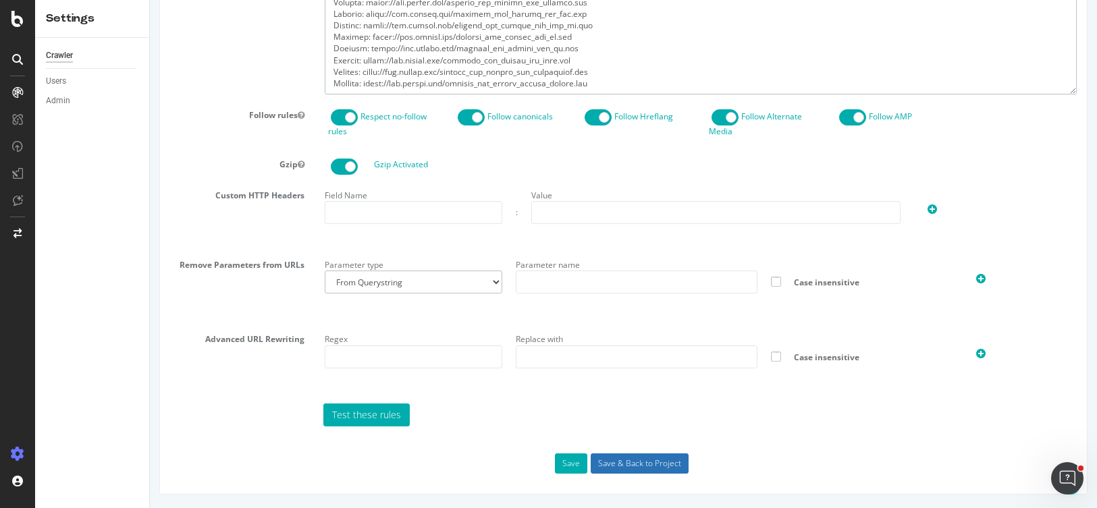
type textarea "User-agent: * # Block everything by default (acts like a whitelist) Disallow: /…"
click at [664, 467] on input "Save & Back to Project" at bounding box center [640, 464] width 98 height 20
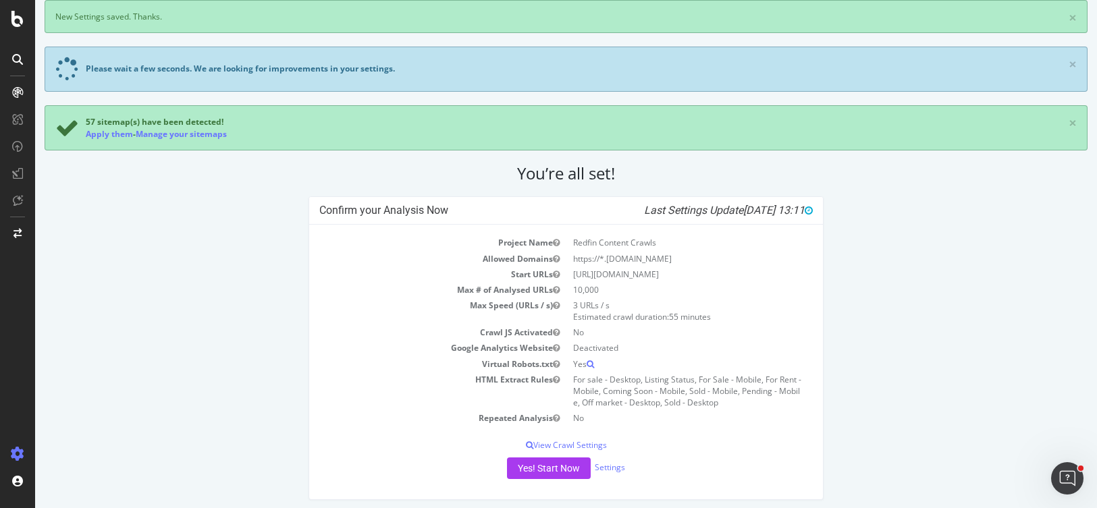
scroll to position [74, 0]
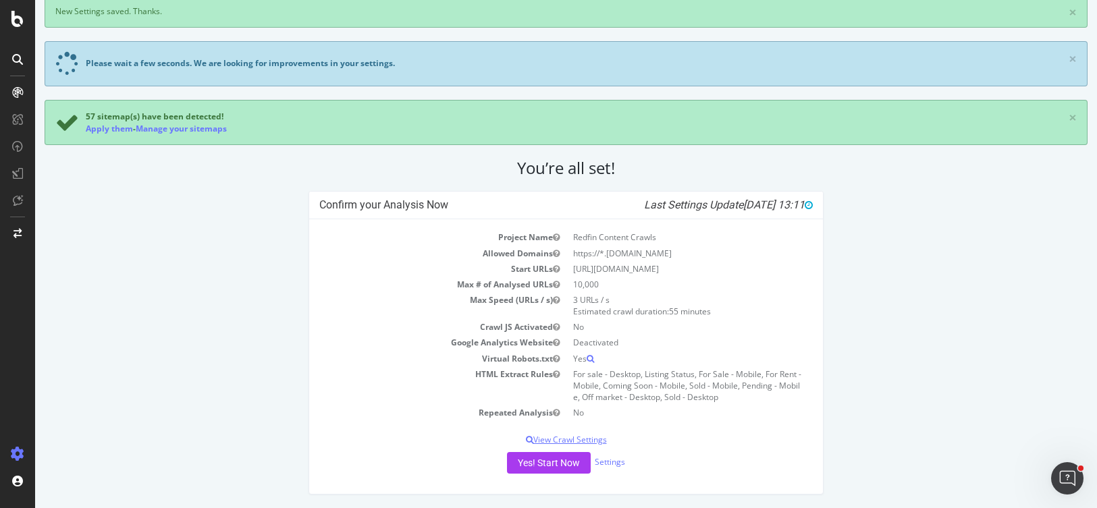
click at [587, 442] on p "View Crawl Settings" at bounding box center [566, 439] width 494 height 11
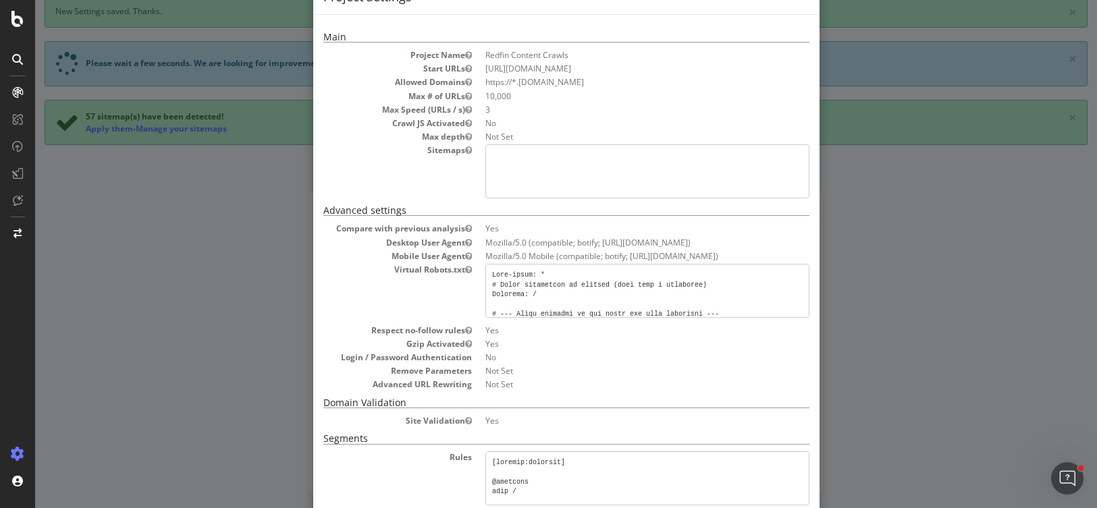
scroll to position [53, 0]
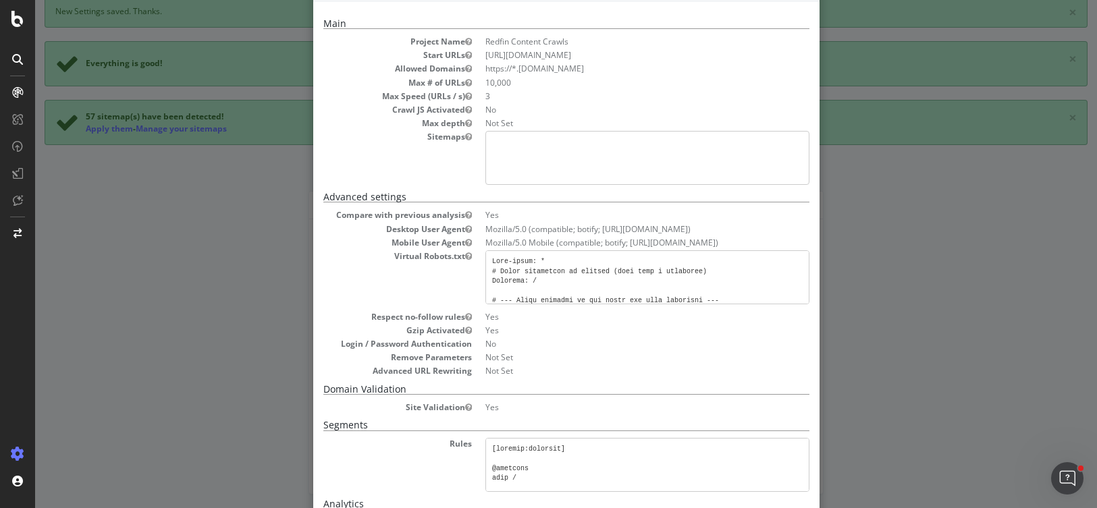
click at [509, 151] on pre at bounding box center [647, 158] width 324 height 54
click at [509, 145] on pre at bounding box center [647, 158] width 324 height 54
click at [508, 144] on pre at bounding box center [647, 158] width 324 height 54
click at [506, 144] on pre at bounding box center [647, 158] width 324 height 54
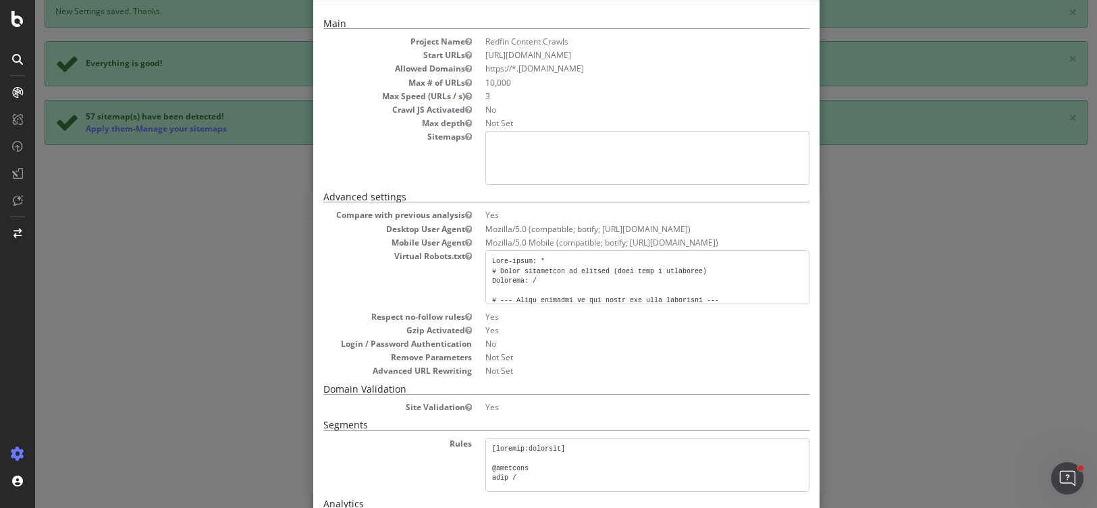
click at [496, 142] on pre at bounding box center [647, 158] width 324 height 54
click at [506, 144] on pre at bounding box center [647, 158] width 324 height 54
click at [504, 144] on pre at bounding box center [647, 158] width 324 height 54
click at [503, 144] on pre at bounding box center [647, 158] width 324 height 54
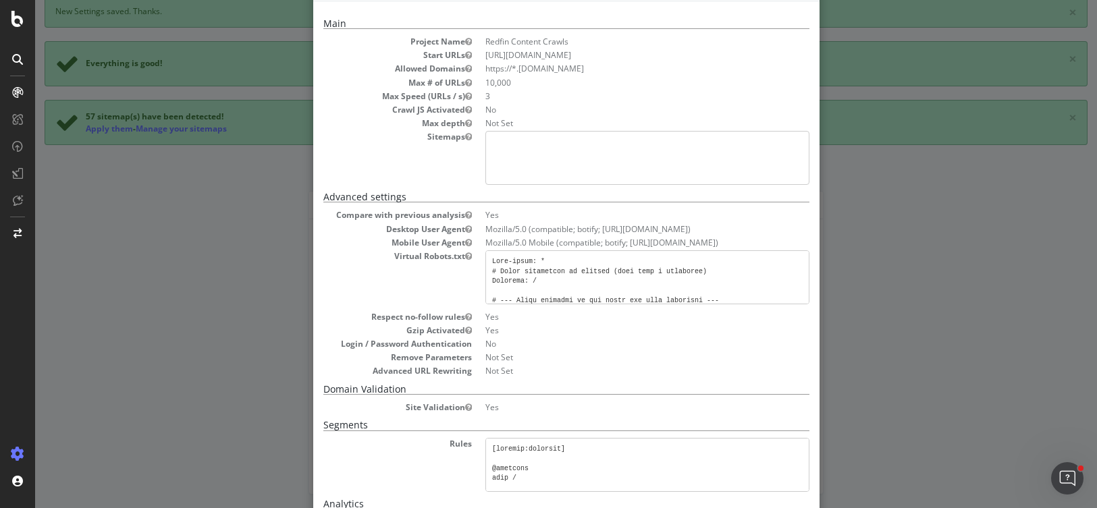
click at [560, 285] on pre at bounding box center [647, 277] width 324 height 54
click at [521, 148] on pre at bounding box center [647, 158] width 324 height 54
click at [584, 157] on pre at bounding box center [647, 158] width 324 height 54
click at [556, 288] on pre at bounding box center [647, 277] width 324 height 54
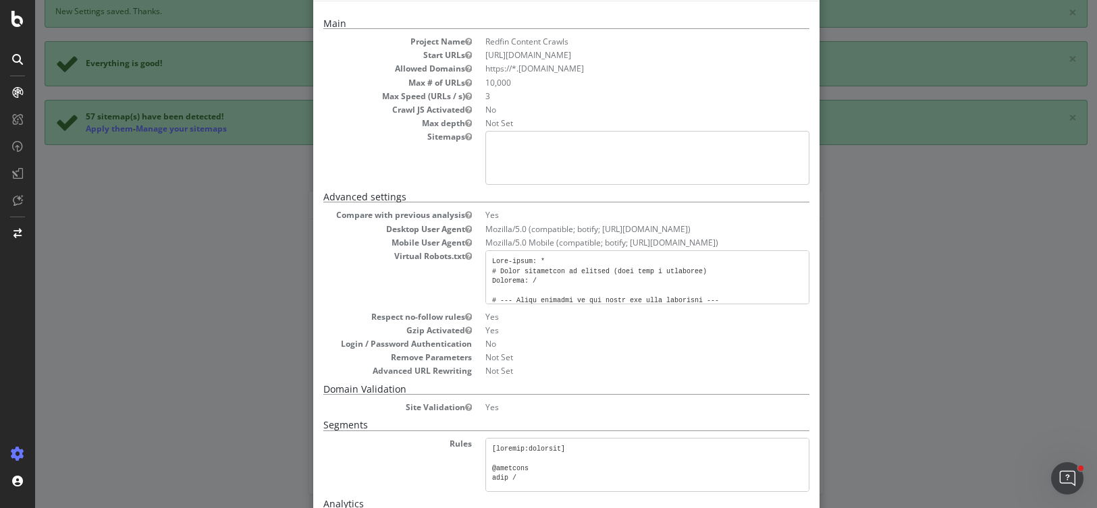
click at [523, 161] on pre at bounding box center [647, 158] width 324 height 54
click at [499, 149] on pre at bounding box center [647, 158] width 324 height 54
click at [498, 146] on pre at bounding box center [647, 158] width 324 height 54
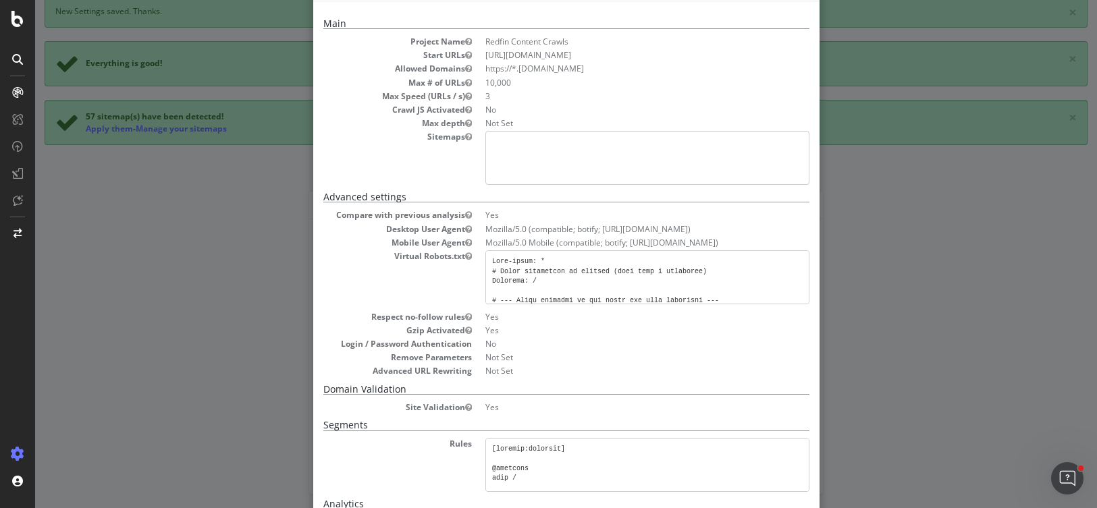
click at [498, 146] on pre at bounding box center [647, 158] width 324 height 54
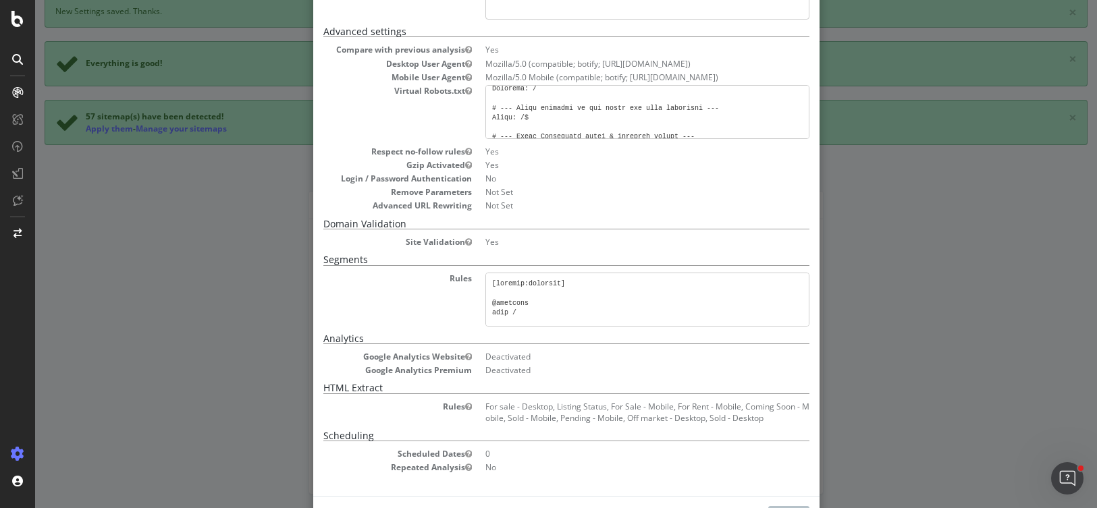
scroll to position [270, 0]
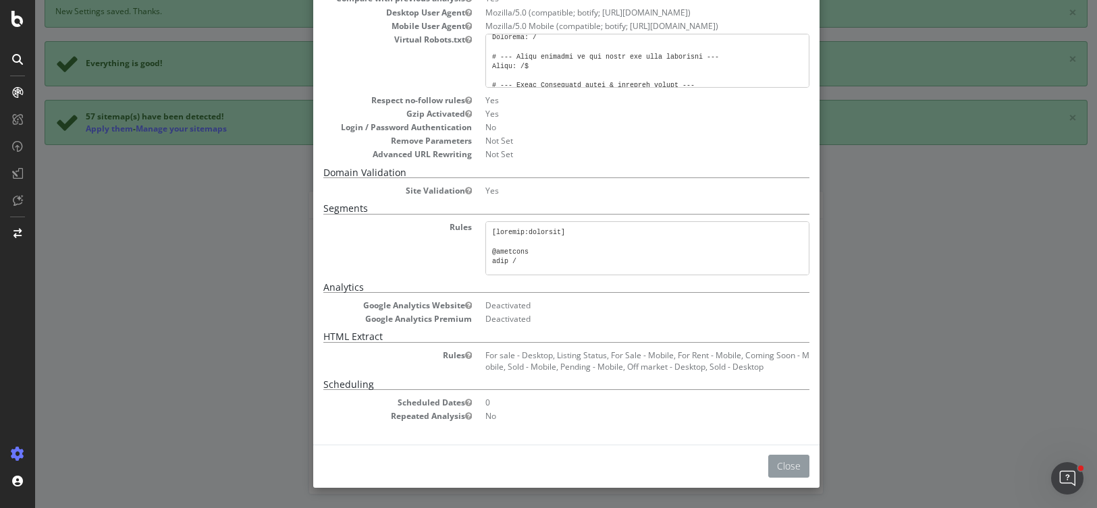
click at [774, 464] on button "Close" at bounding box center [788, 466] width 41 height 23
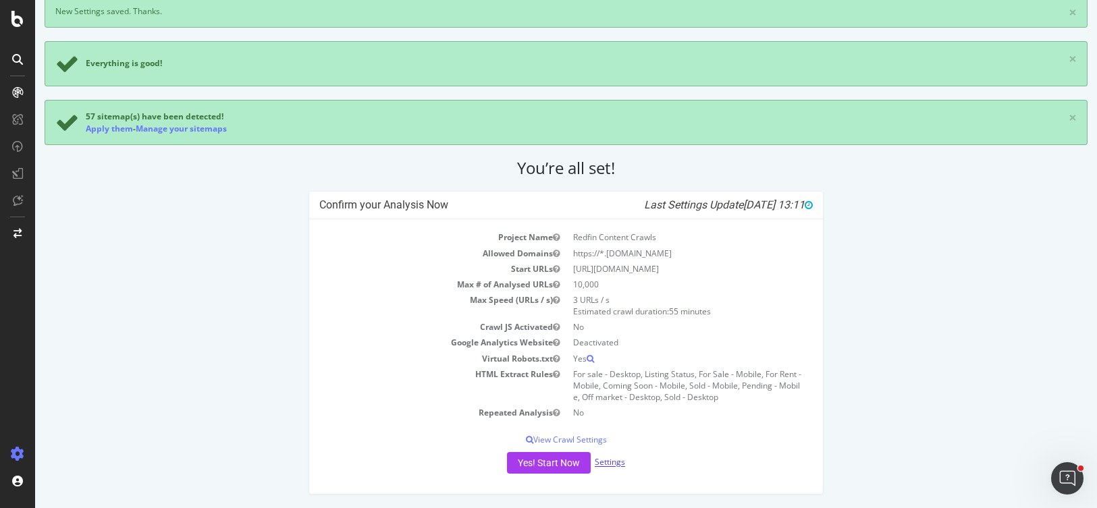
click at [608, 464] on link "Settings" at bounding box center [610, 462] width 30 height 11
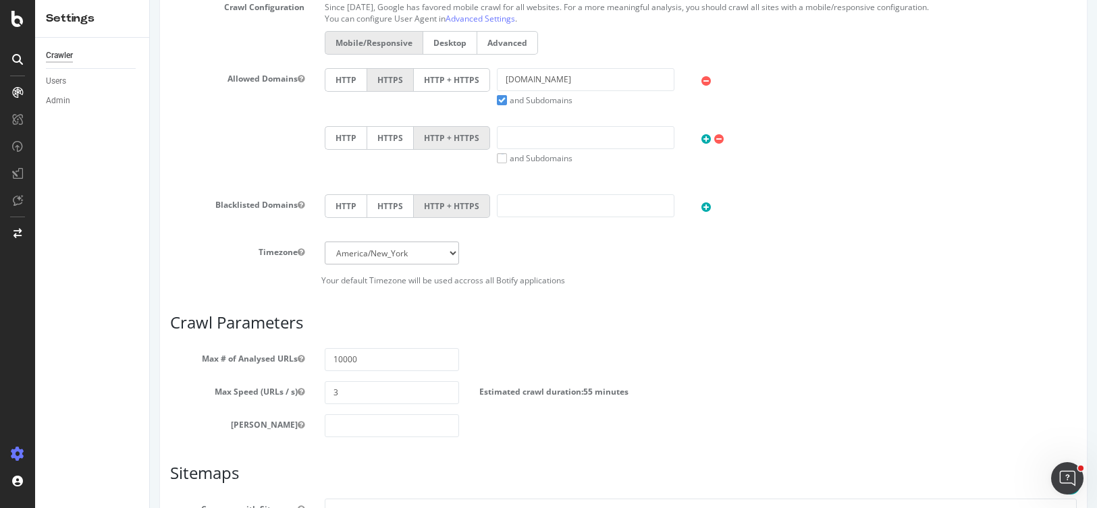
scroll to position [522, 0]
drag, startPoint x: 348, startPoint y: 390, endPoint x: 324, endPoint y: 390, distance: 24.3
click at [325, 390] on input "3" at bounding box center [392, 392] width 134 height 23
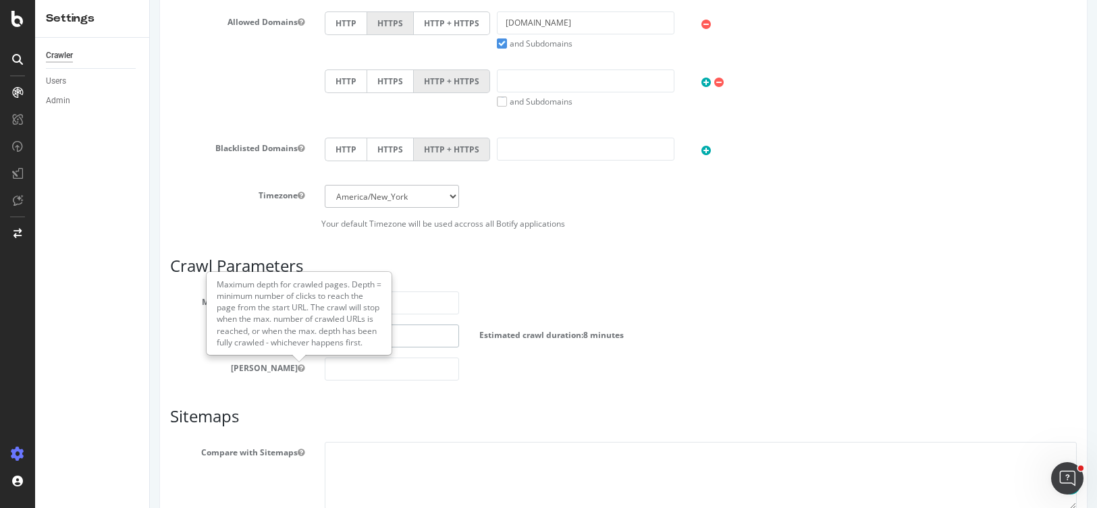
scroll to position [599, 0]
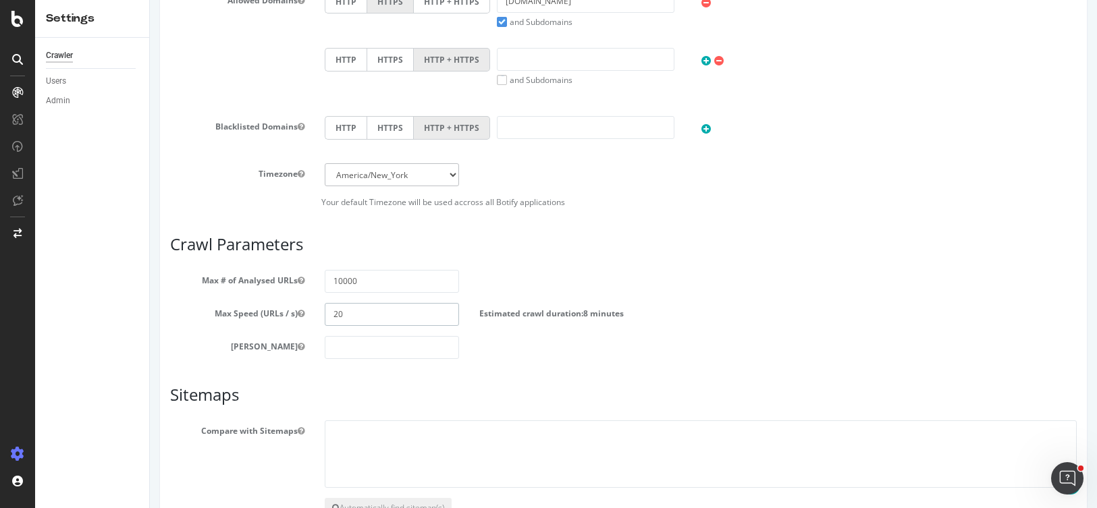
type input "20"
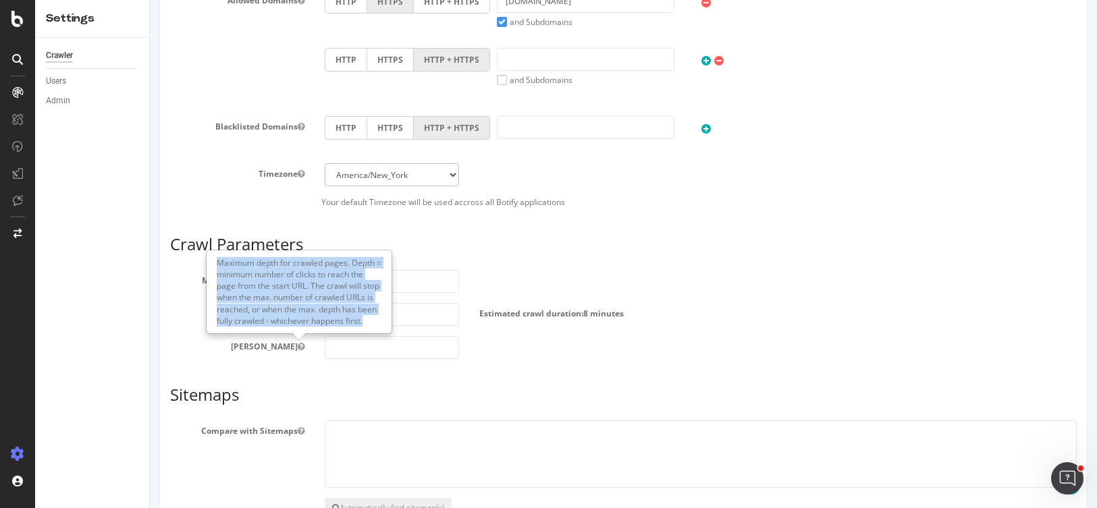
drag, startPoint x: 366, startPoint y: 319, endPoint x: 212, endPoint y: 265, distance: 163.1
click at [212, 265] on div "Maximum depth for crawled pages. Depth = minimum number of clicks to reach the …" at bounding box center [299, 292] width 184 height 82
copy div "Maximum depth for crawled pages. Depth = minimum number of clicks to reach the …"
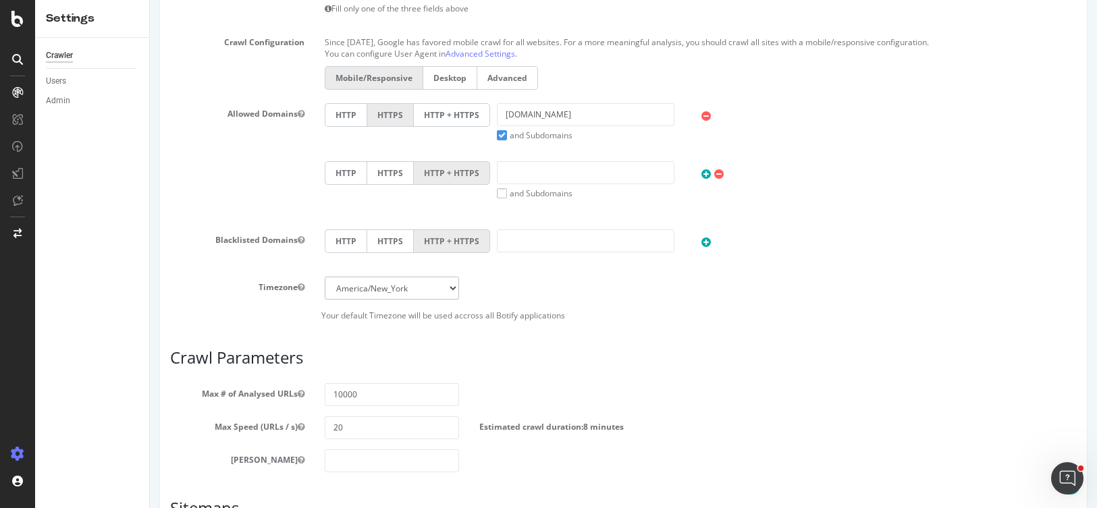
scroll to position [691, 0]
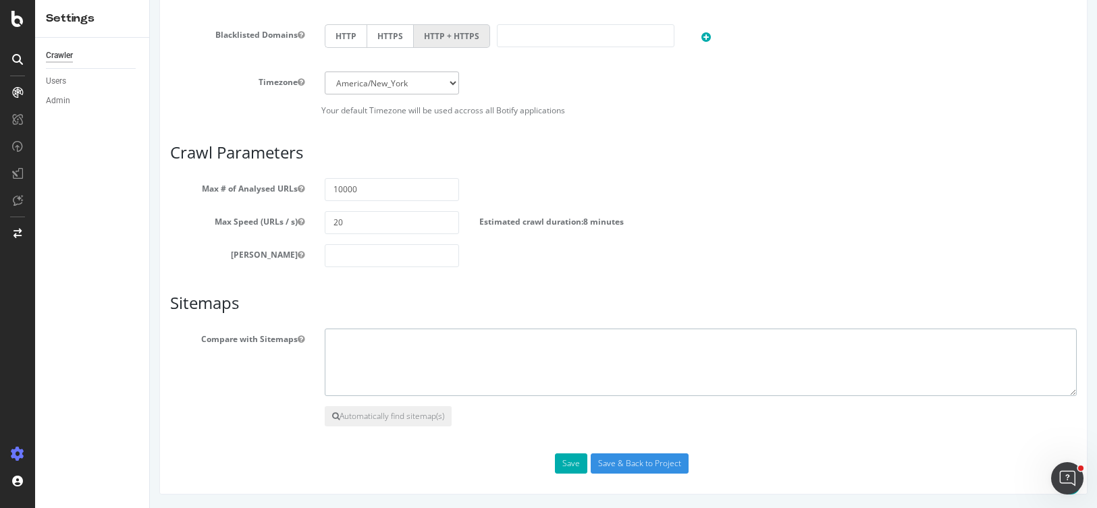
click at [349, 349] on textarea at bounding box center [701, 363] width 752 height 68
paste textarea "# --- Full sitemap index list for seeding --- Sitemap: https://www.redfin.com/n…"
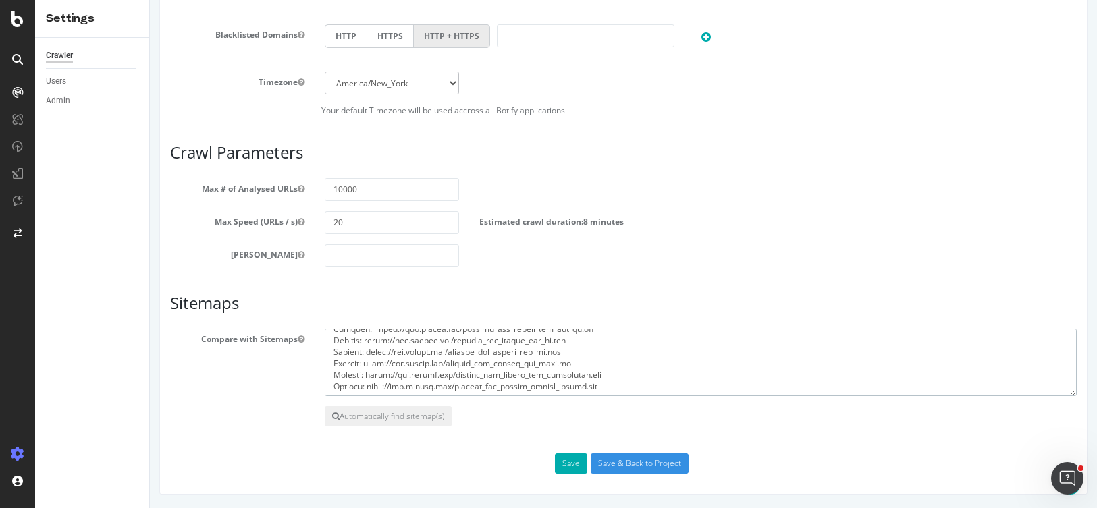
scroll to position [624, 0]
type textarea "# --- Full sitemap index list for seeding --- Sitemap: https://www.redfin.com/n…"
click at [641, 465] on input "Save & Back to Project" at bounding box center [640, 464] width 98 height 20
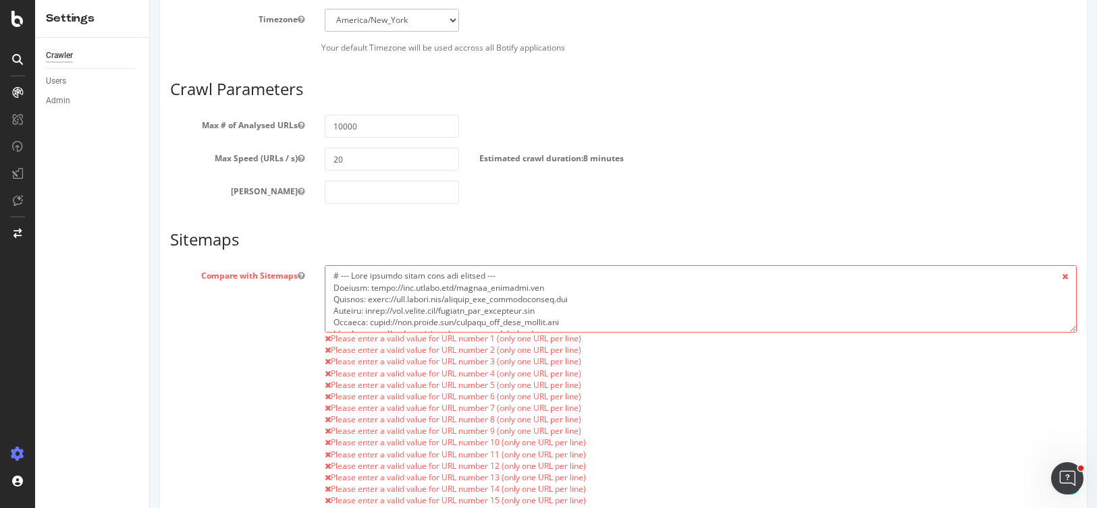
scroll to position [808, 0]
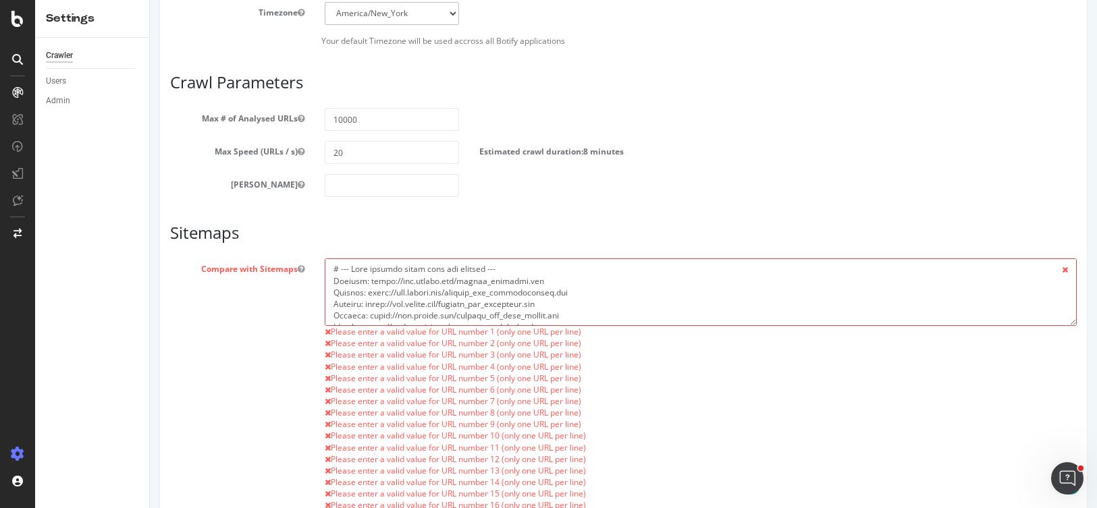
drag, startPoint x: 511, startPoint y: 269, endPoint x: 322, endPoint y: 265, distance: 189.1
click at [325, 265] on textarea at bounding box center [701, 293] width 752 height 68
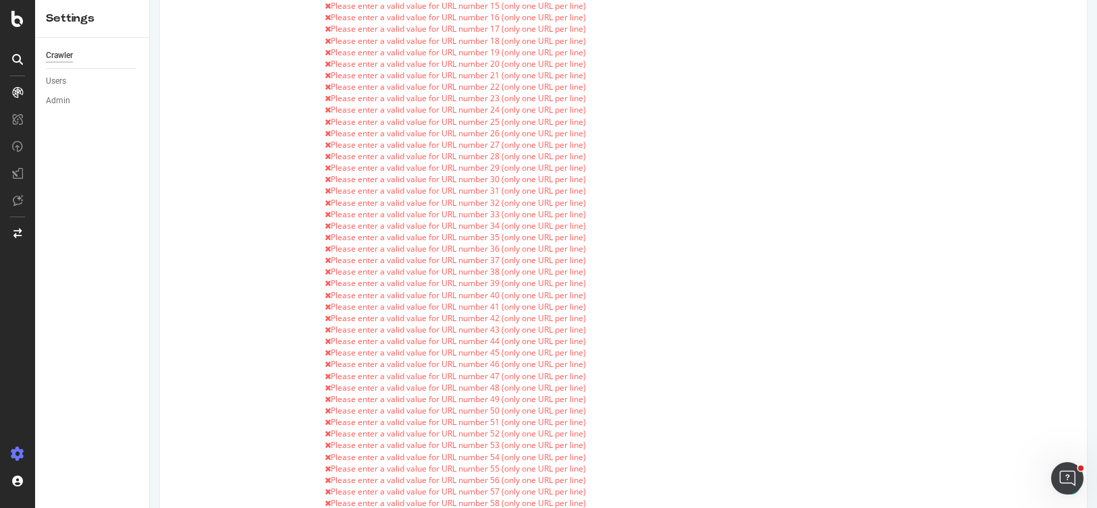
scroll to position [1409, 0]
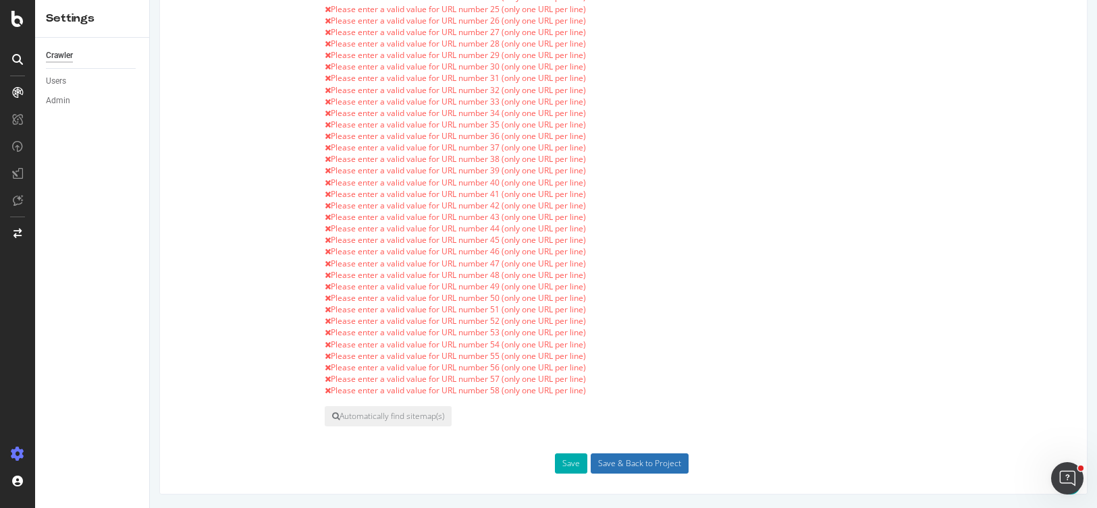
click at [613, 465] on input "Save & Back to Project" at bounding box center [640, 464] width 98 height 20
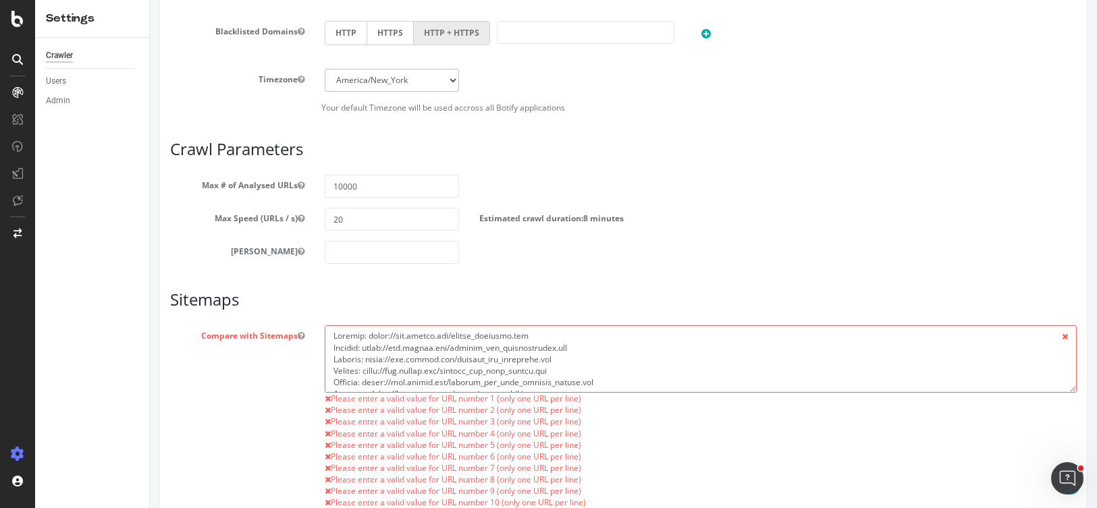
scroll to position [899, 0]
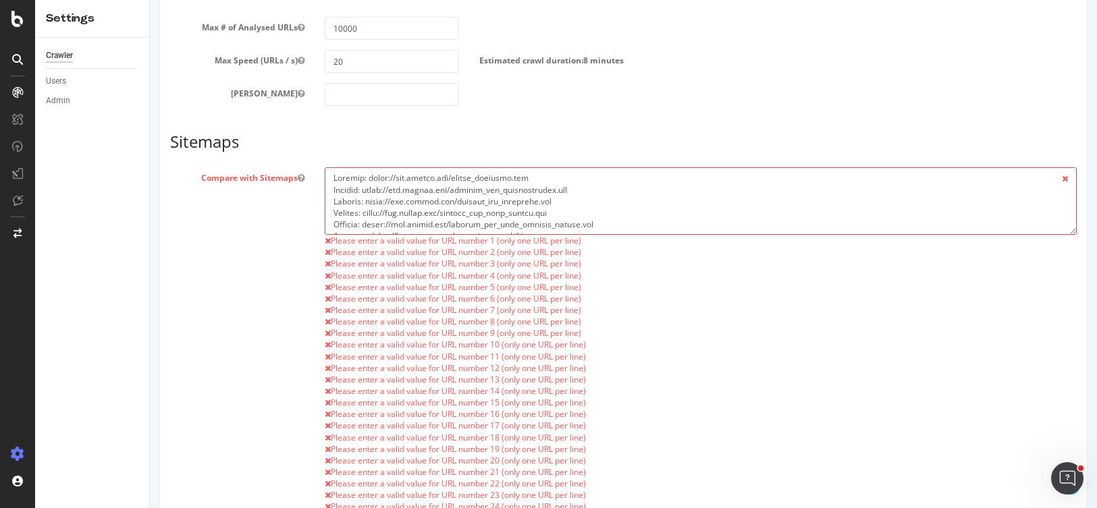
click at [469, 201] on textarea at bounding box center [701, 201] width 752 height 68
click at [467, 201] on textarea at bounding box center [701, 201] width 752 height 68
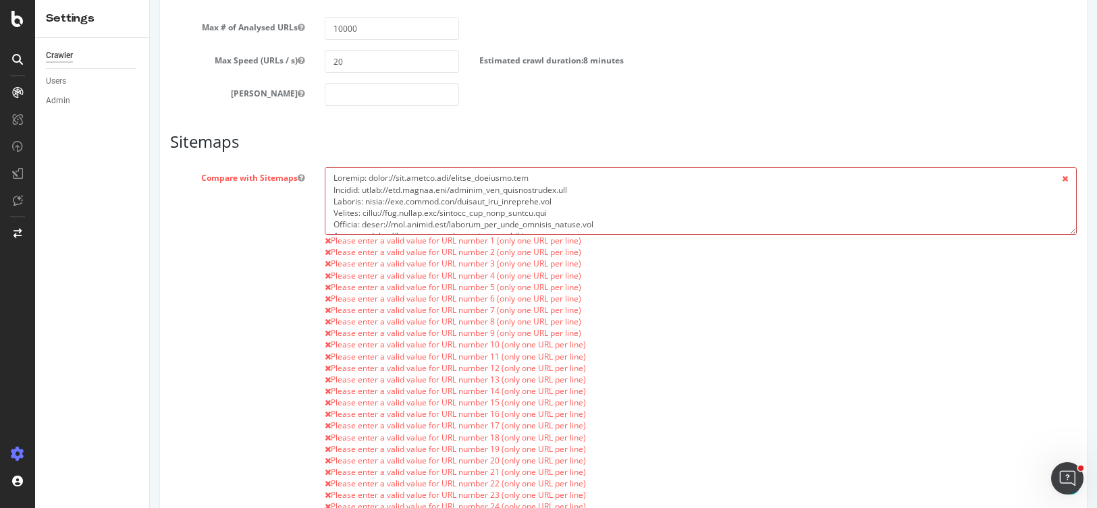
drag, startPoint x: 607, startPoint y: 225, endPoint x: 317, endPoint y: 153, distance: 298.5
type textarea "Sitemap: https://www.redfin.com/sitemap_com_city.xml Sitemap: https://www.redfi…"
drag, startPoint x: 329, startPoint y: 181, endPoint x: 510, endPoint y: 298, distance: 216.3
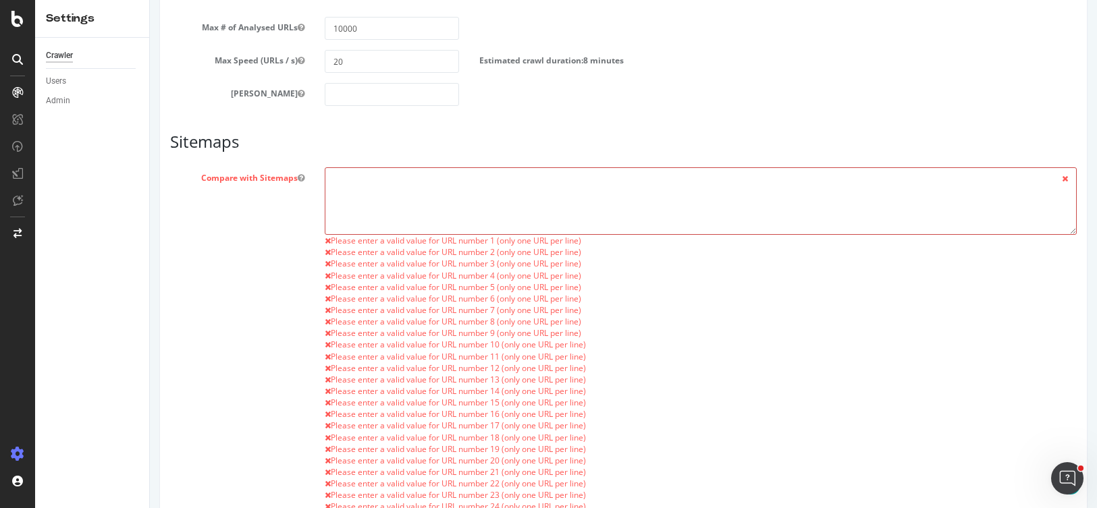
scroll to position [0, 0]
paste textarea "https://www.redfin.com/newest_listings.xml https://www.redfin.com/sitemap_com_a…"
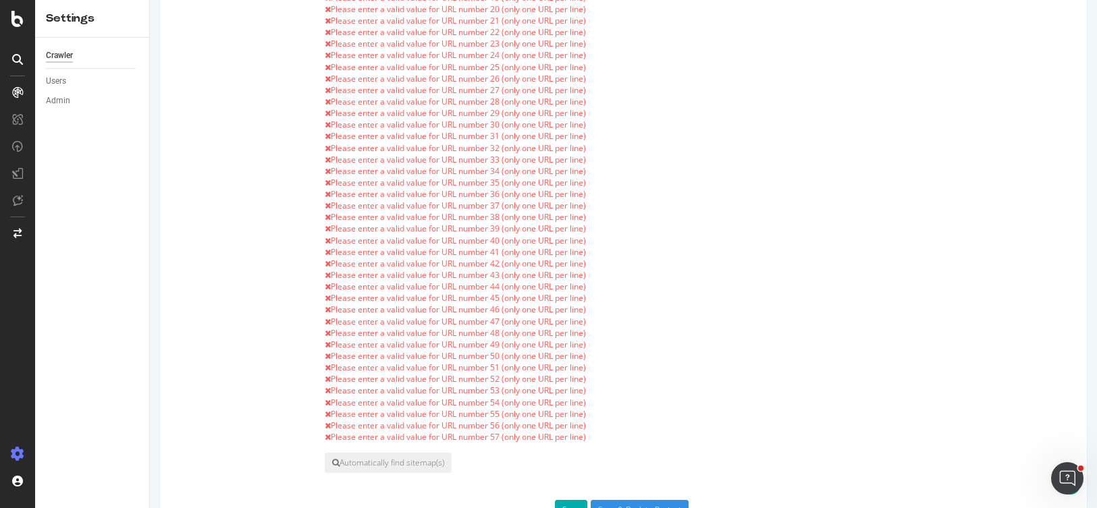
scroll to position [1397, 0]
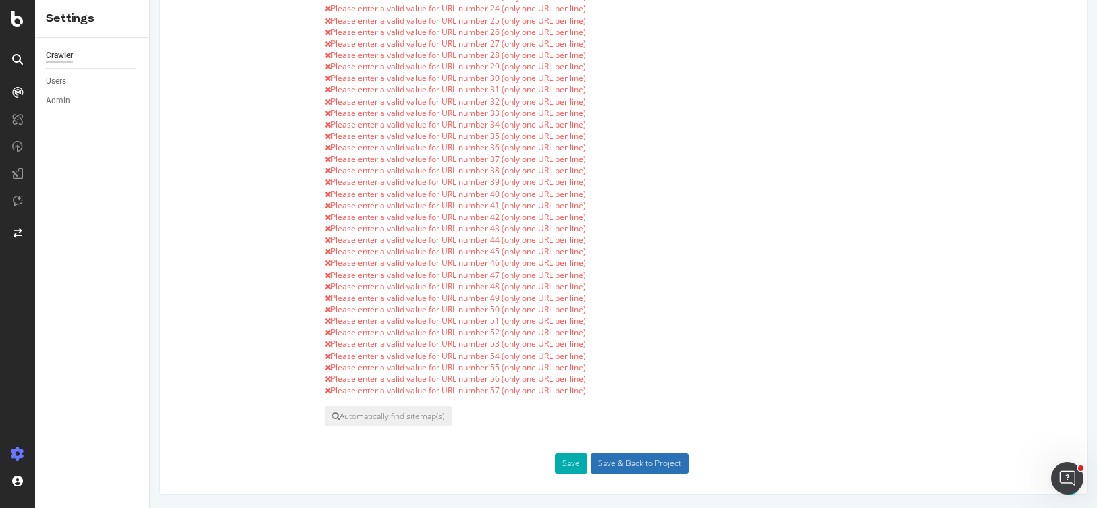
type textarea "https://www.redfin.com/newest_listings.xml https://www.redfin.com/sitemap_com_a…"
click at [641, 470] on input "Save & Back to Project" at bounding box center [640, 464] width 98 height 20
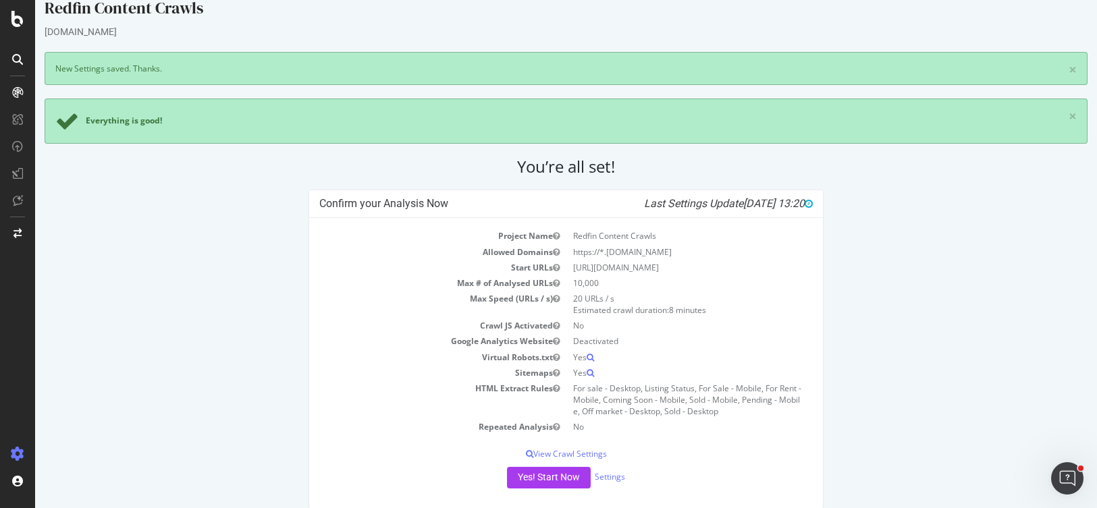
scroll to position [32, 0]
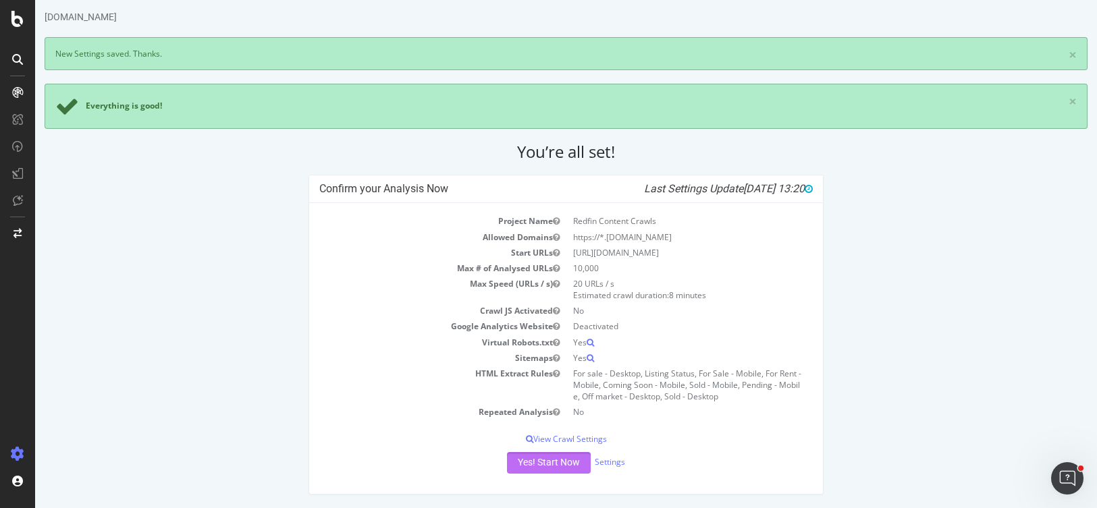
click at [519, 464] on button "Yes! Start Now" at bounding box center [549, 463] width 84 height 22
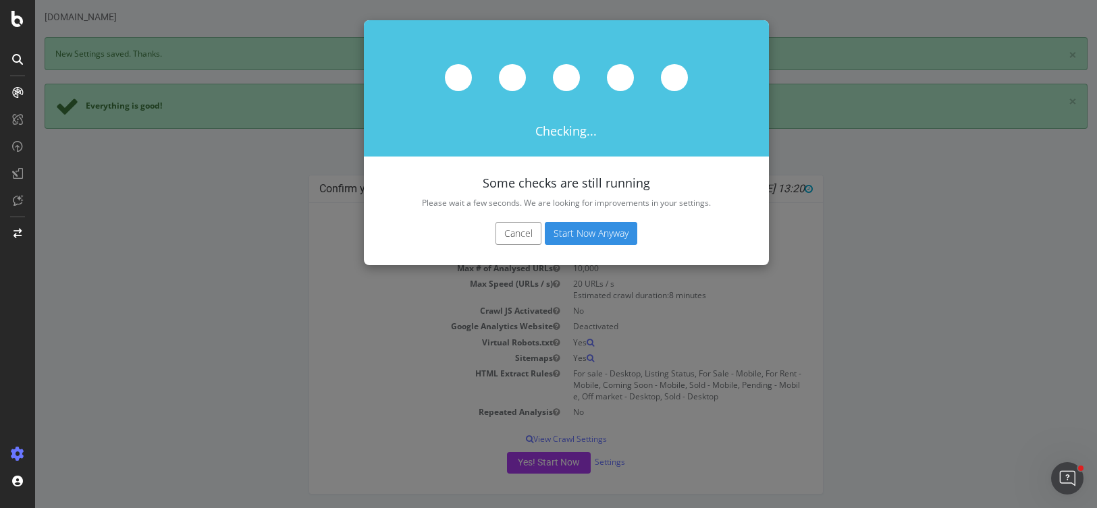
click at [573, 228] on button "Start Now Anyway" at bounding box center [591, 233] width 92 height 23
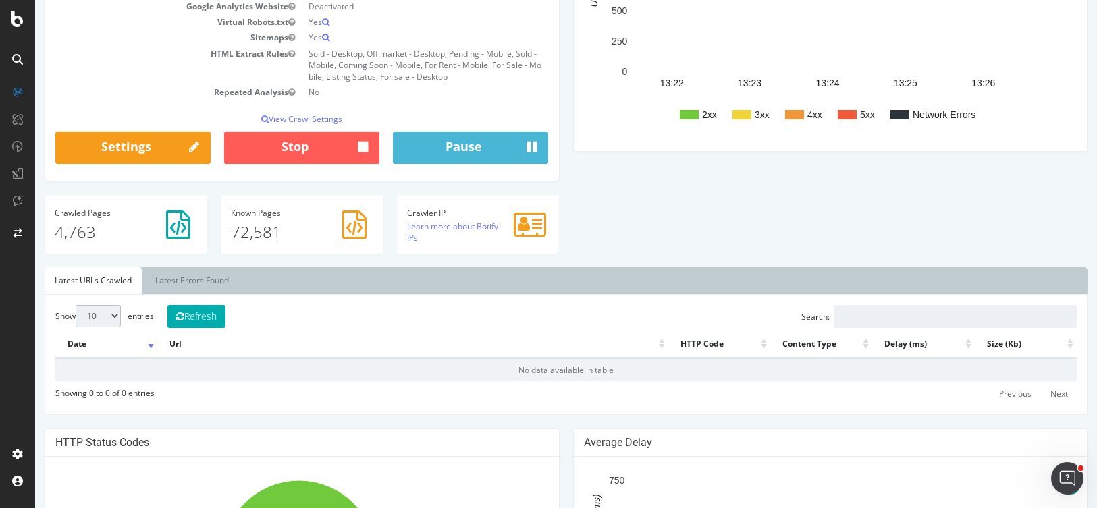
scroll to position [280, 0]
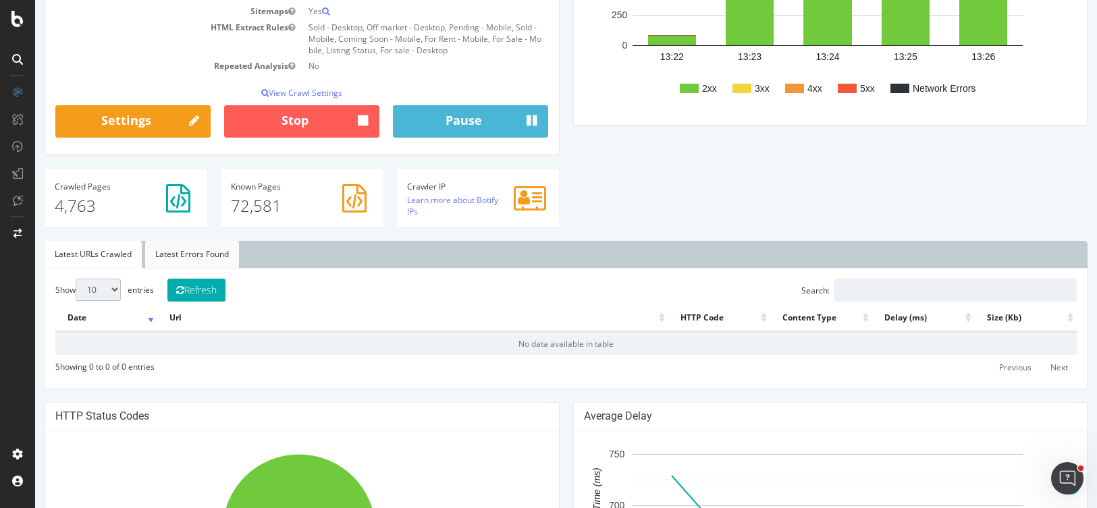
click at [207, 255] on link "Latest Errors Found" at bounding box center [192, 254] width 94 height 27
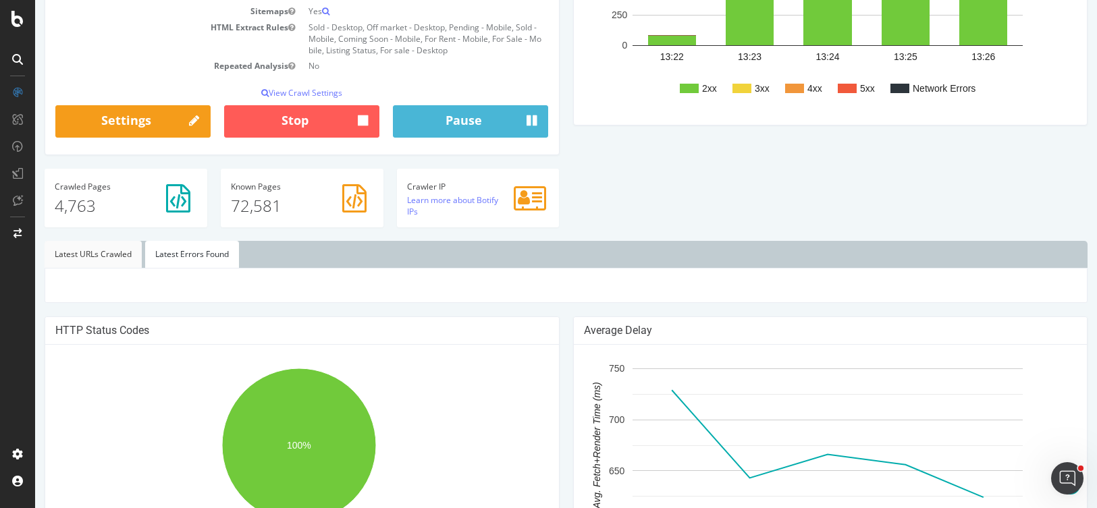
click at [119, 252] on link "Latest URLs Crawled" at bounding box center [93, 254] width 97 height 27
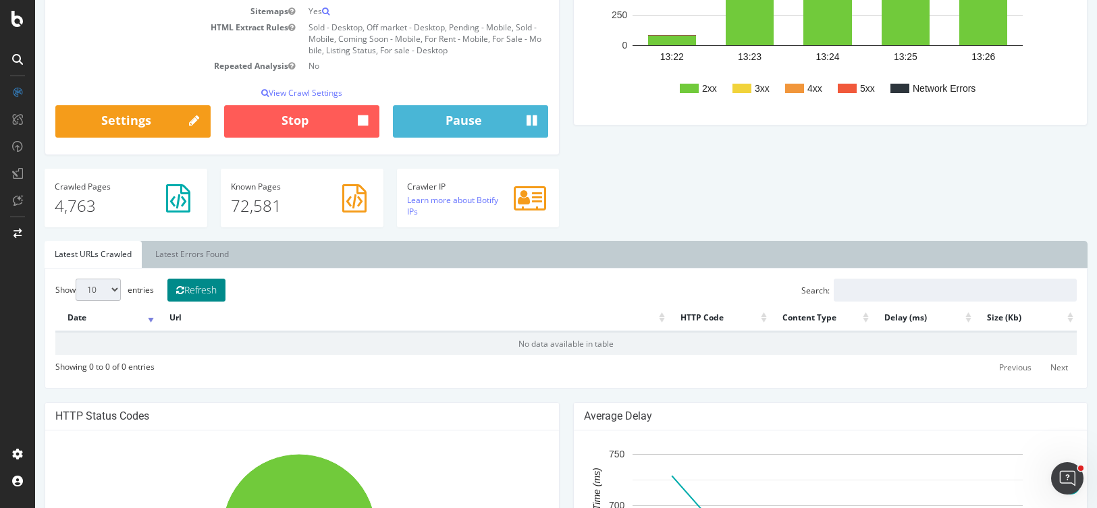
click at [223, 293] on button "Refresh" at bounding box center [196, 290] width 58 height 23
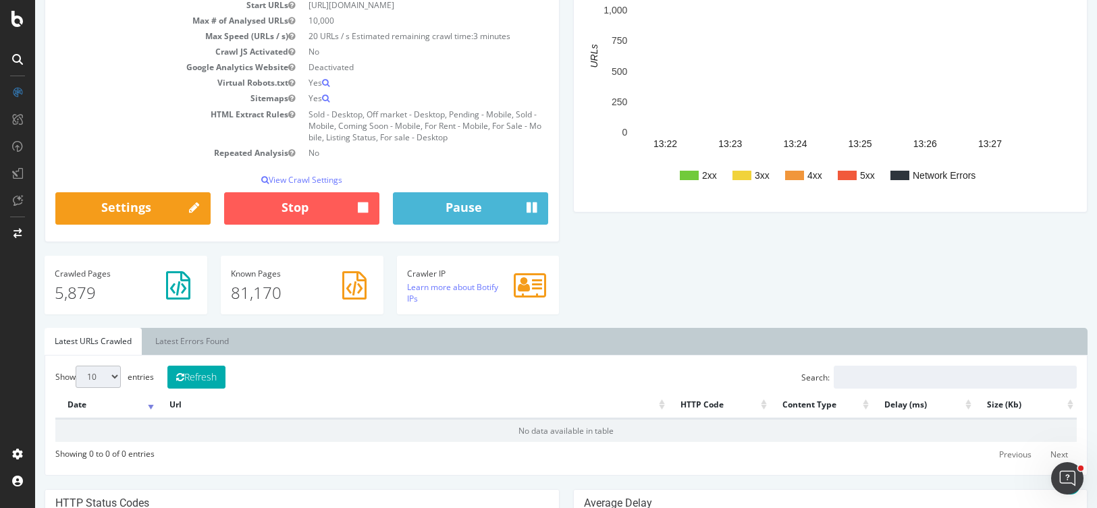
scroll to position [207, 0]
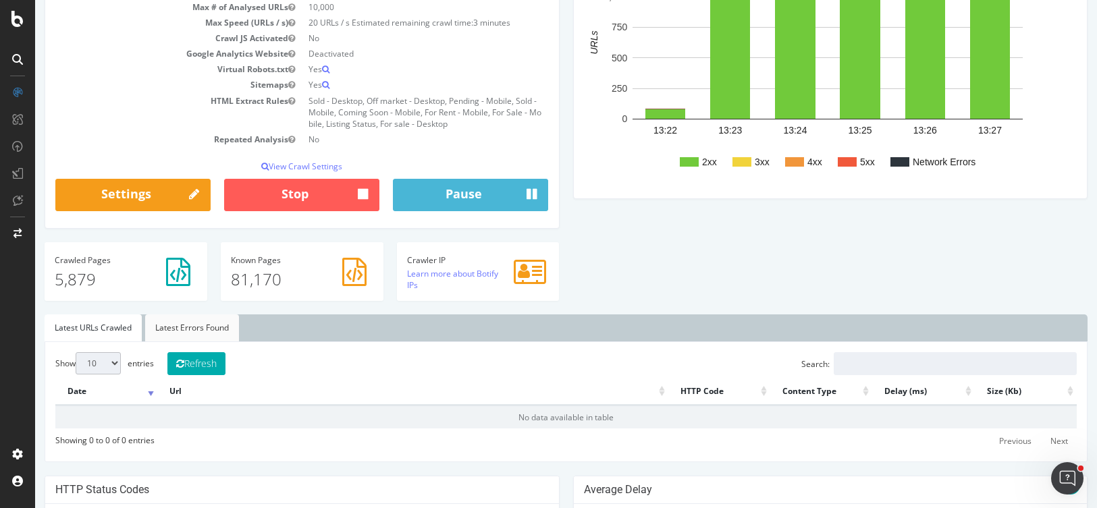
click at [172, 328] on link "Latest Errors Found" at bounding box center [192, 328] width 94 height 27
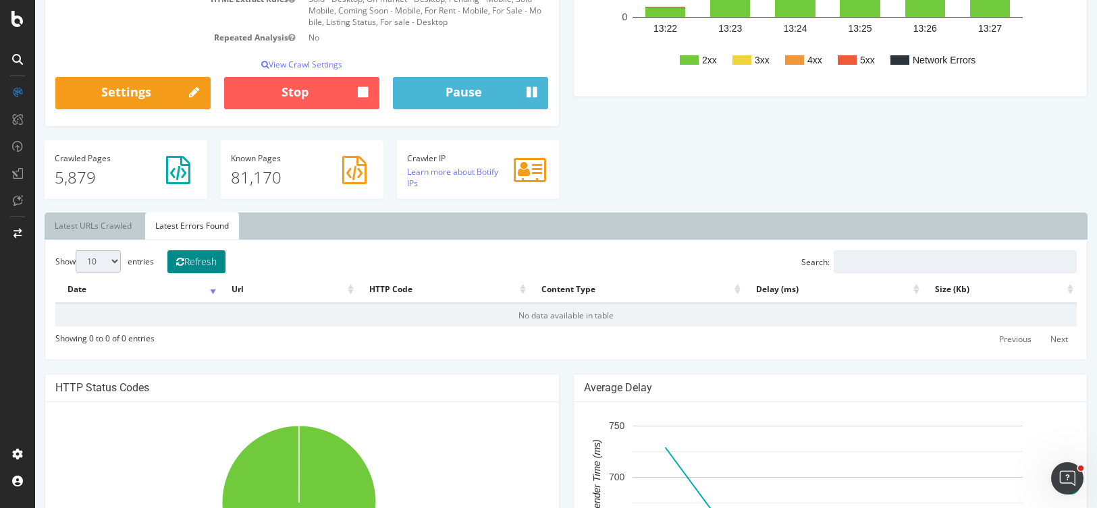
scroll to position [311, 0]
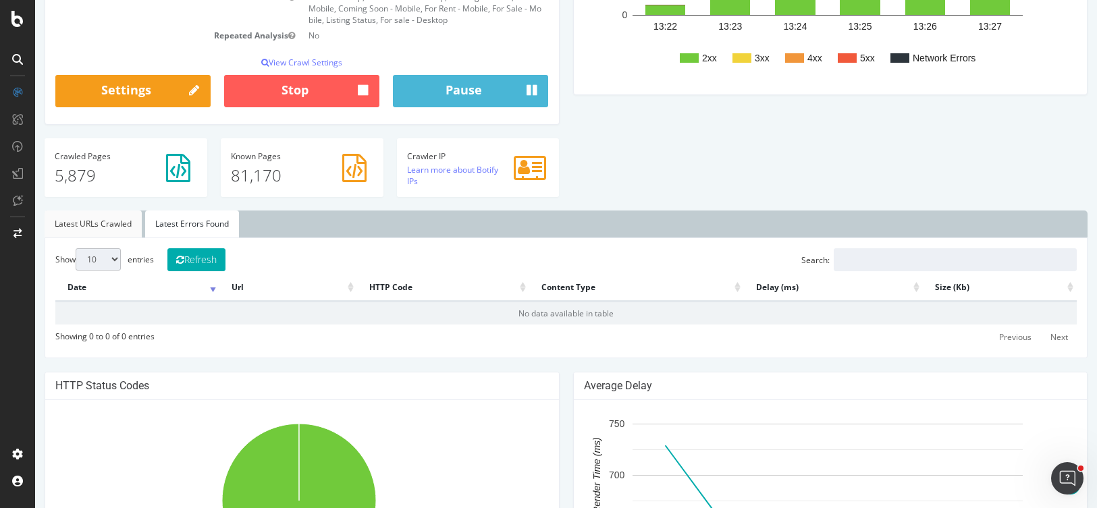
click at [86, 227] on link "Latest URLs Crawled" at bounding box center [93, 224] width 97 height 27
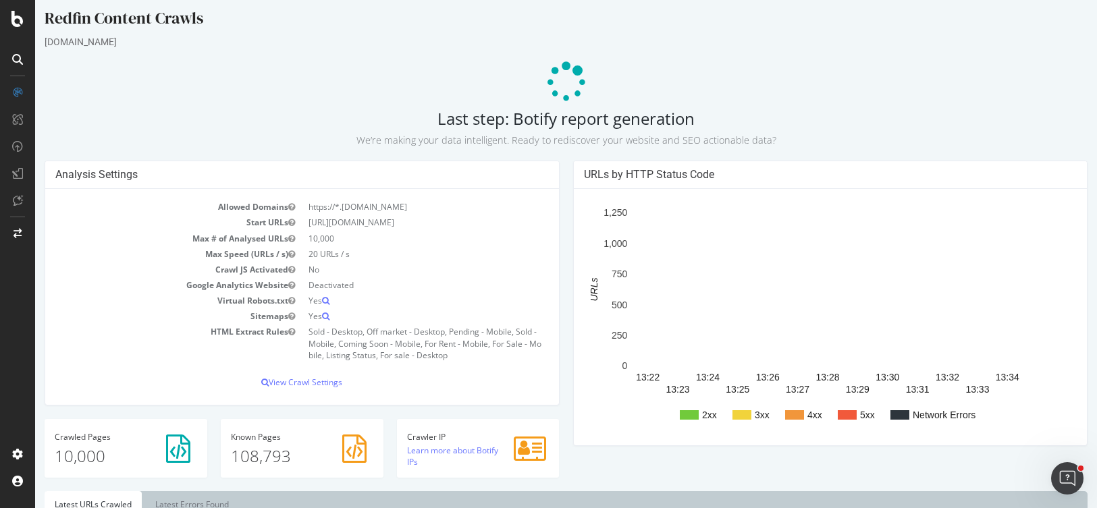
scroll to position [0, 0]
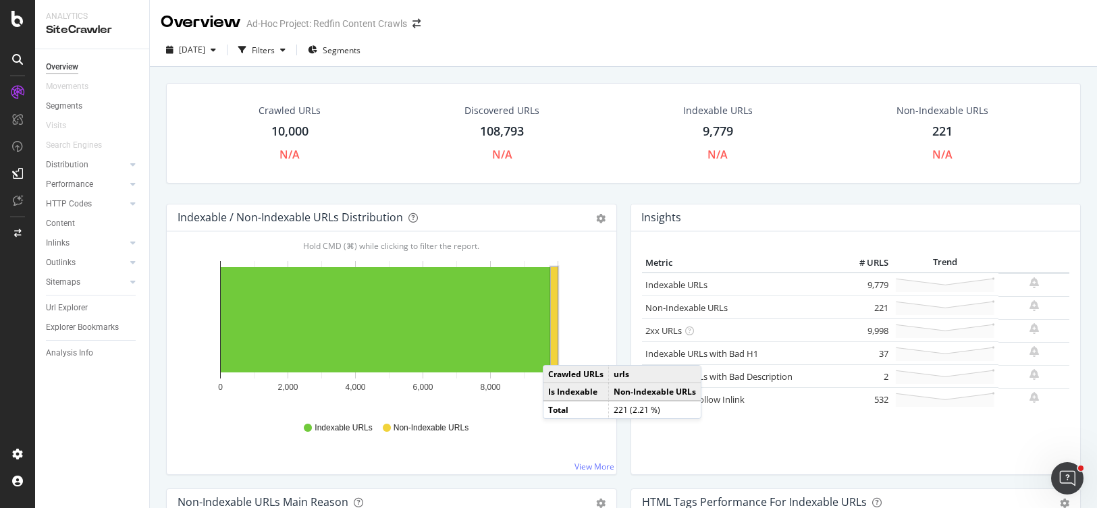
click at [556, 352] on rect "A chart." at bounding box center [554, 319] width 7 height 105
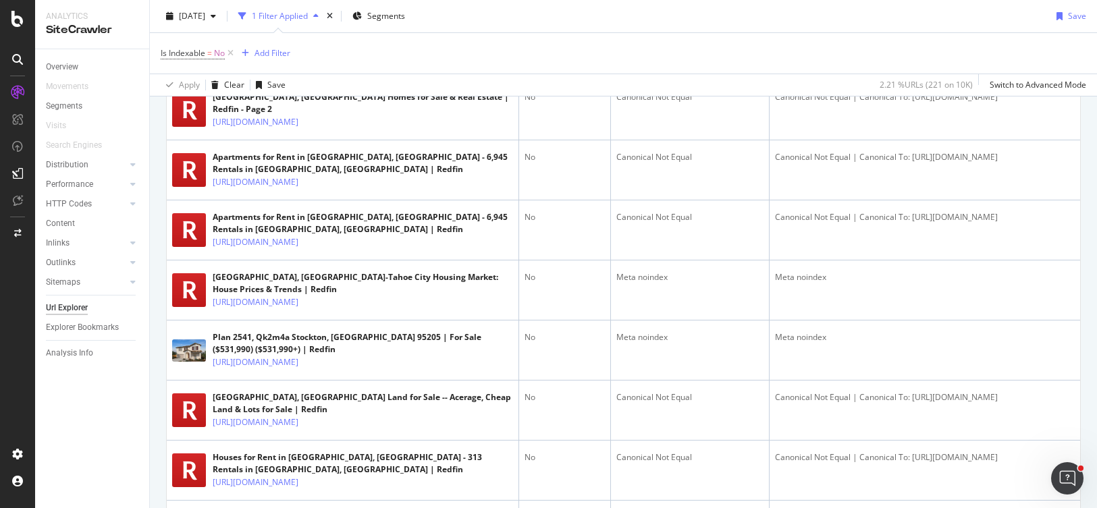
scroll to position [300, 0]
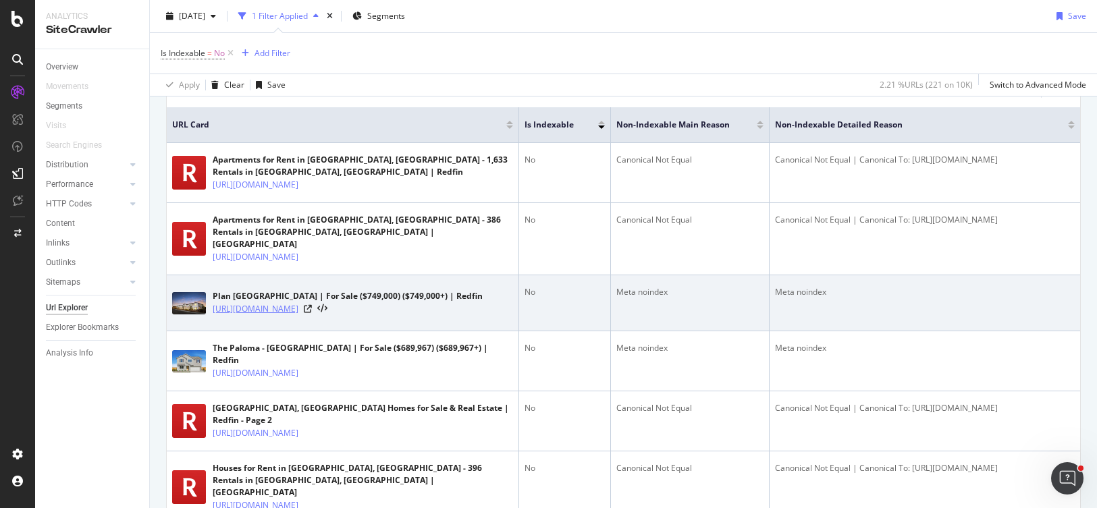
click at [298, 316] on link "[URL][DOMAIN_NAME]" at bounding box center [256, 309] width 86 height 14
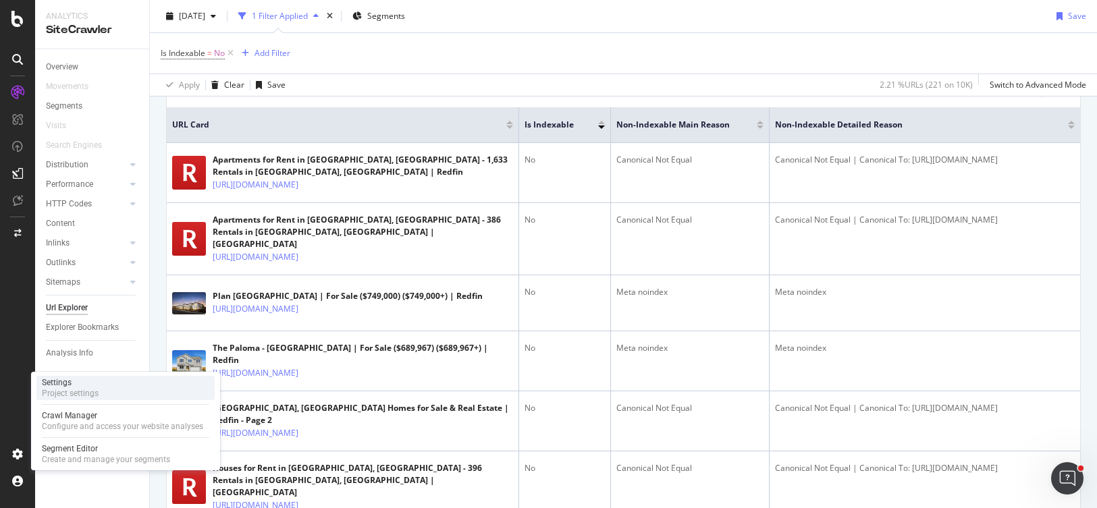
click at [71, 388] on div "Project settings" at bounding box center [70, 393] width 57 height 11
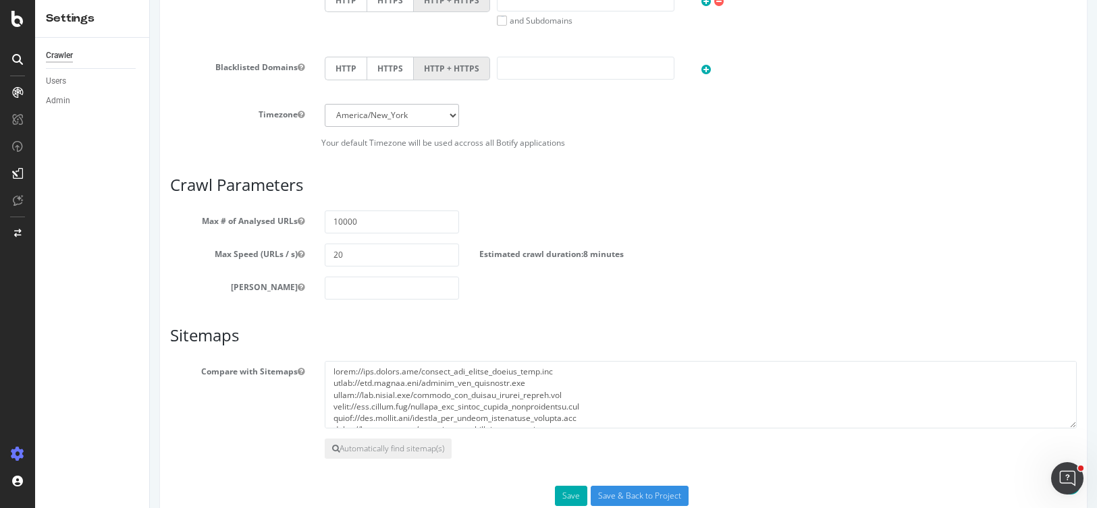
scroll to position [603, 0]
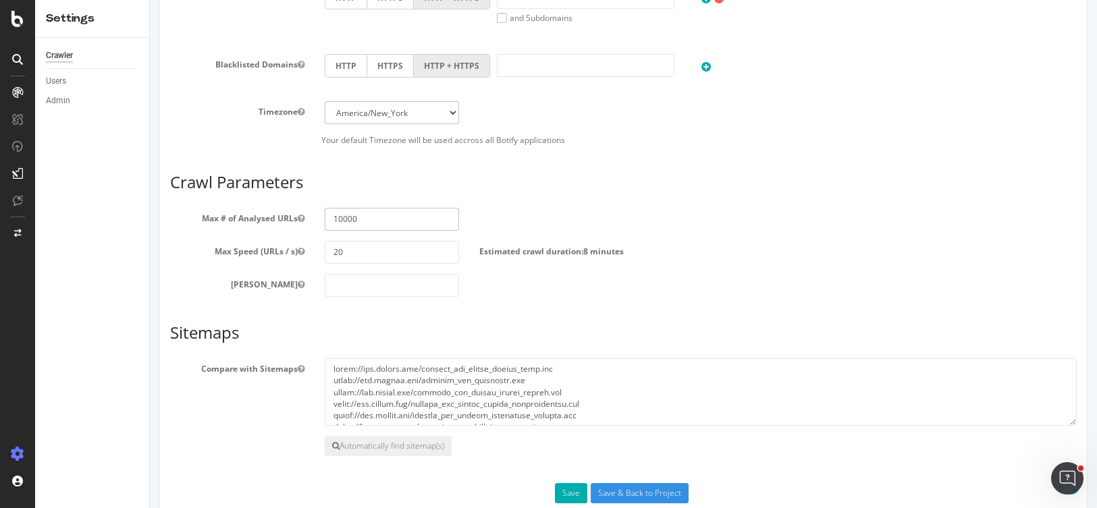
drag, startPoint x: 361, startPoint y: 221, endPoint x: 320, endPoint y: 219, distance: 40.6
click at [320, 219] on div "10000" at bounding box center [392, 219] width 155 height 23
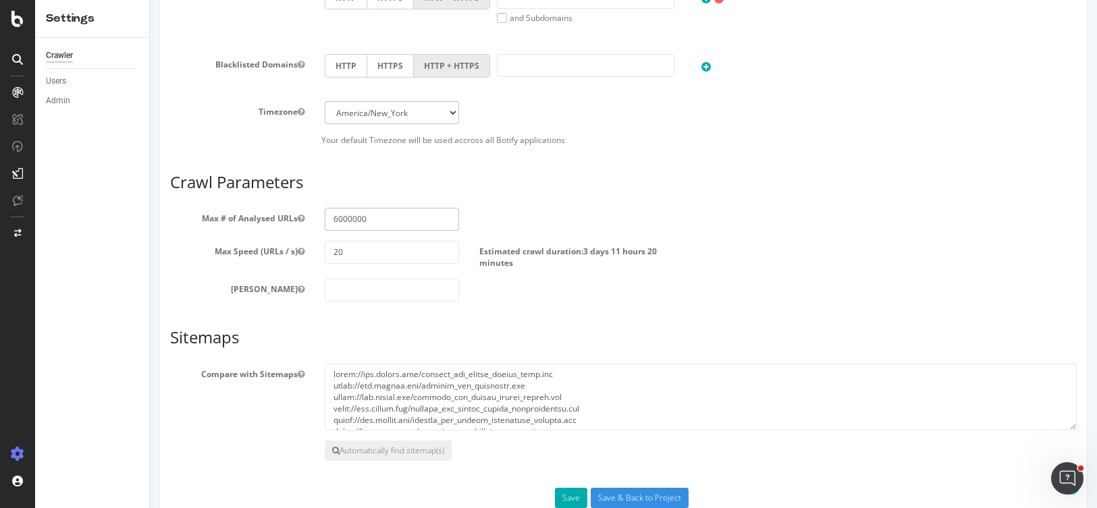
drag, startPoint x: 375, startPoint y: 224, endPoint x: 324, endPoint y: 219, distance: 51.6
click at [325, 219] on input "6000000" at bounding box center [392, 219] width 134 height 23
type input "6000000"
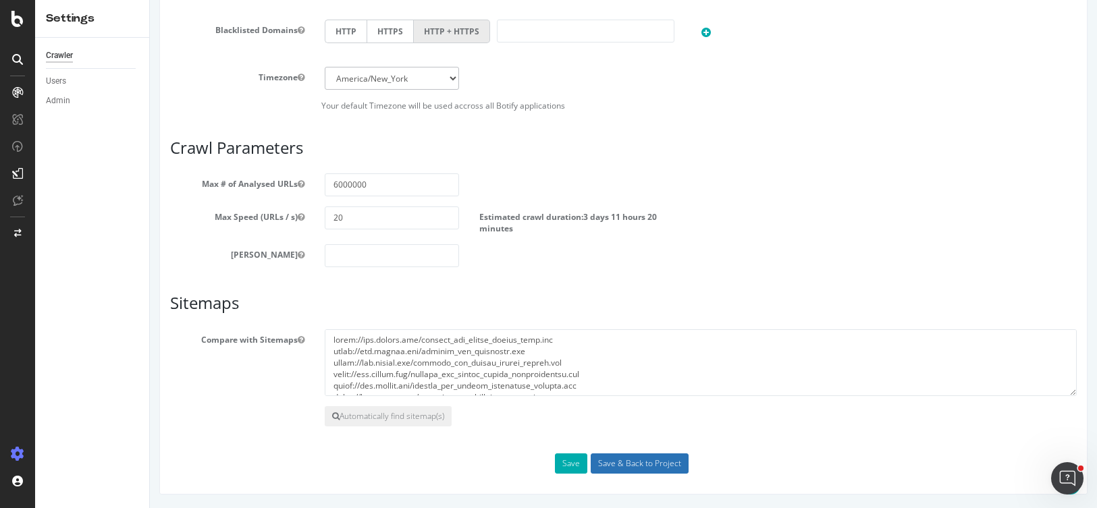
click at [618, 460] on input "Save & Back to Project" at bounding box center [640, 464] width 98 height 20
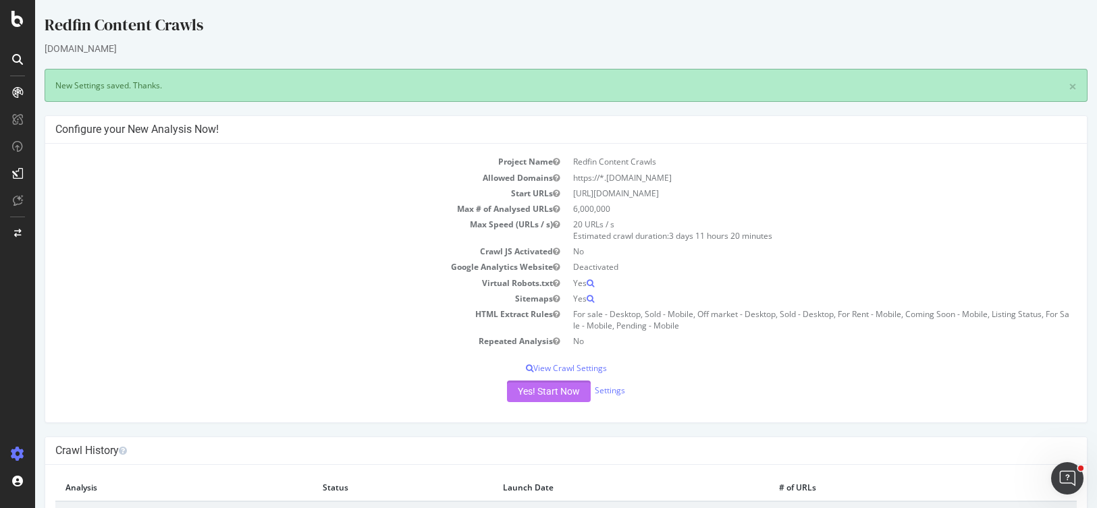
click at [528, 392] on button "Yes! Start Now" at bounding box center [549, 392] width 84 height 22
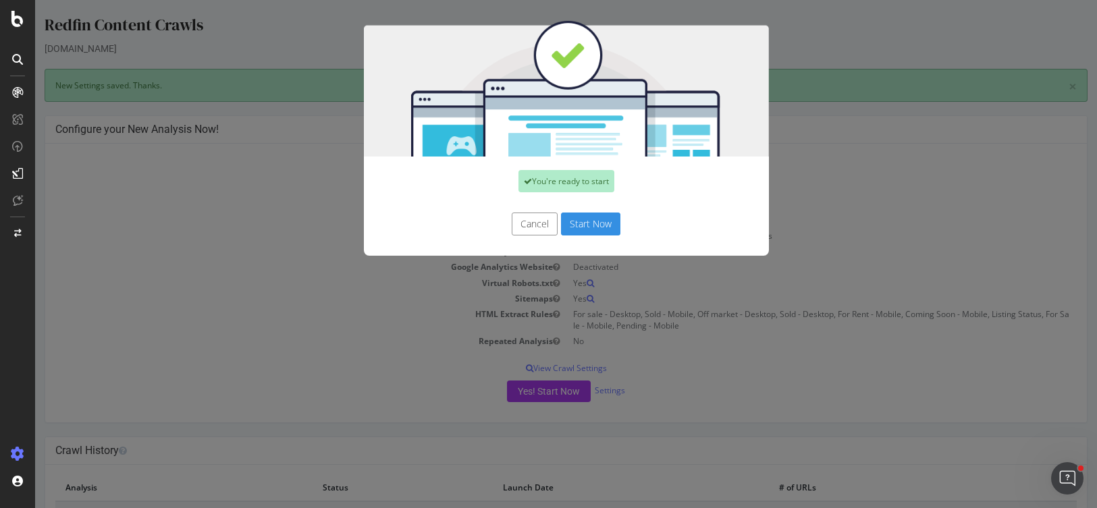
click at [582, 219] on button "Start Now" at bounding box center [590, 224] width 59 height 23
click at [582, 227] on div "Cancel Start Now" at bounding box center [566, 224] width 385 height 23
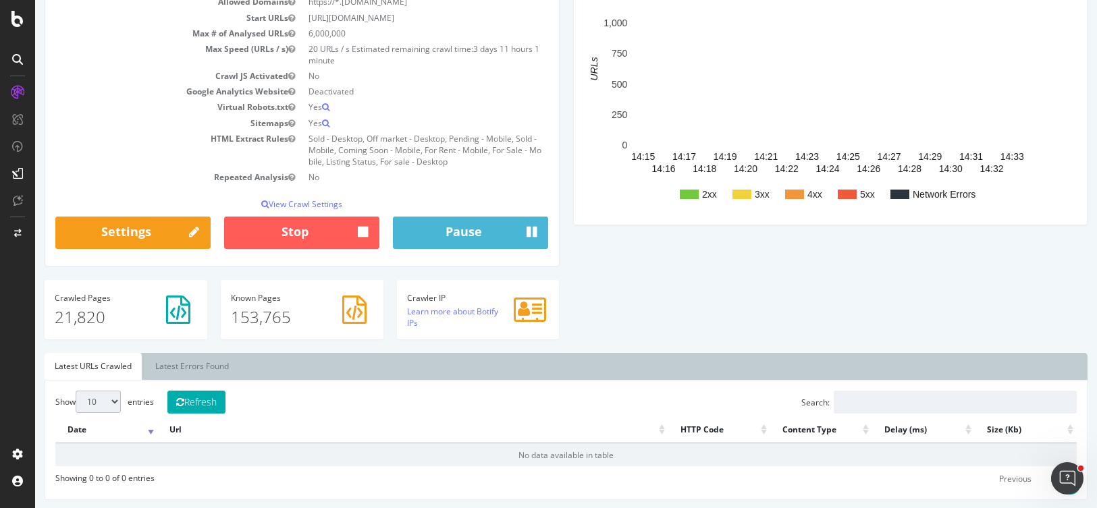
scroll to position [85, 0]
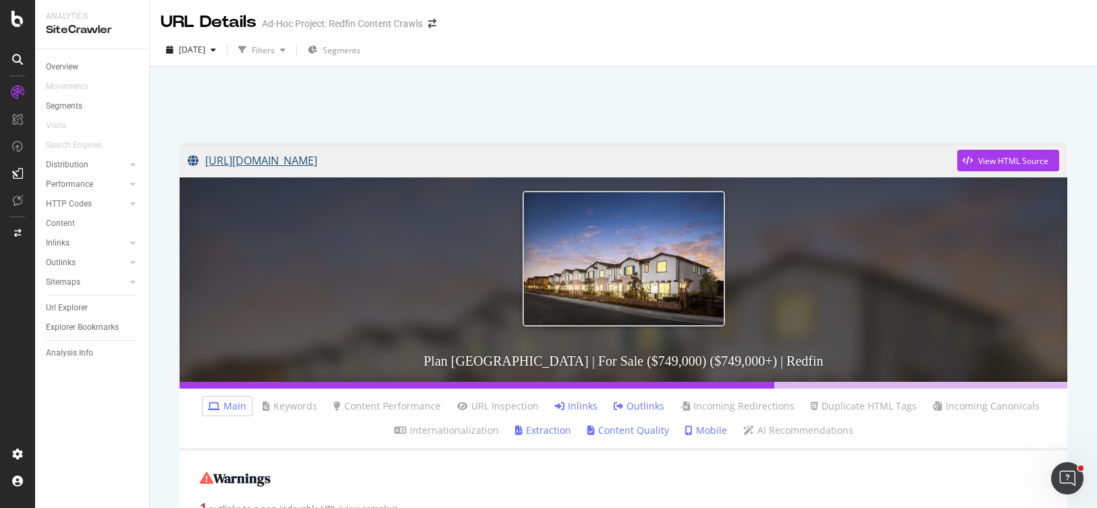
click at [444, 162] on link "[URL][DOMAIN_NAME]" at bounding box center [573, 161] width 770 height 34
